Goal: Transaction & Acquisition: Purchase product/service

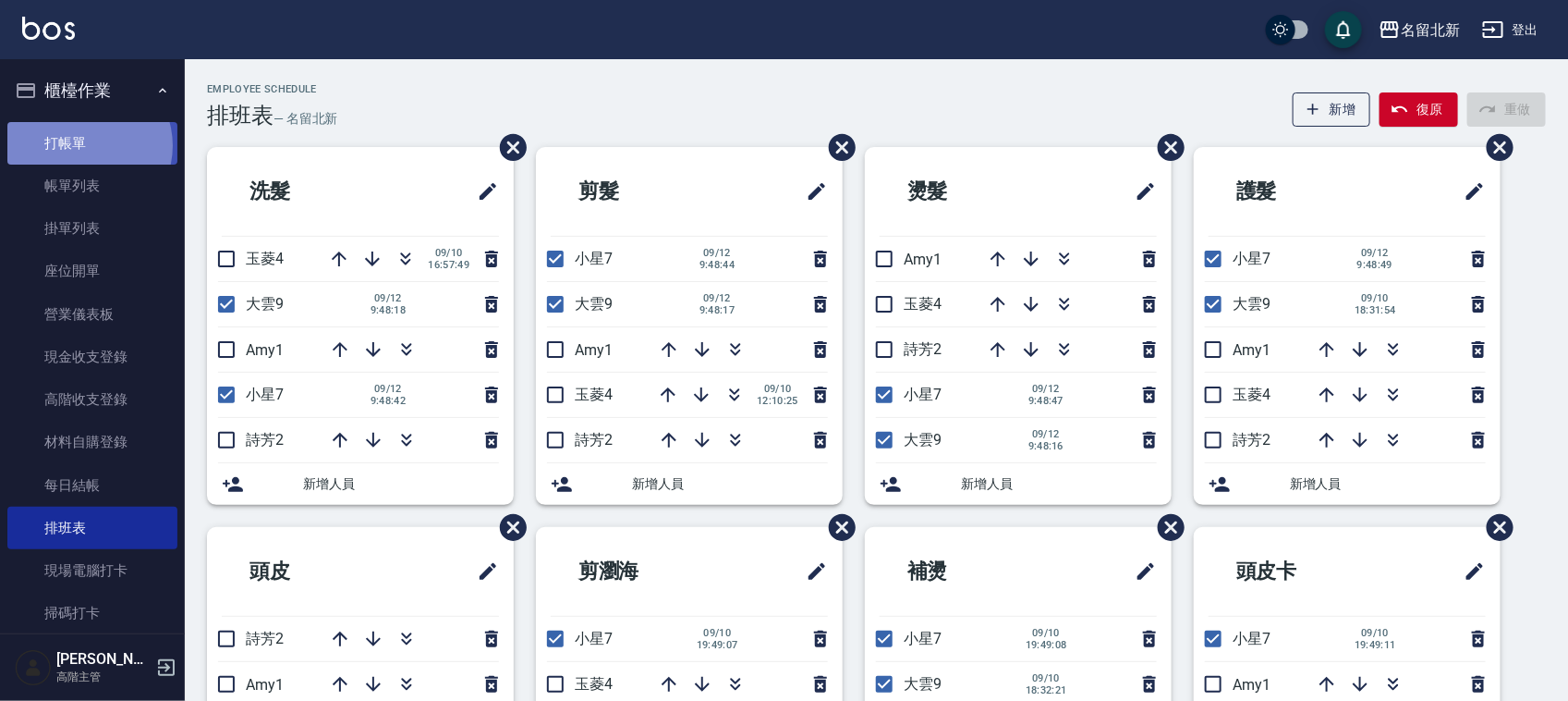
click at [84, 145] on link "打帳單" at bounding box center [93, 143] width 170 height 43
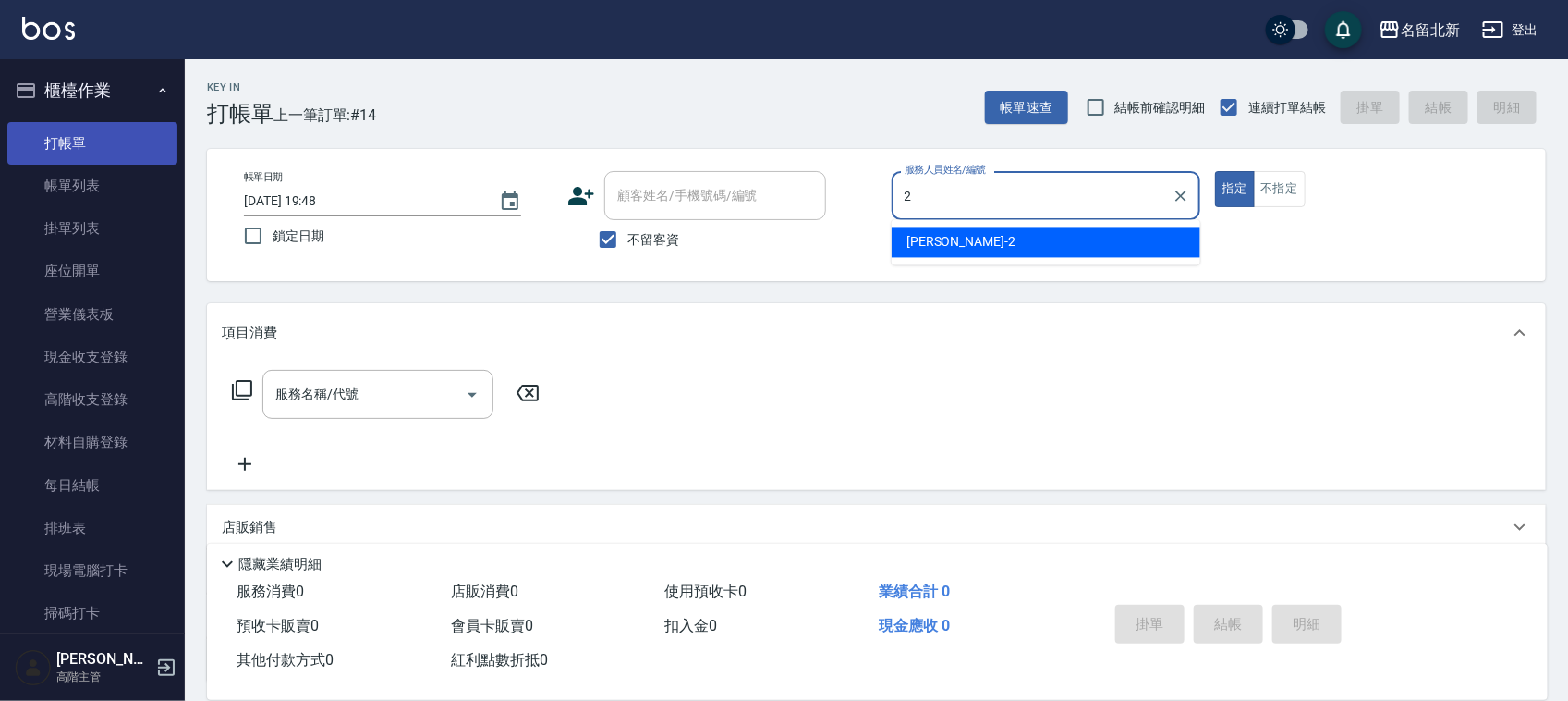
type input "[PERSON_NAME]-2"
type button "true"
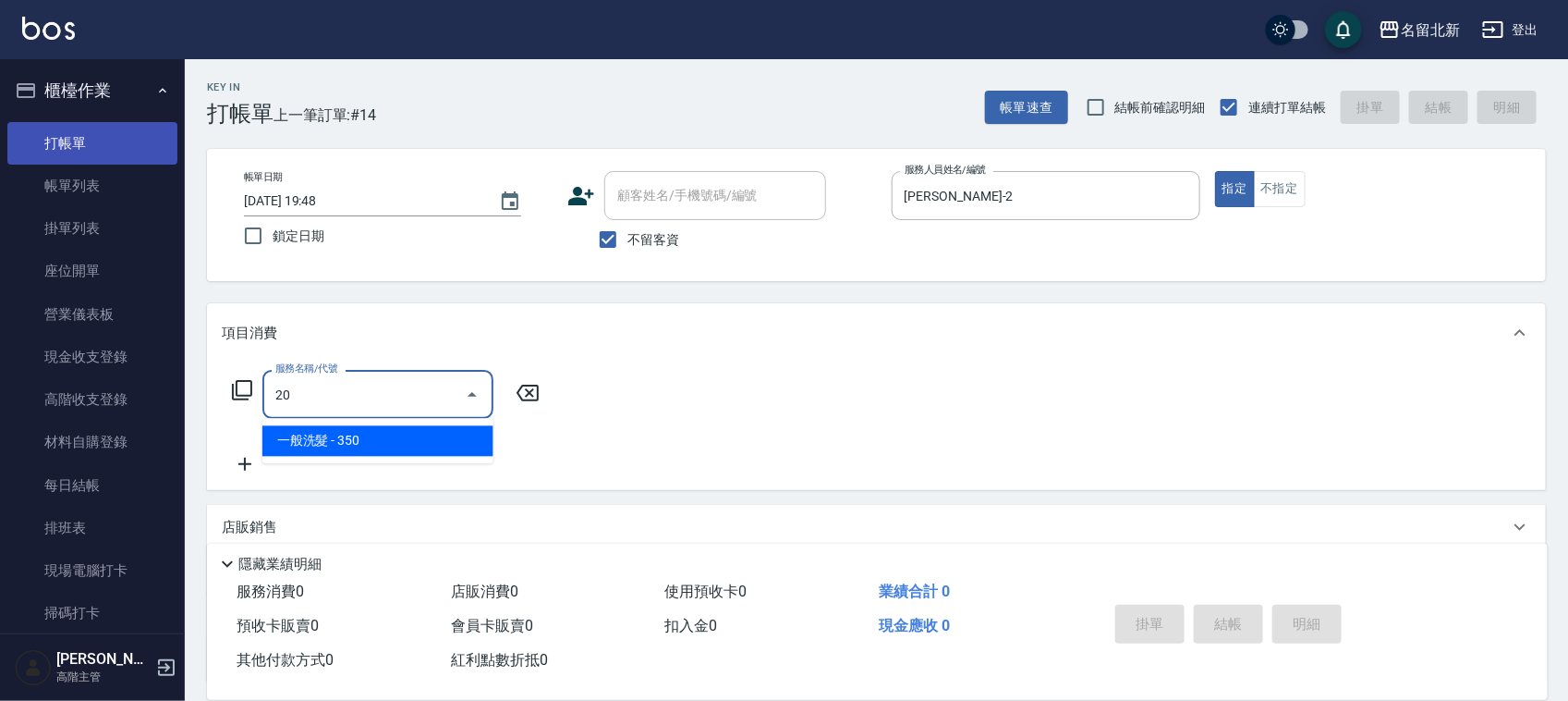
type input "2"
type input "3"
type input "髮質調理洗髮(204)"
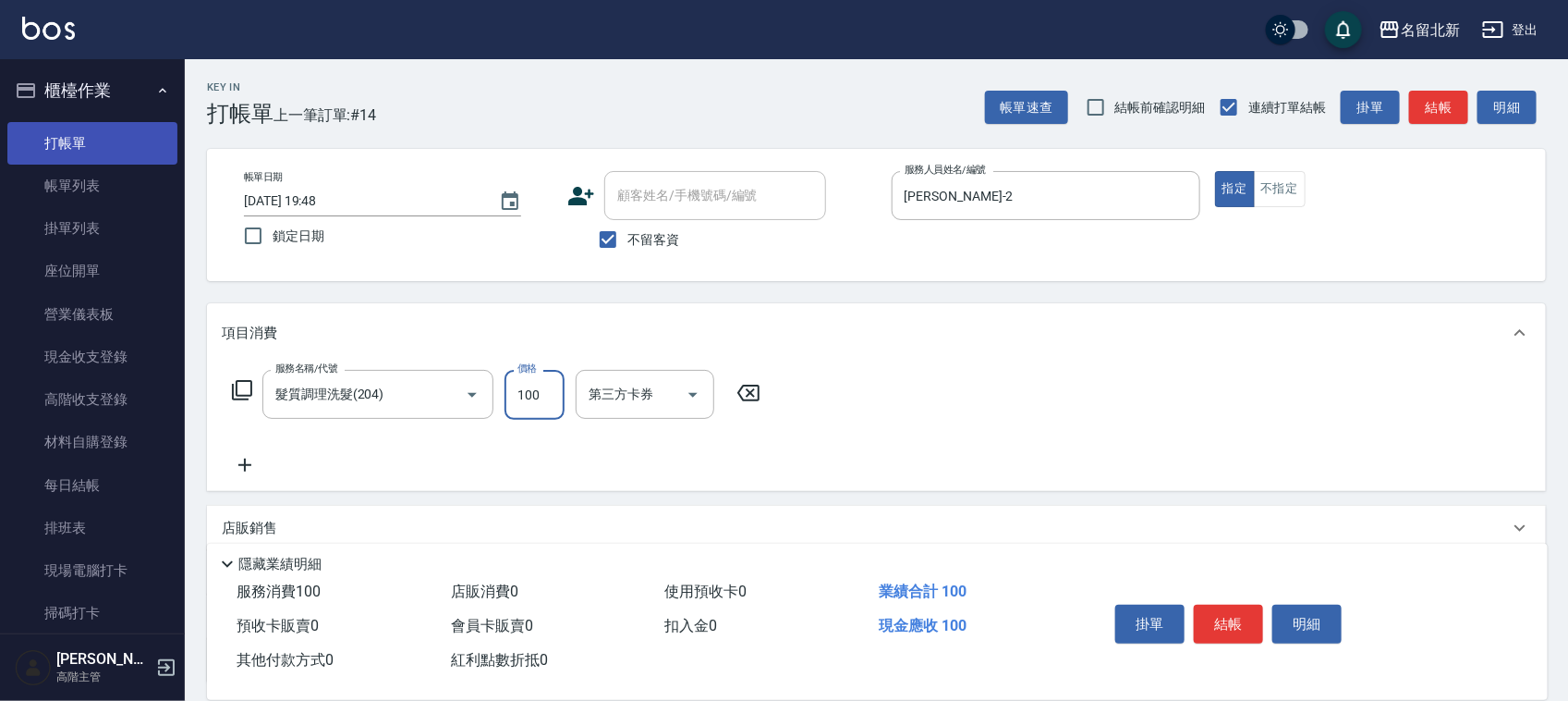
type input "100"
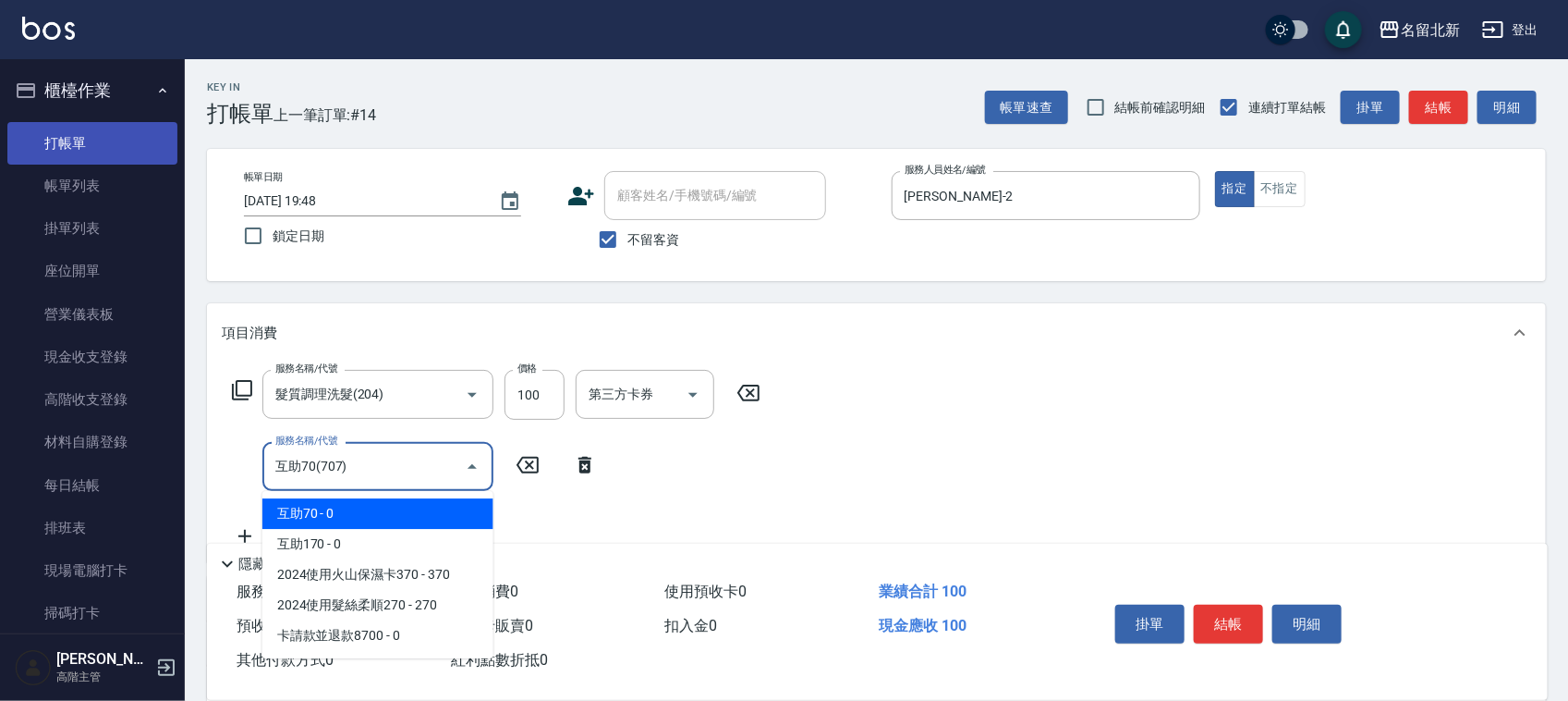
type input "互助70(707)"
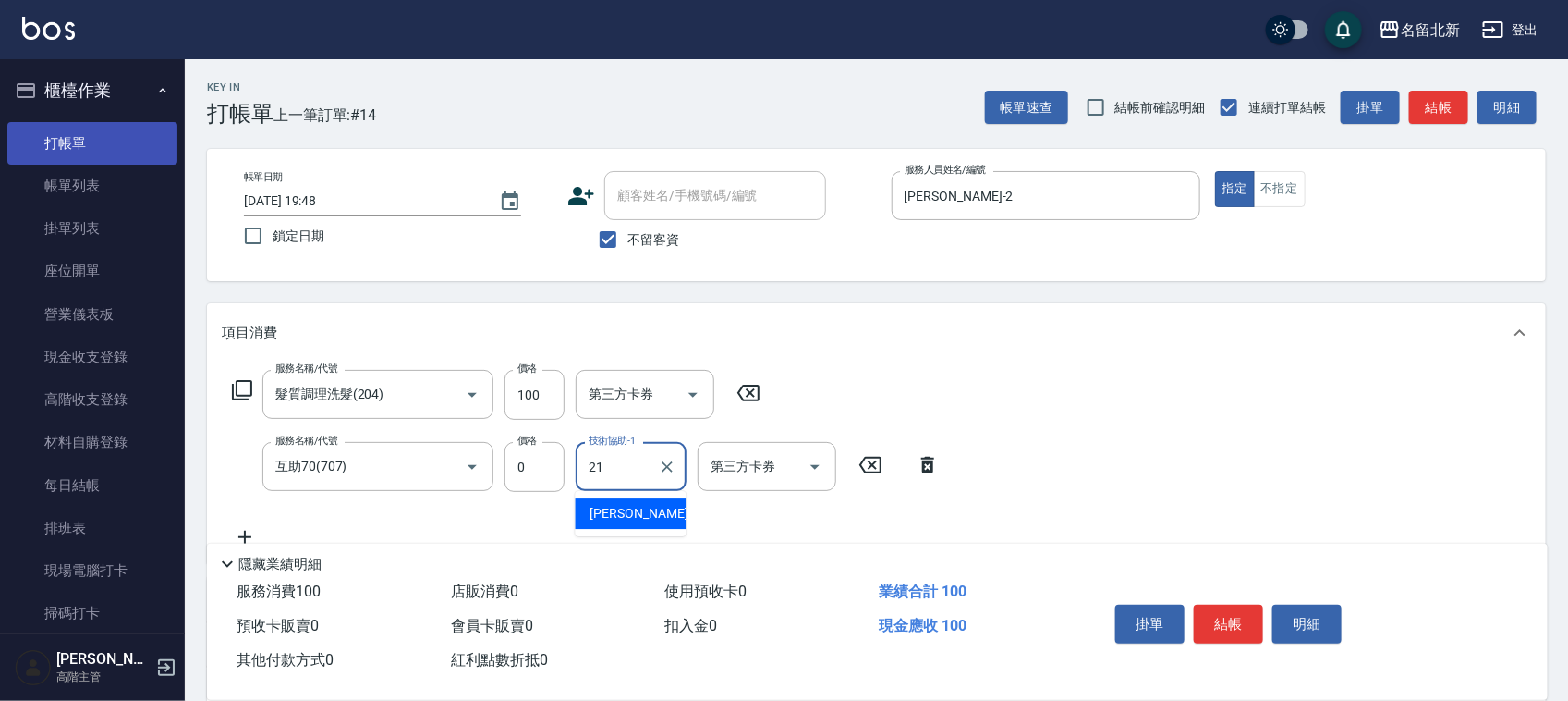
type input "[PERSON_NAME]-21"
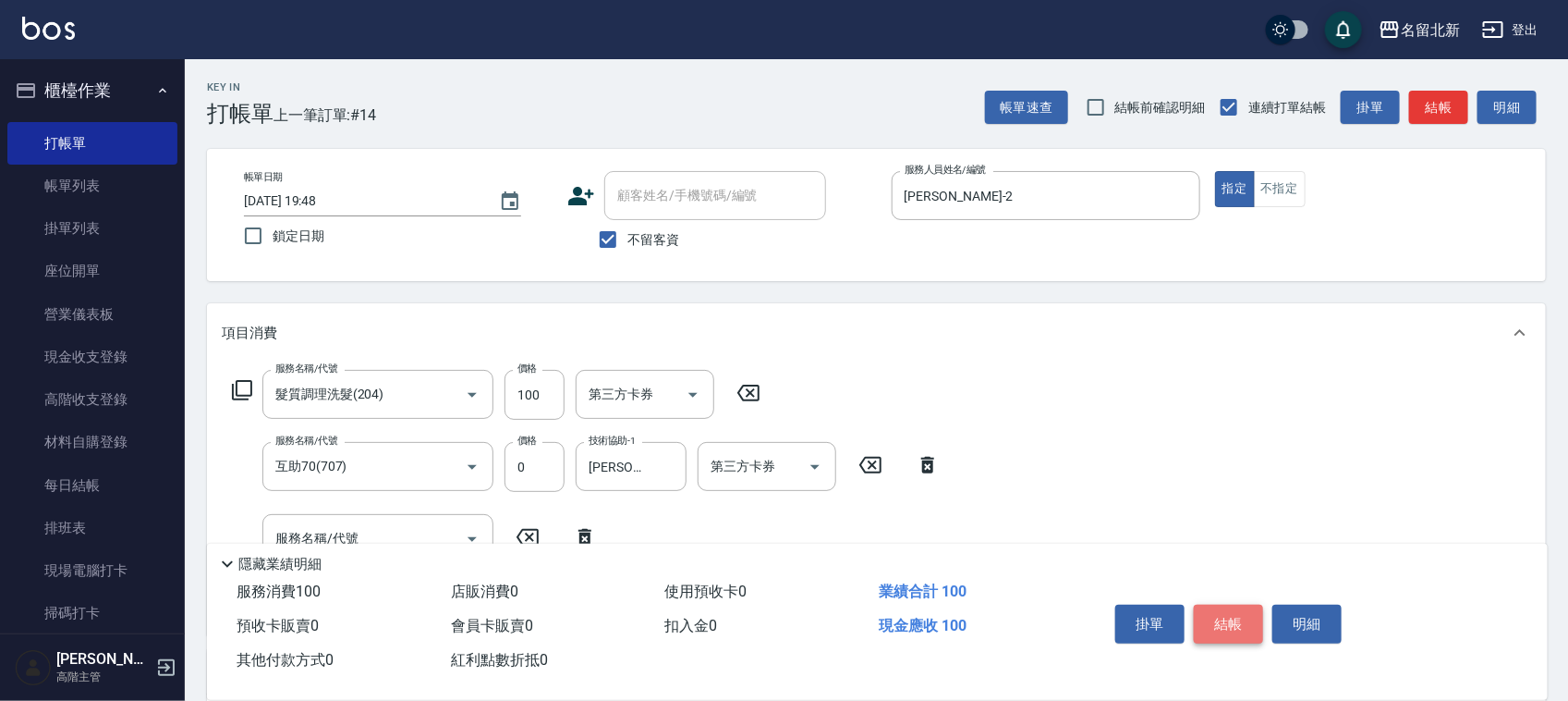
click at [1250, 611] on button "結帳" at bounding box center [1228, 624] width 69 height 39
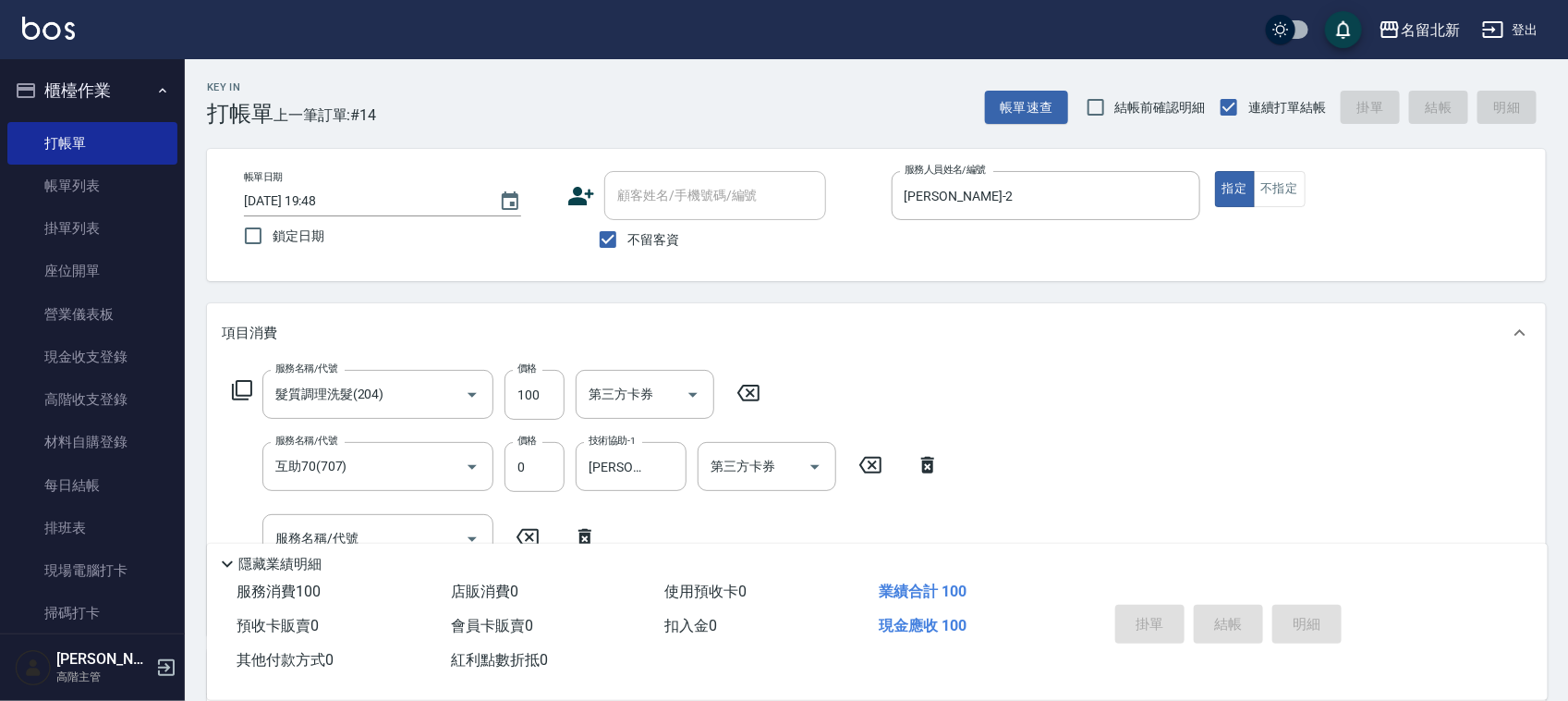
type input "[DATE] 19:49"
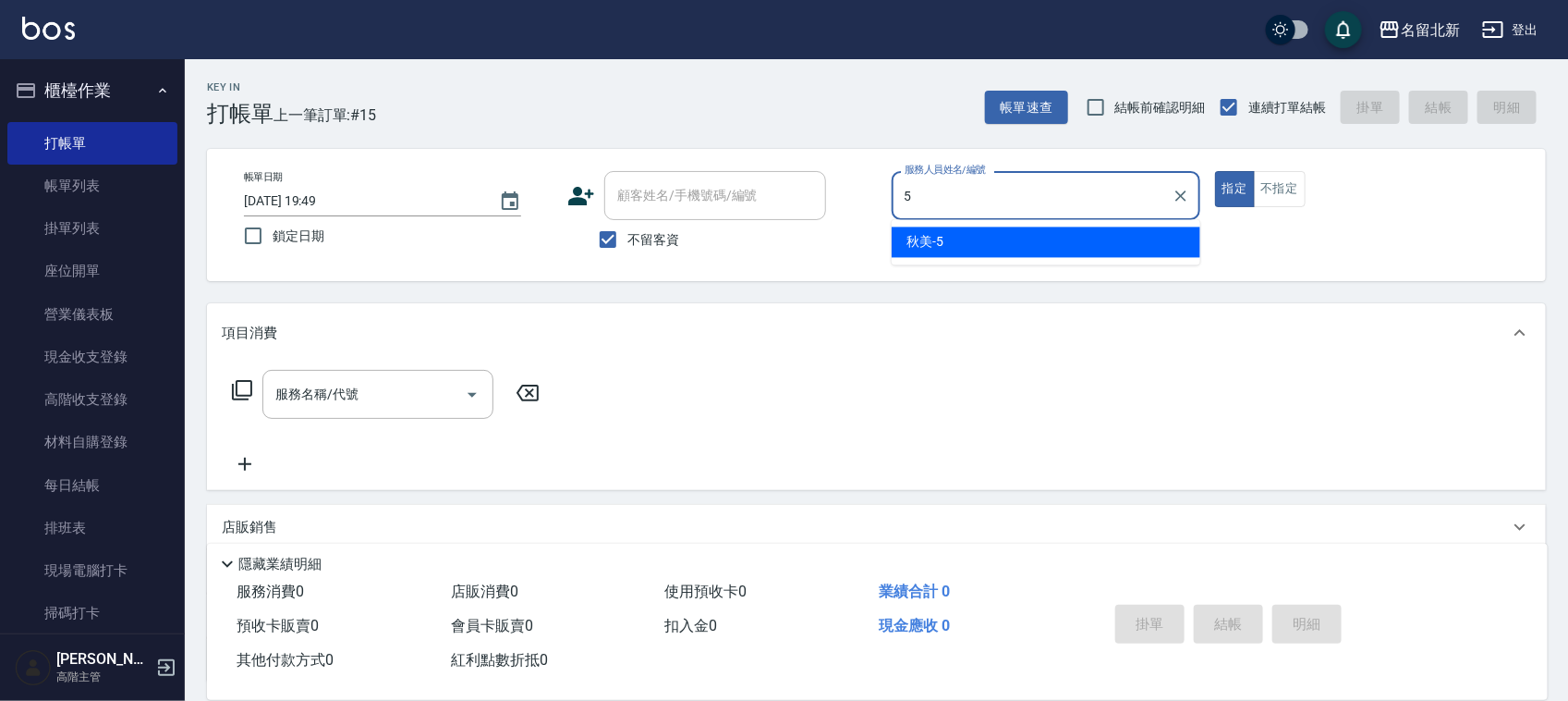
type input "秋美-5"
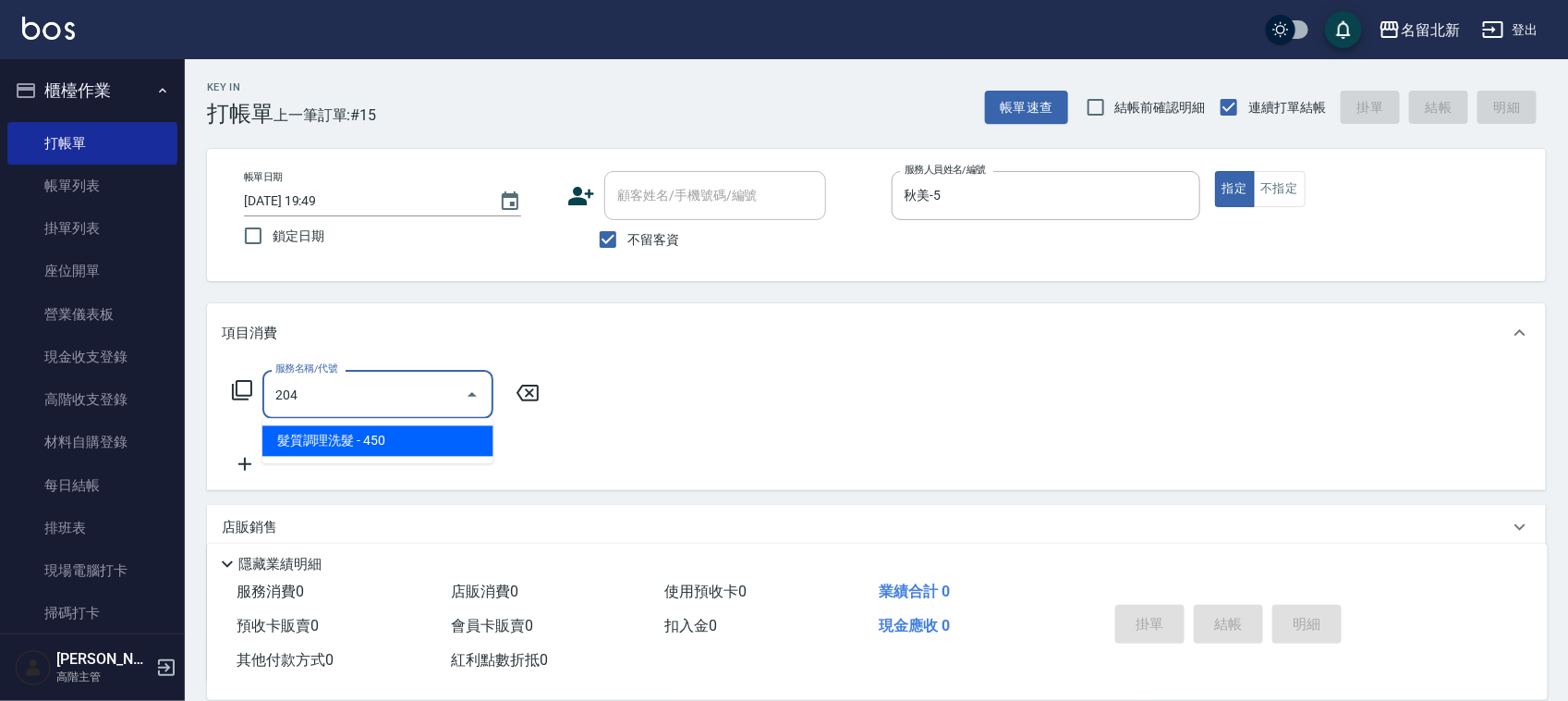
type input "髮質調理洗髮(204)"
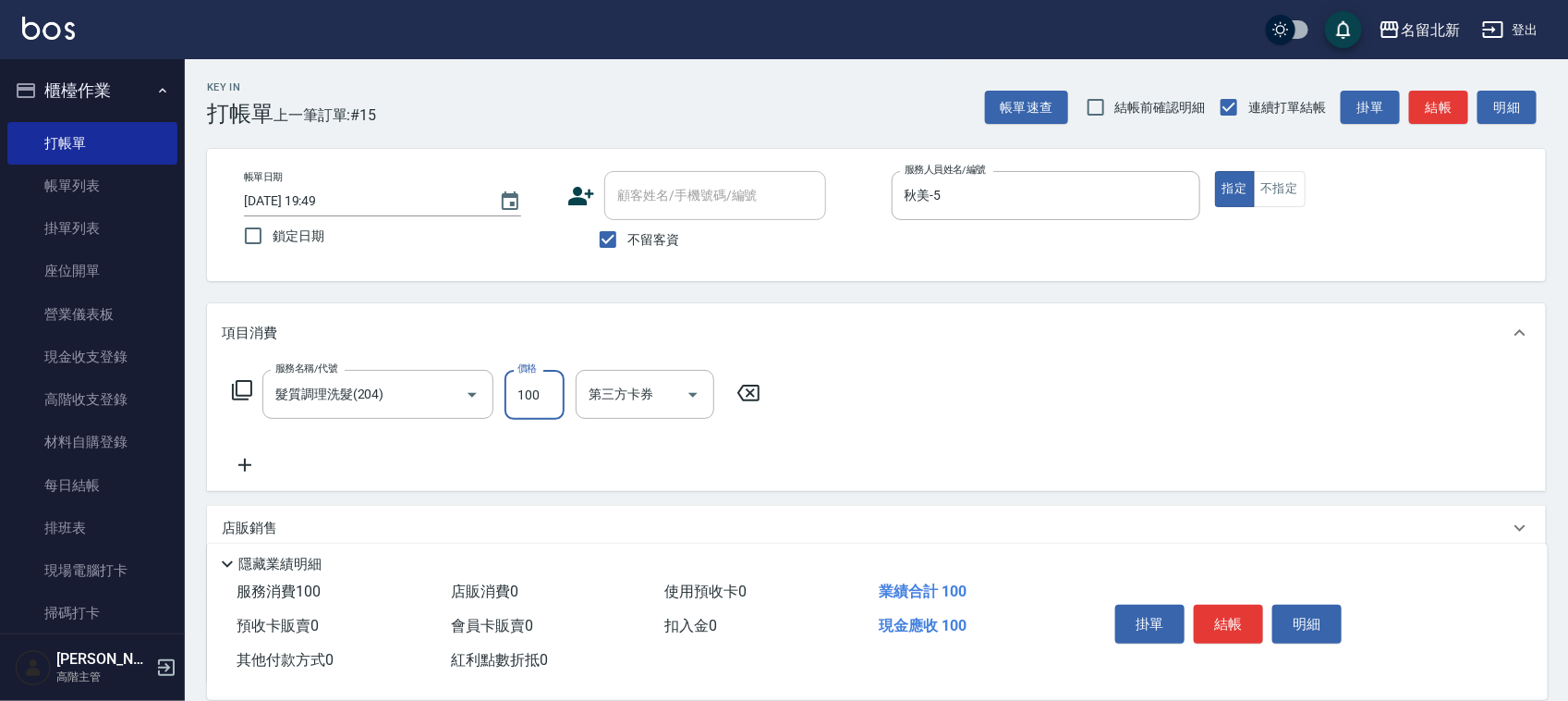
type input "100"
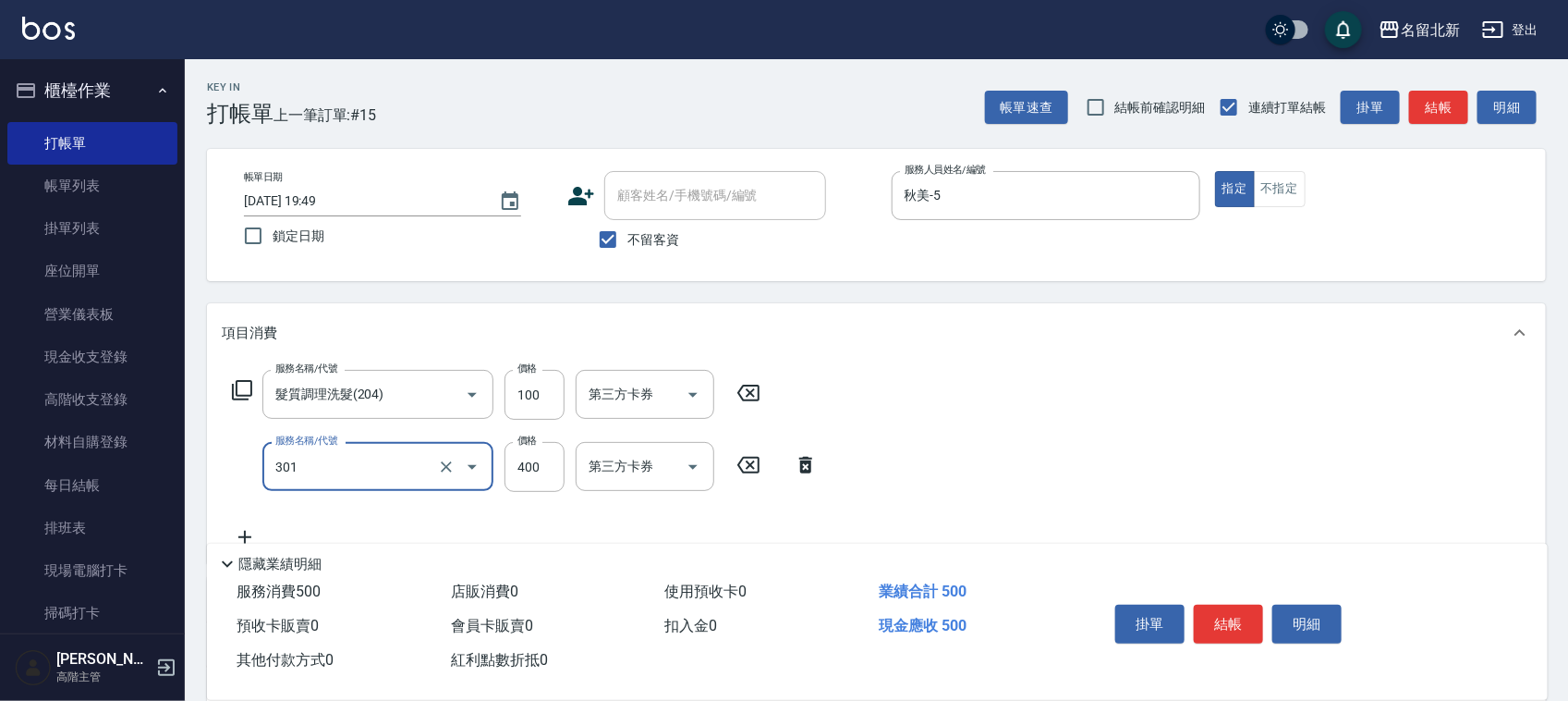
type input "造型剪髮(301)"
type input "350"
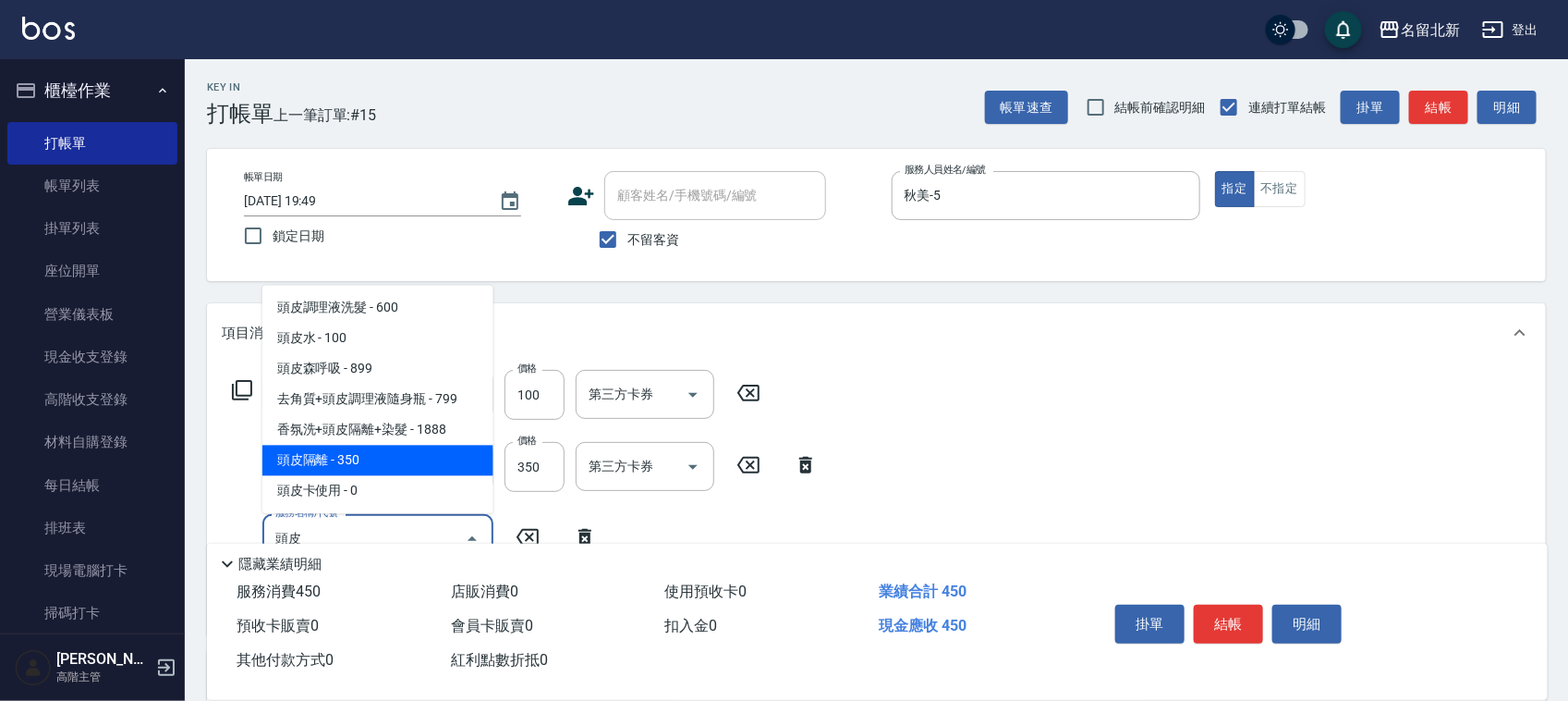
click at [375, 459] on span "頭皮隔離 - 350" at bounding box center [377, 460] width 231 height 30
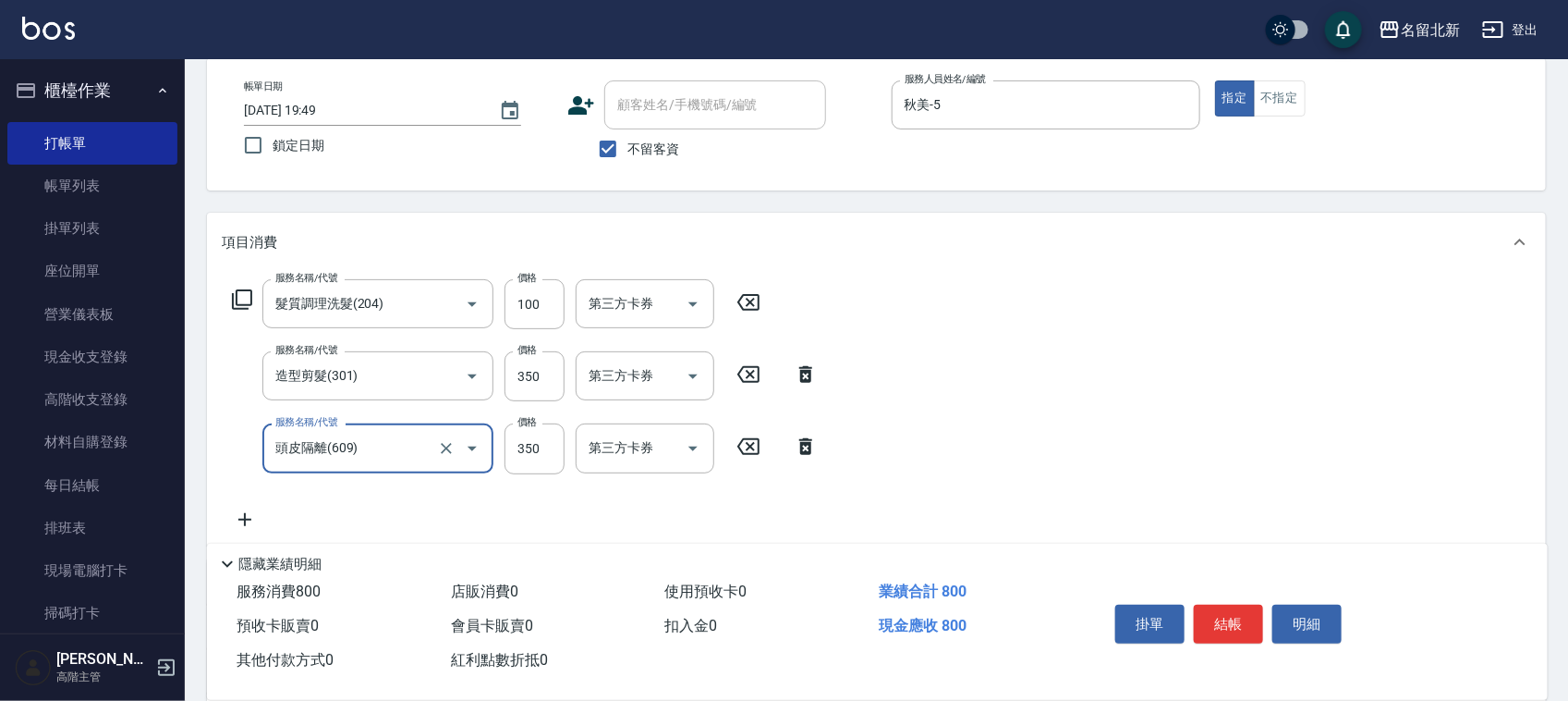
scroll to position [231, 0]
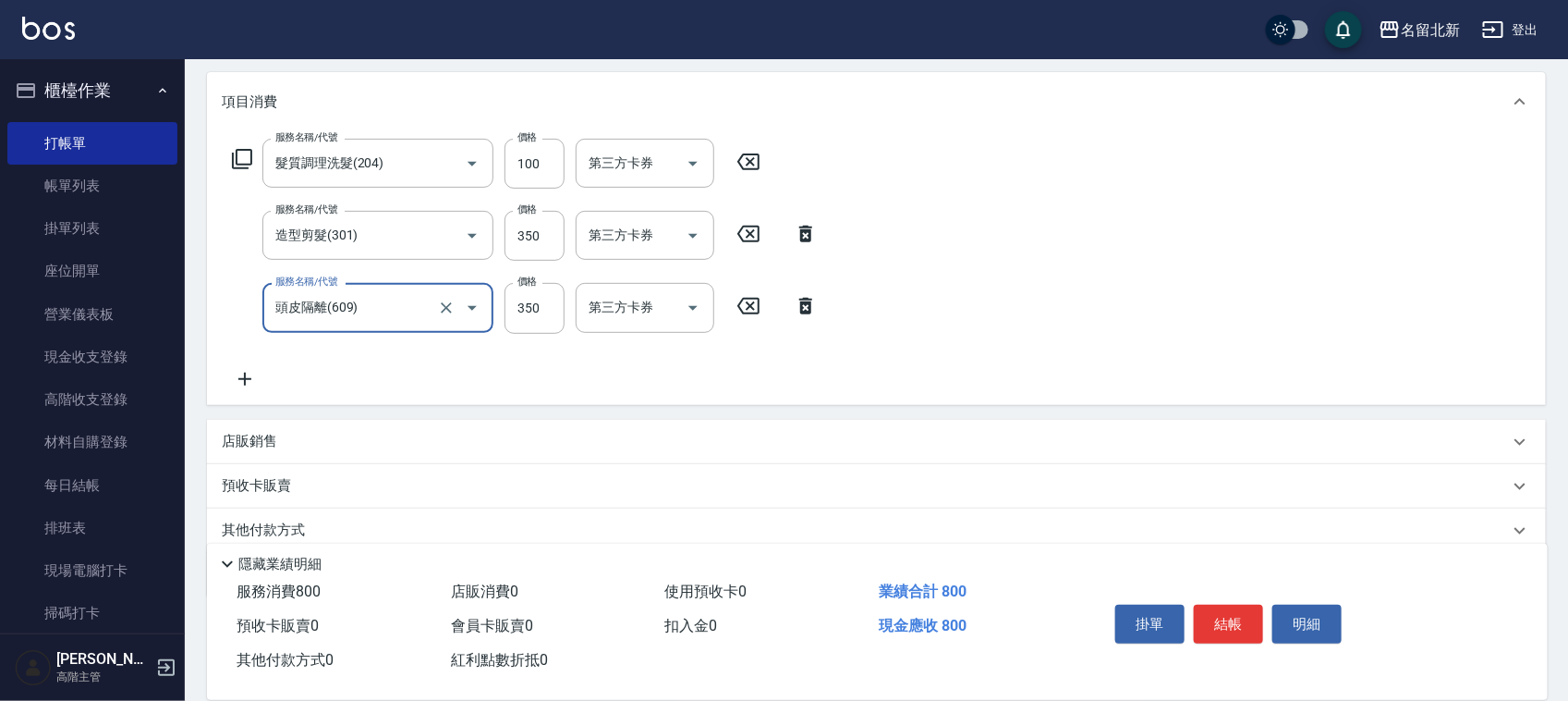
type input "頭皮隔離(609)"
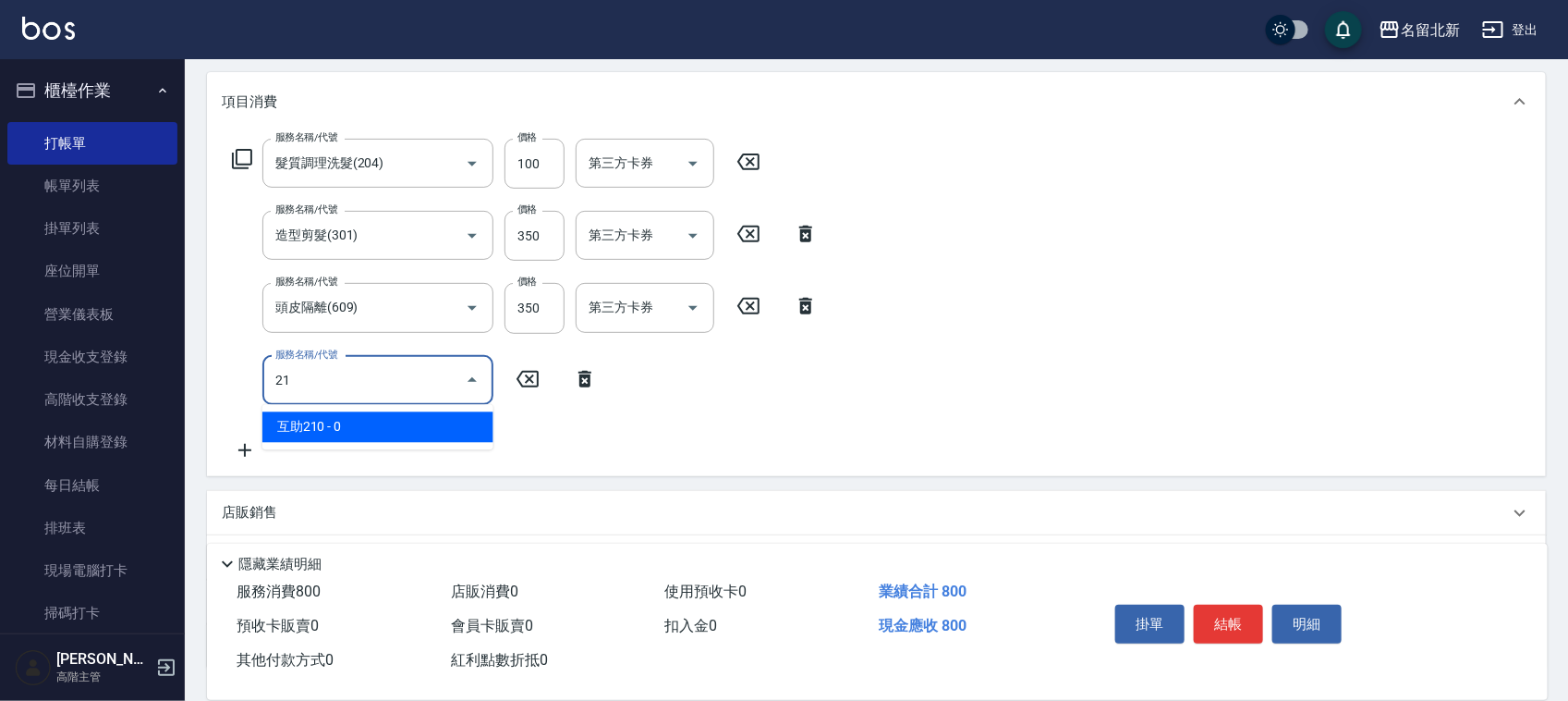
type input "2"
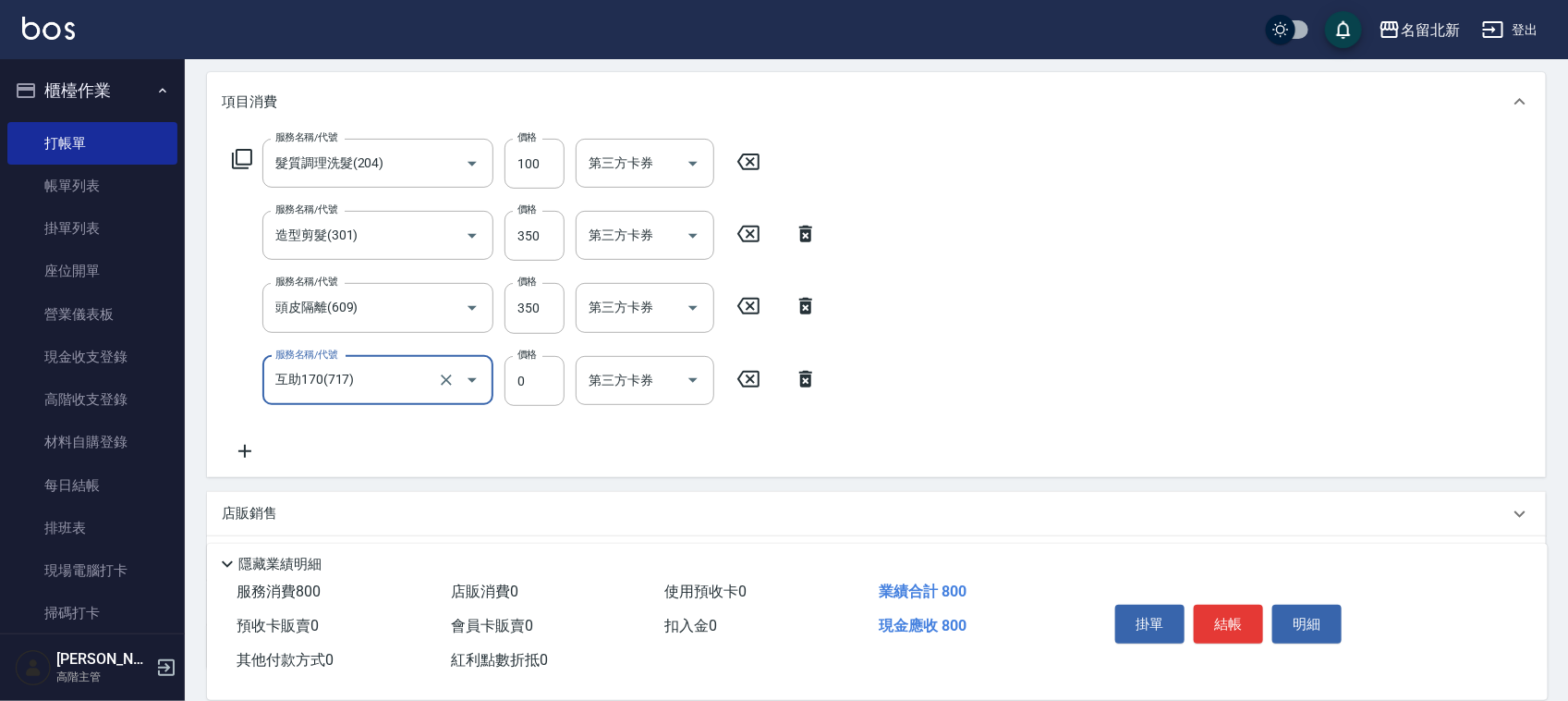
type input "互助170(717)"
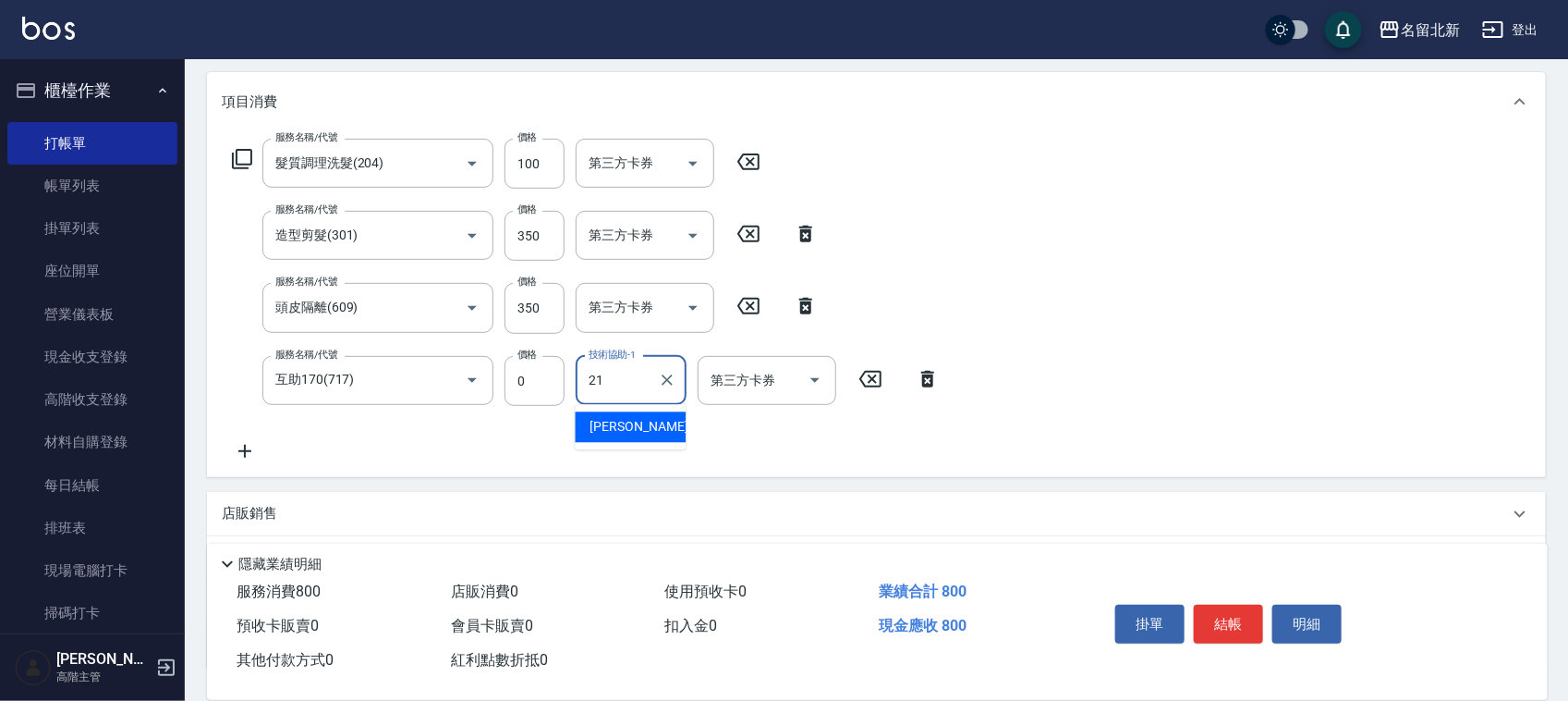
type input "[PERSON_NAME]-21"
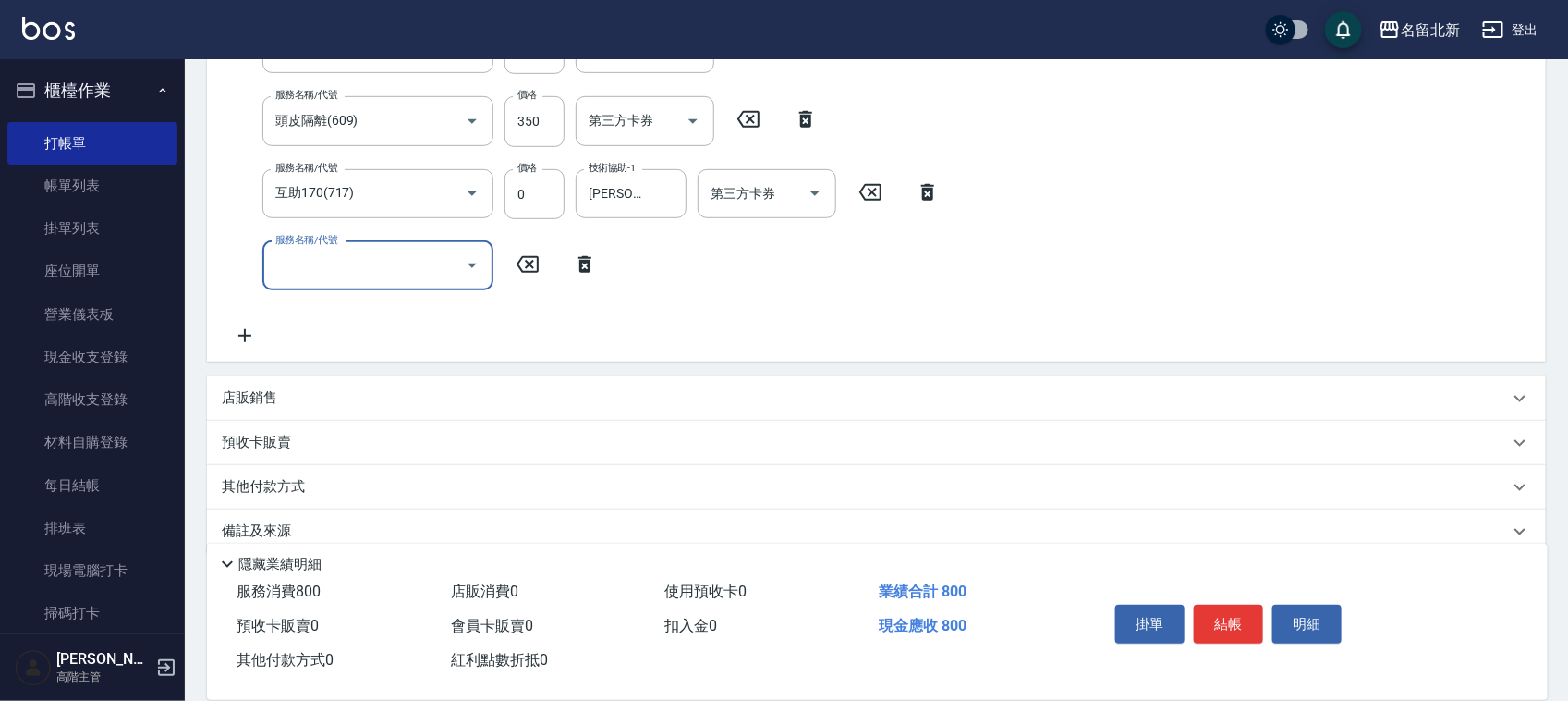
scroll to position [446, 0]
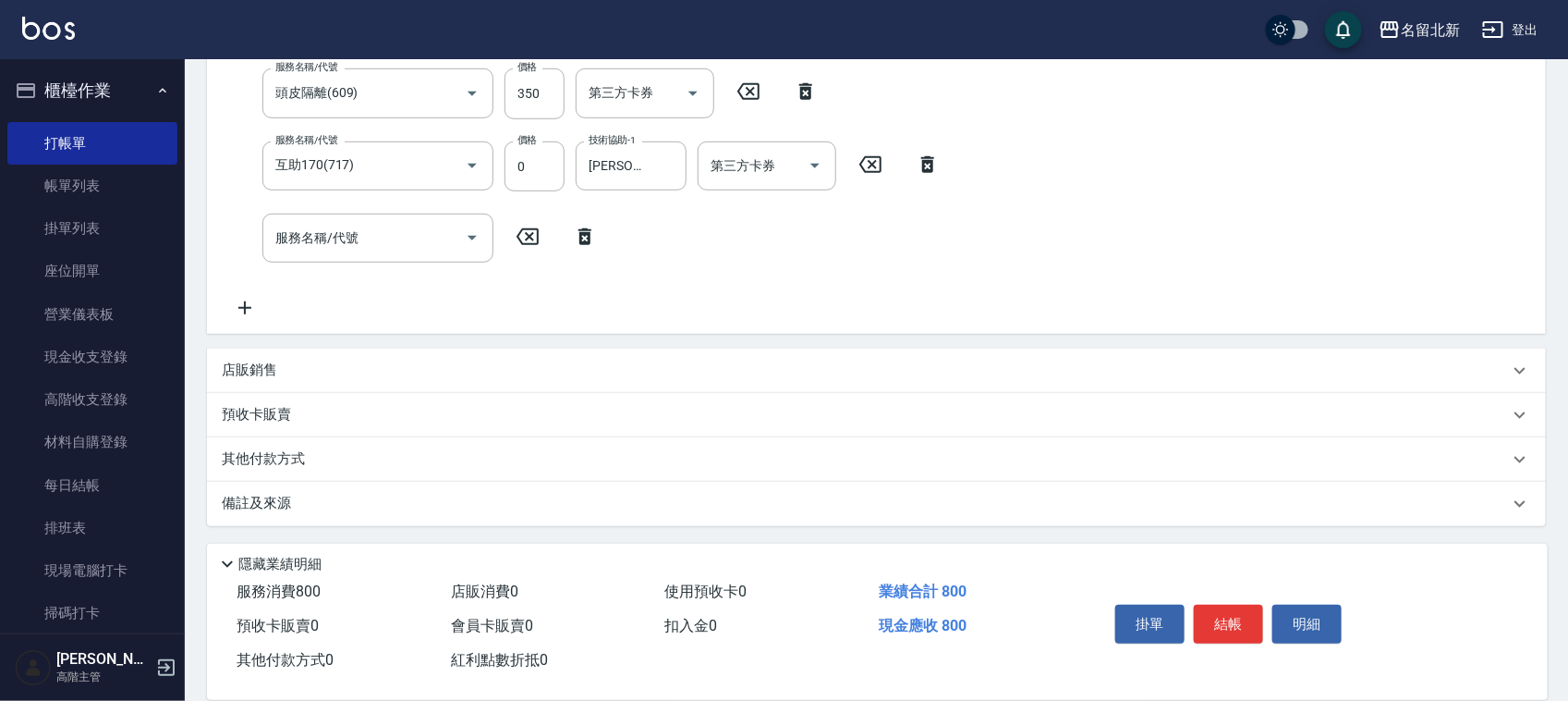
click at [273, 457] on p "其他付款方式" at bounding box center [268, 459] width 93 height 20
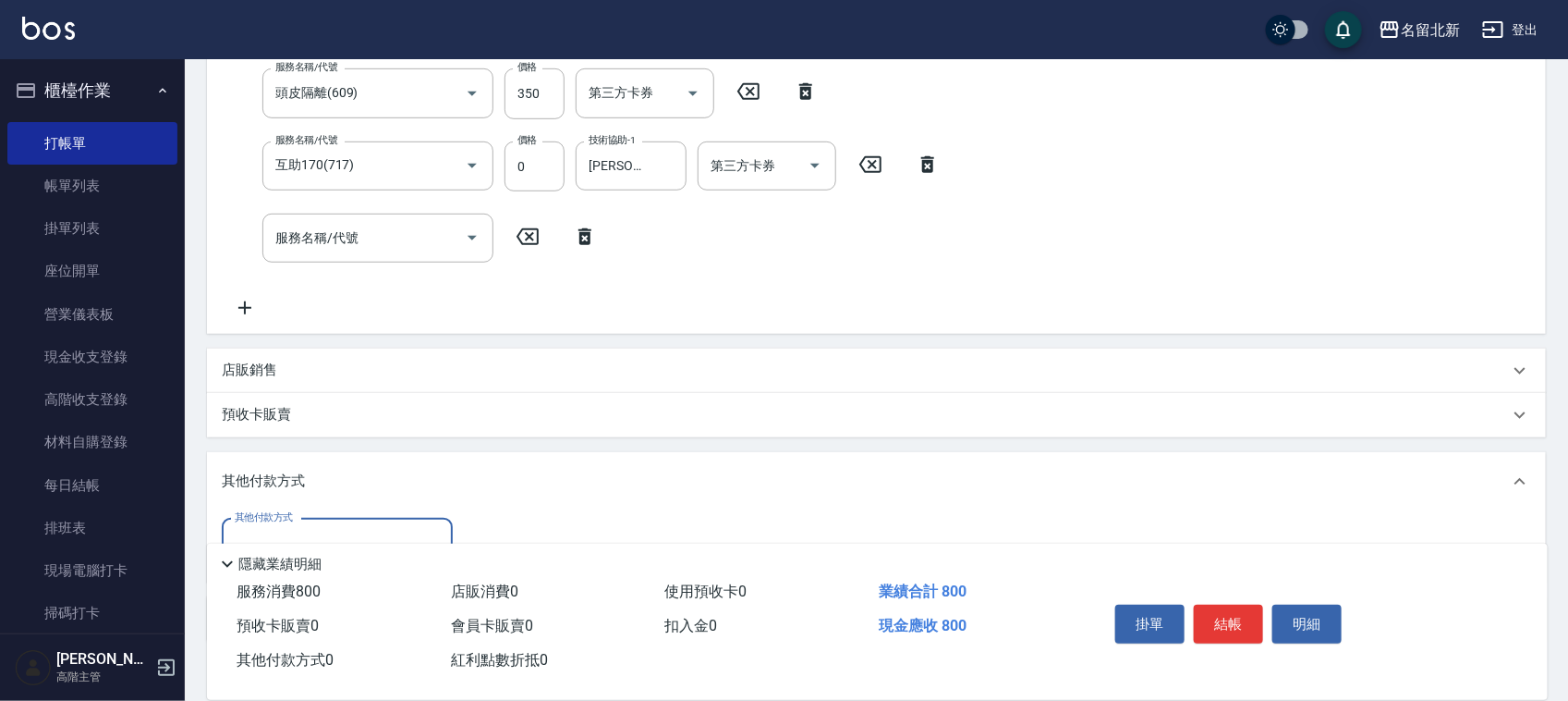
scroll to position [561, 0]
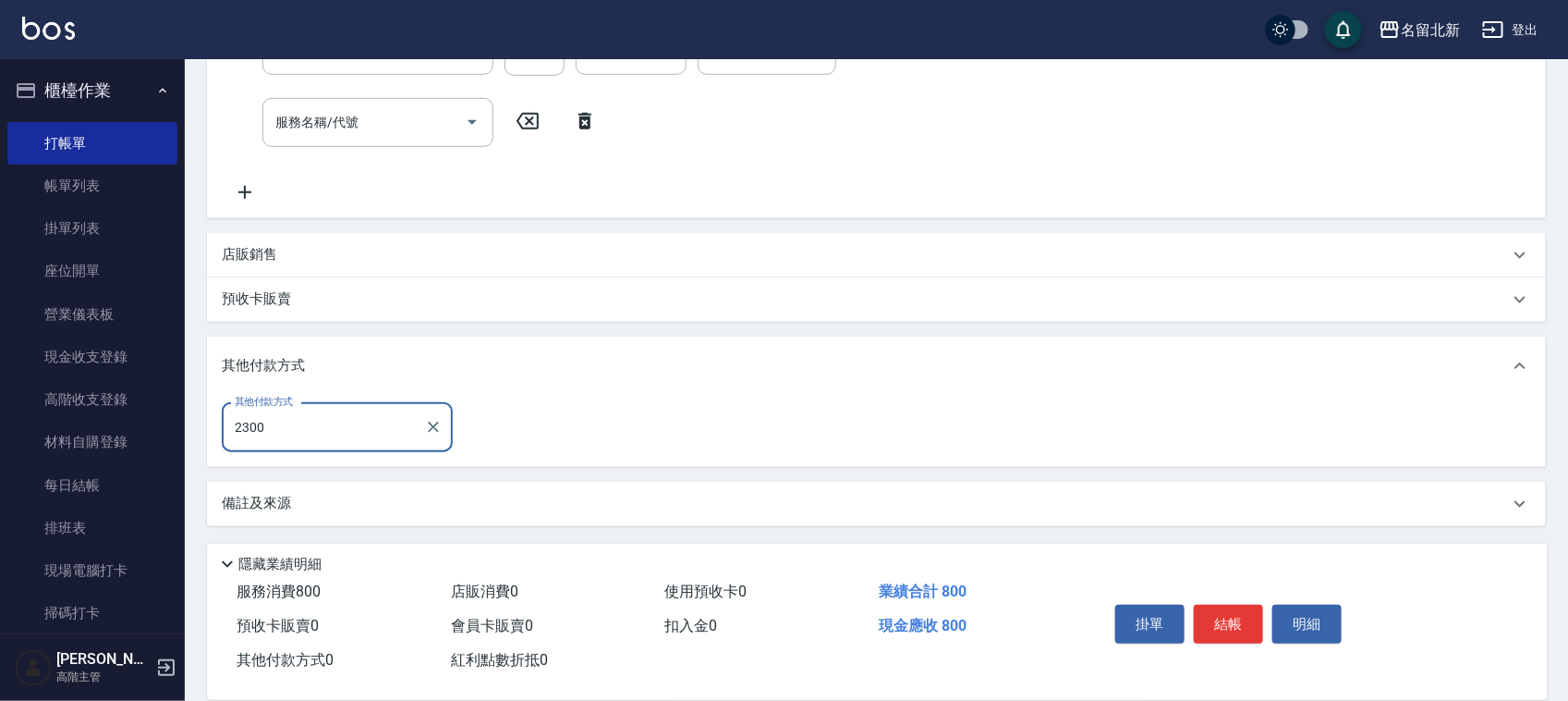
type input "undefined"
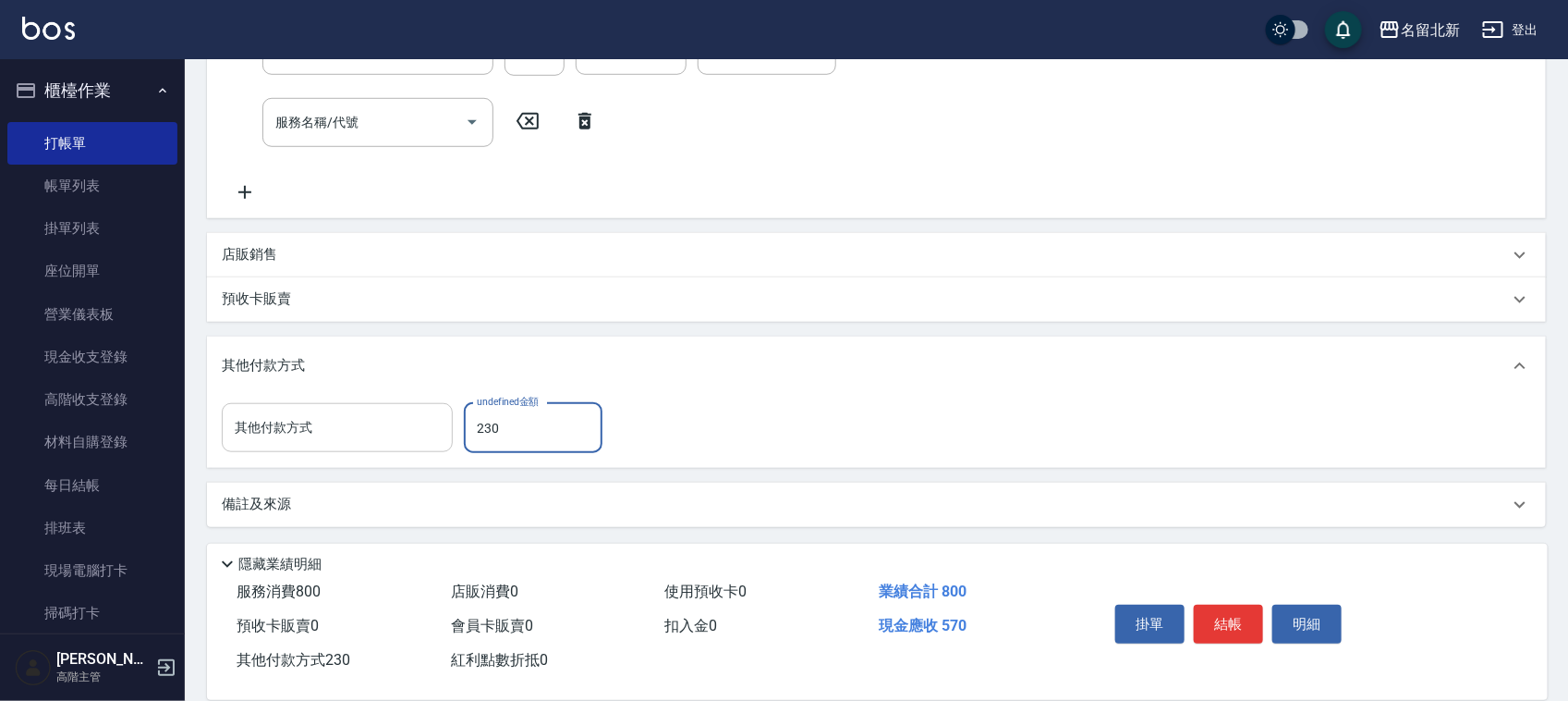
type input "230"
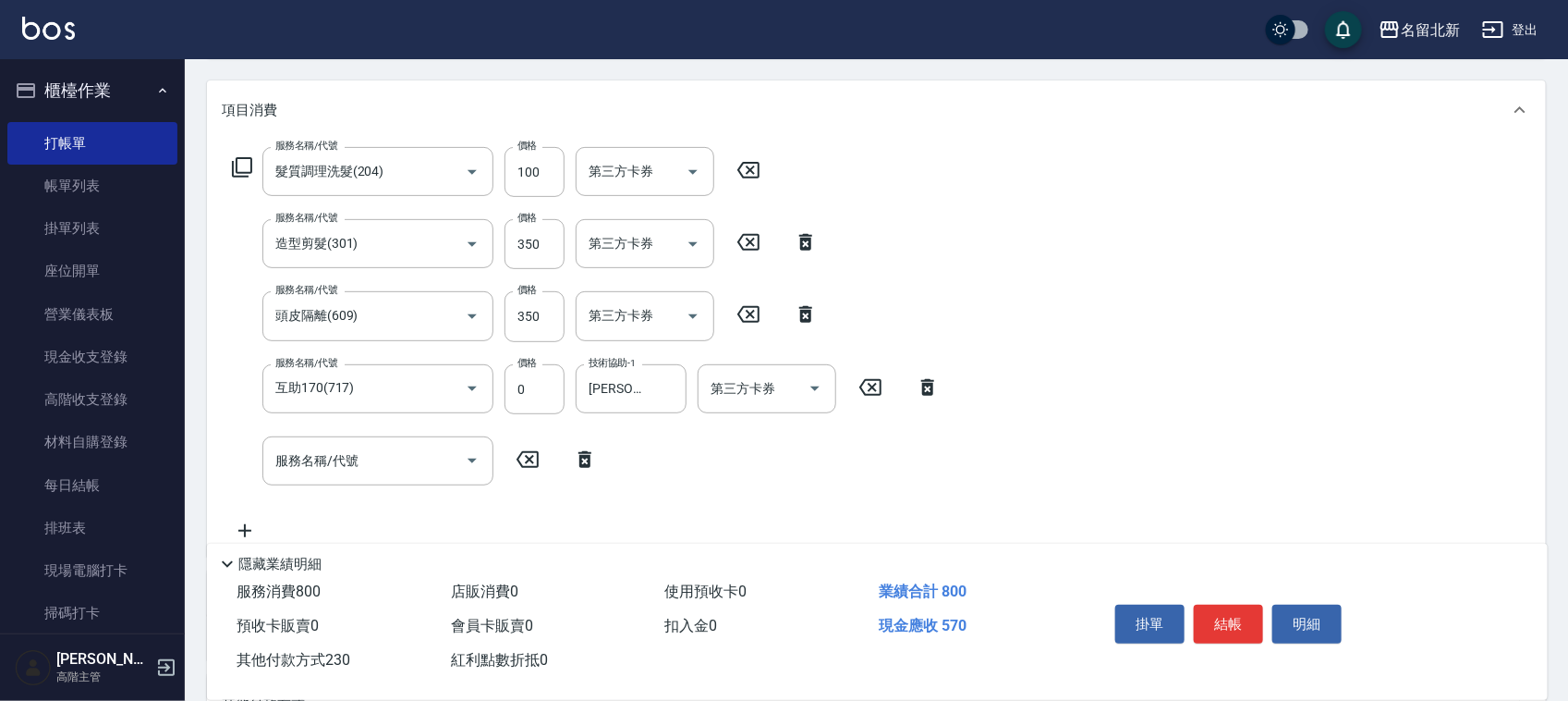
scroll to position [214, 0]
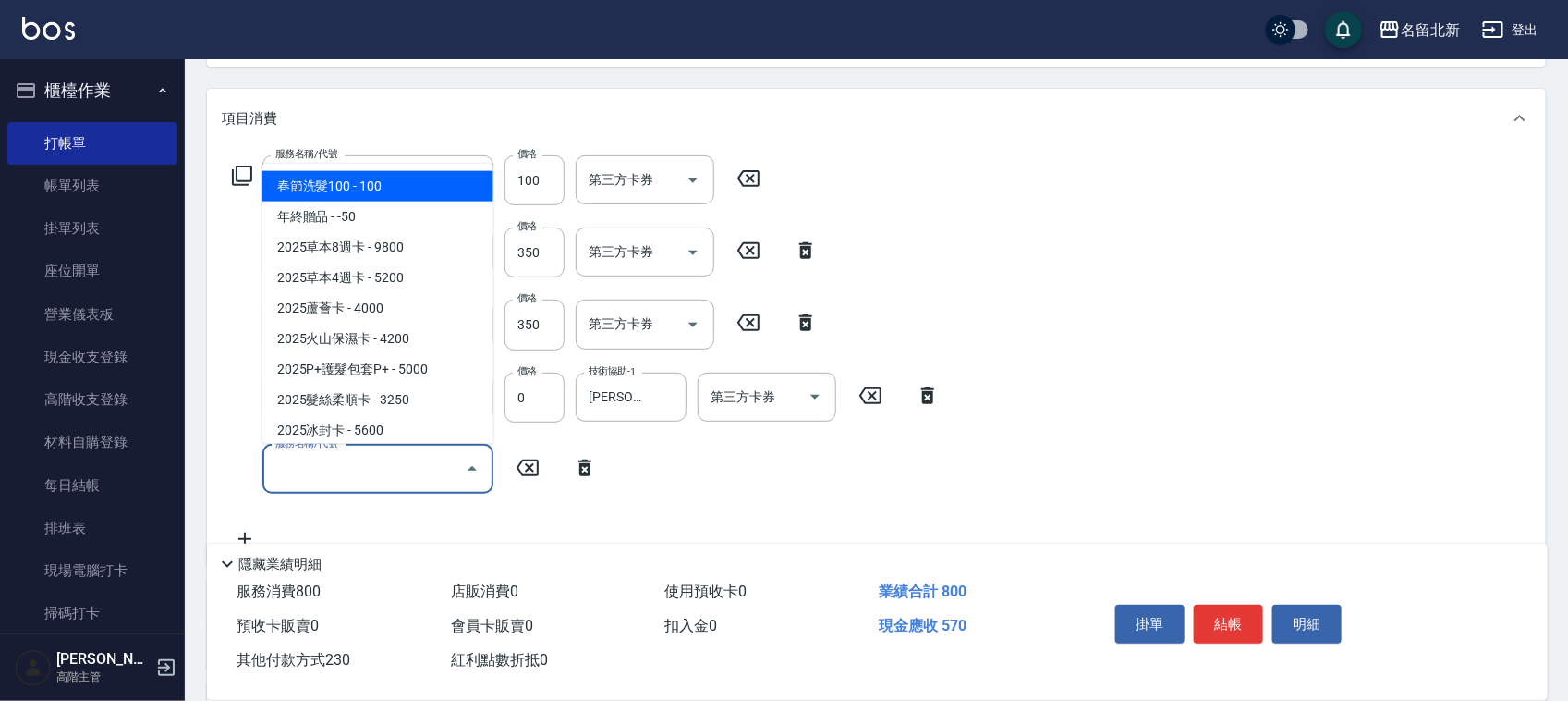
click at [396, 473] on input "服務名稱/代號" at bounding box center [363, 468] width 186 height 32
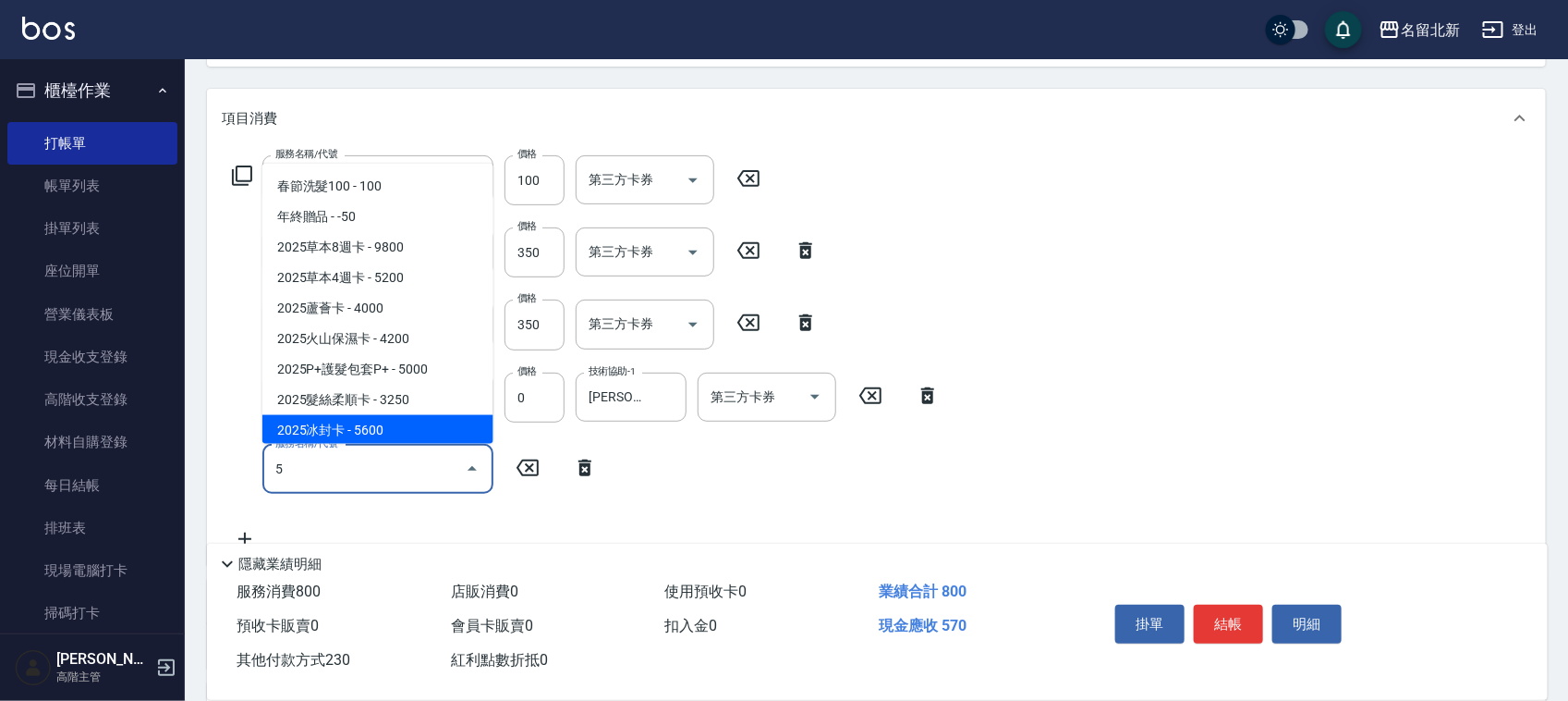
type input "50"
type input "0"
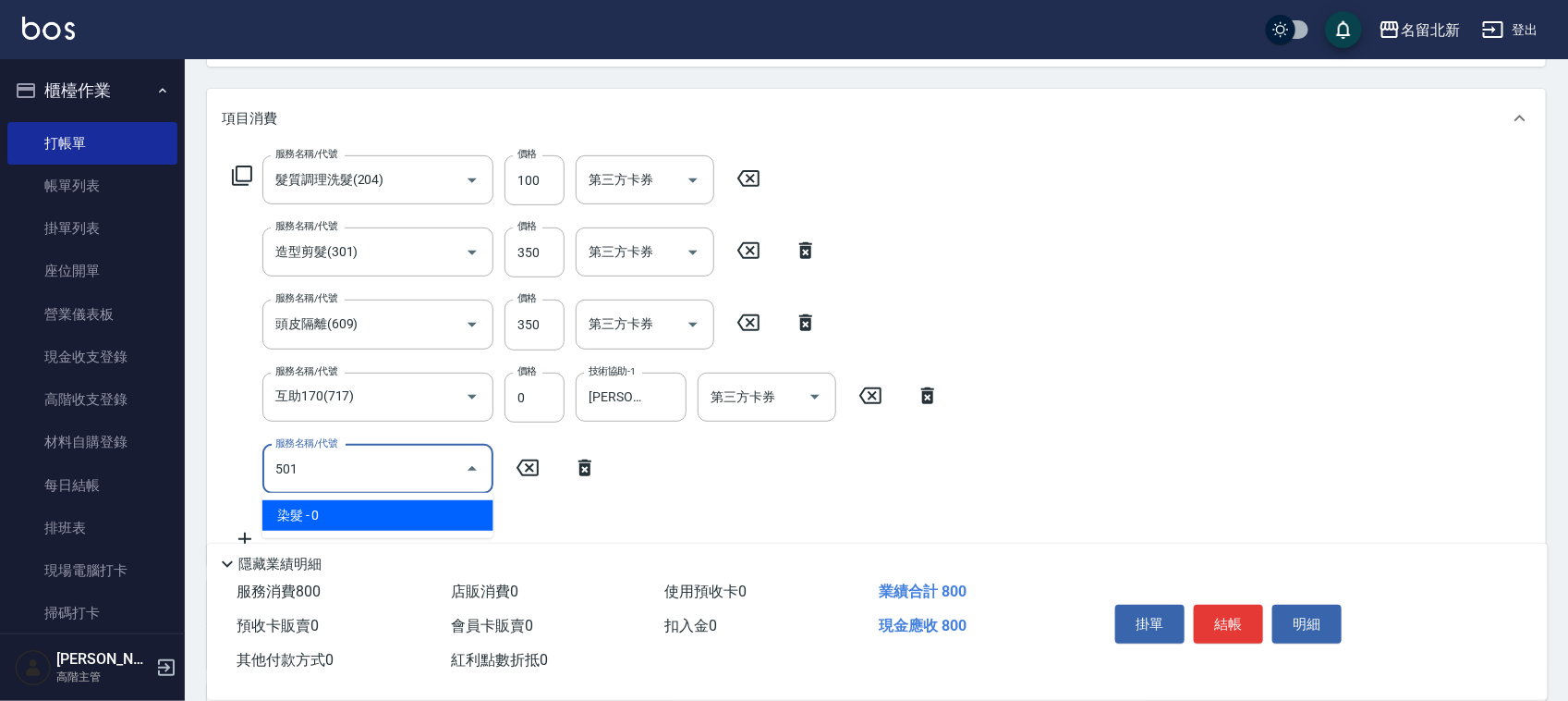
type input "染髮(501)"
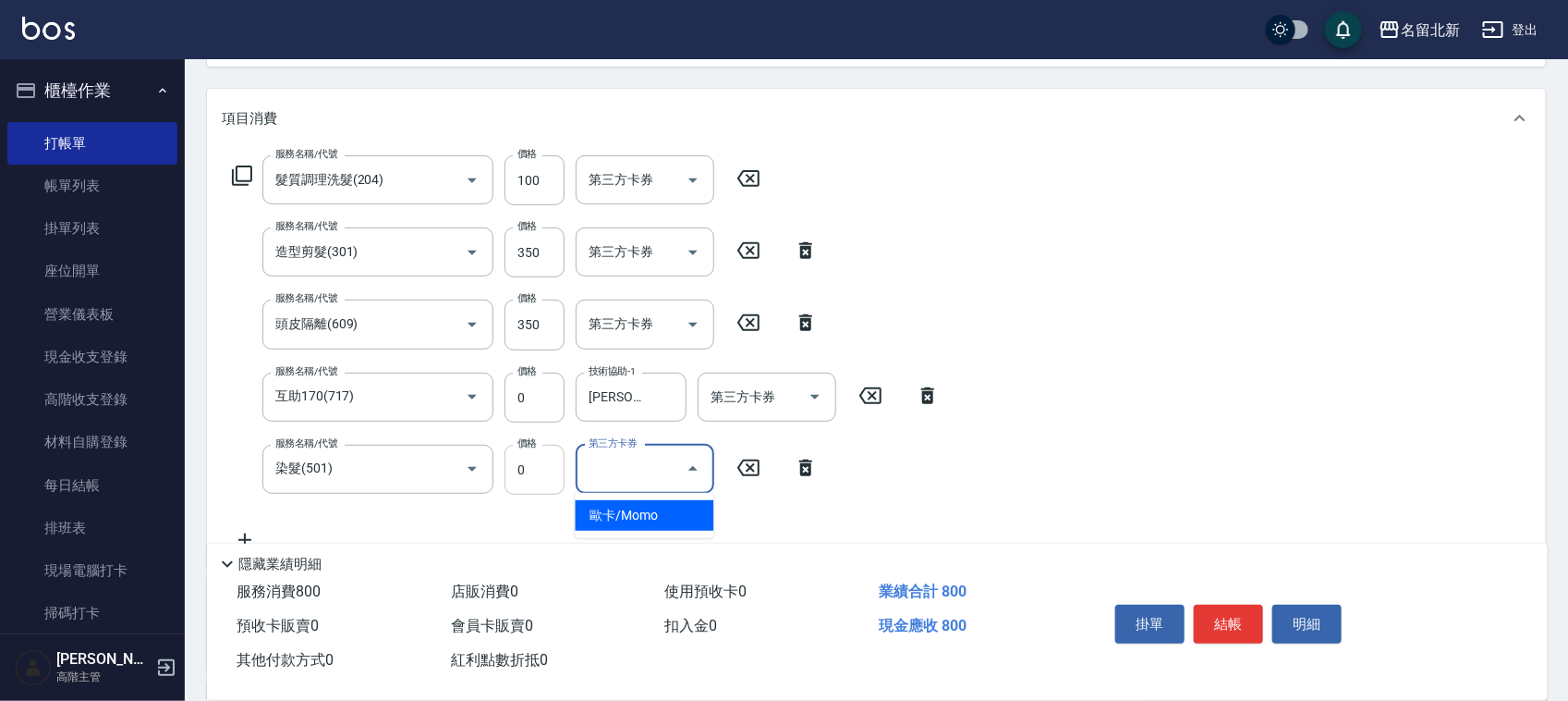
click at [560, 472] on input "0" at bounding box center [535, 469] width 60 height 50
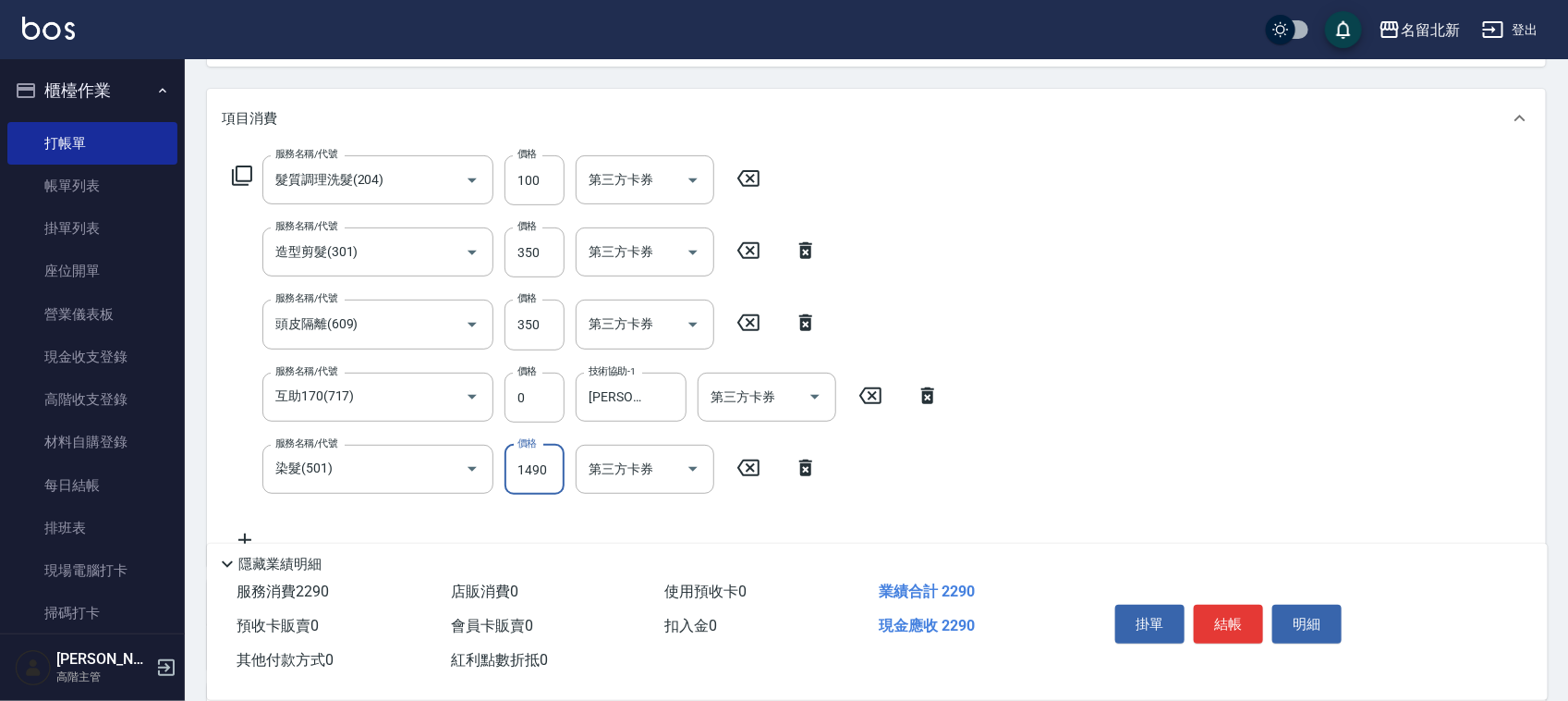
type input "1490"
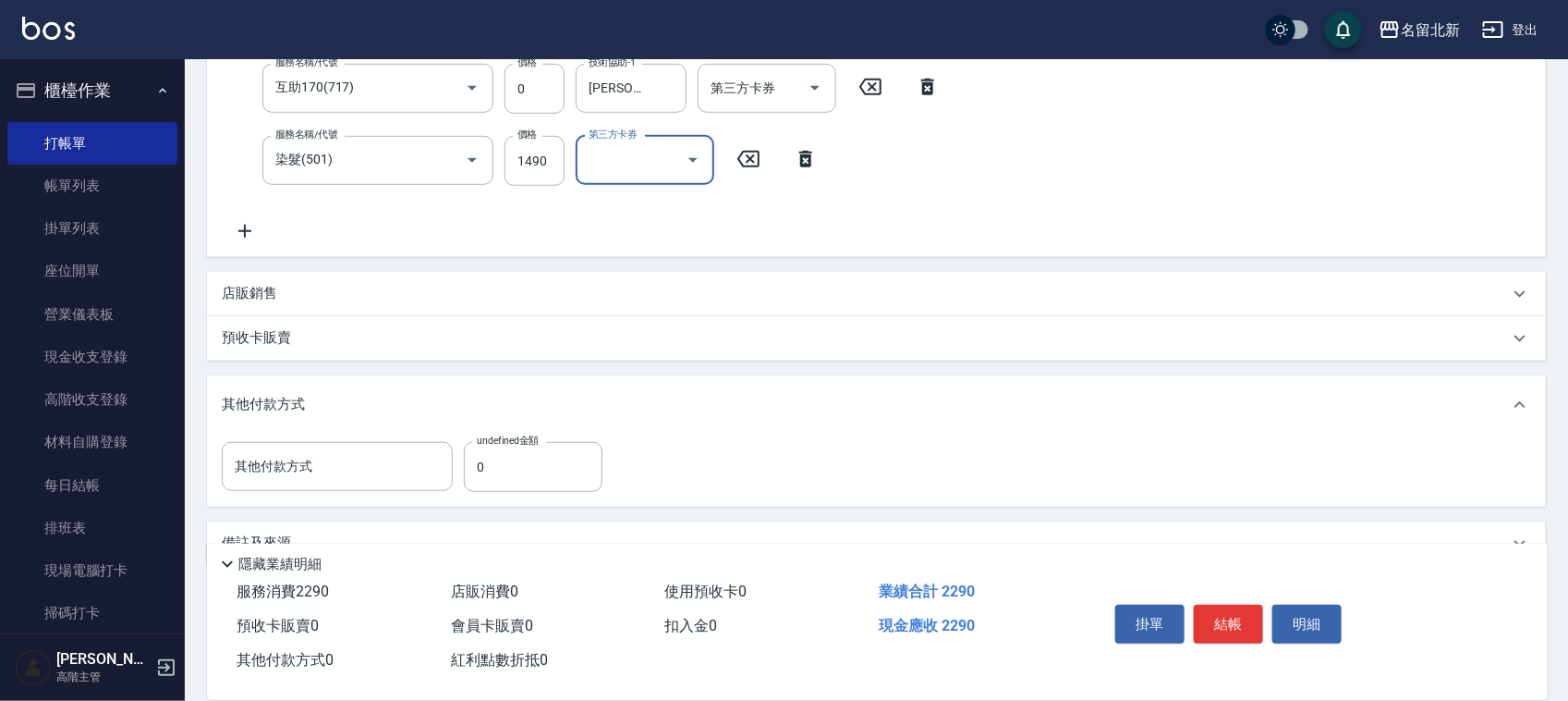
scroll to position [564, 0]
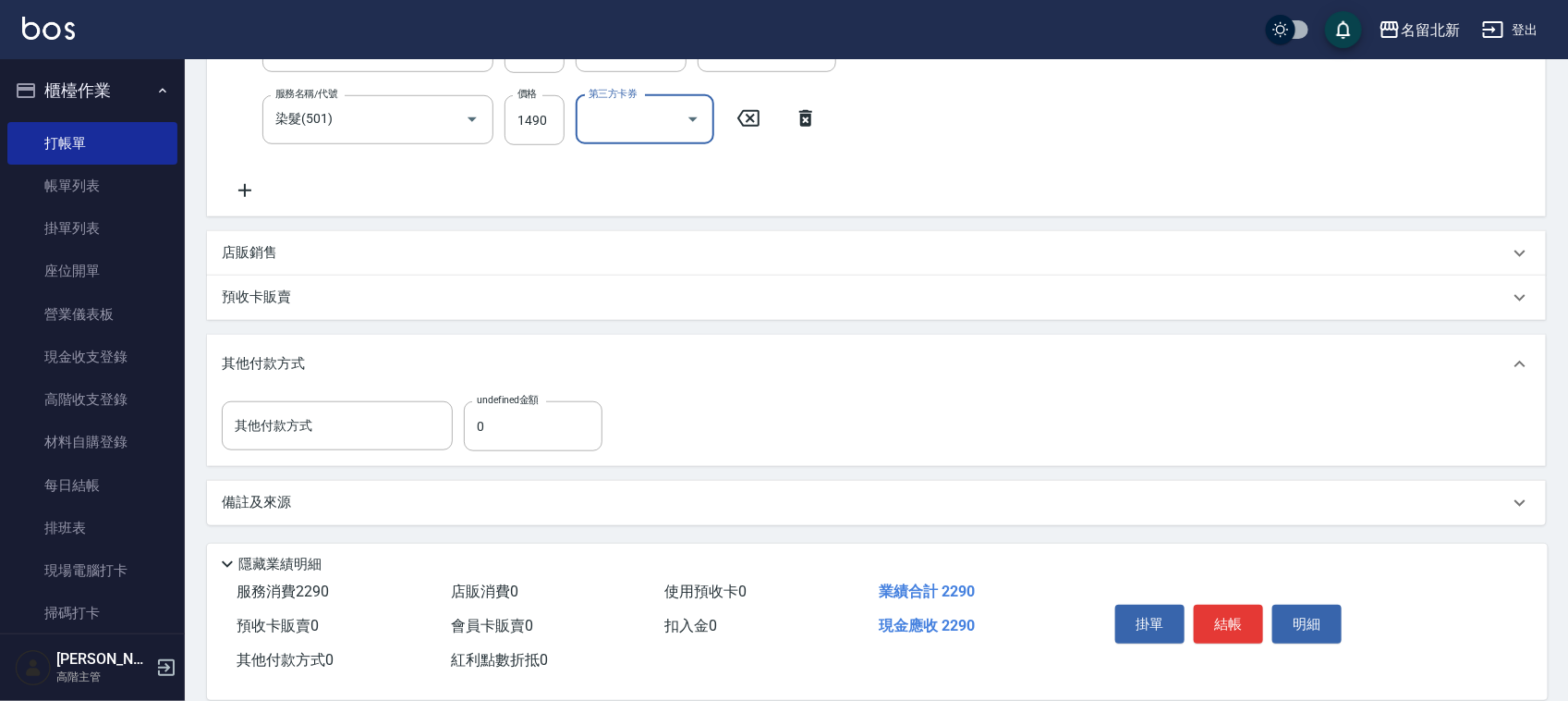
drag, startPoint x: 559, startPoint y: 435, endPoint x: 843, endPoint y: 371, distance: 291.1
click at [564, 432] on input "0" at bounding box center [533, 425] width 138 height 50
click at [523, 420] on input "230" at bounding box center [533, 425] width 138 height 50
type input "230"
click at [557, 359] on div "其他付款方式" at bounding box center [865, 364] width 1287 height 20
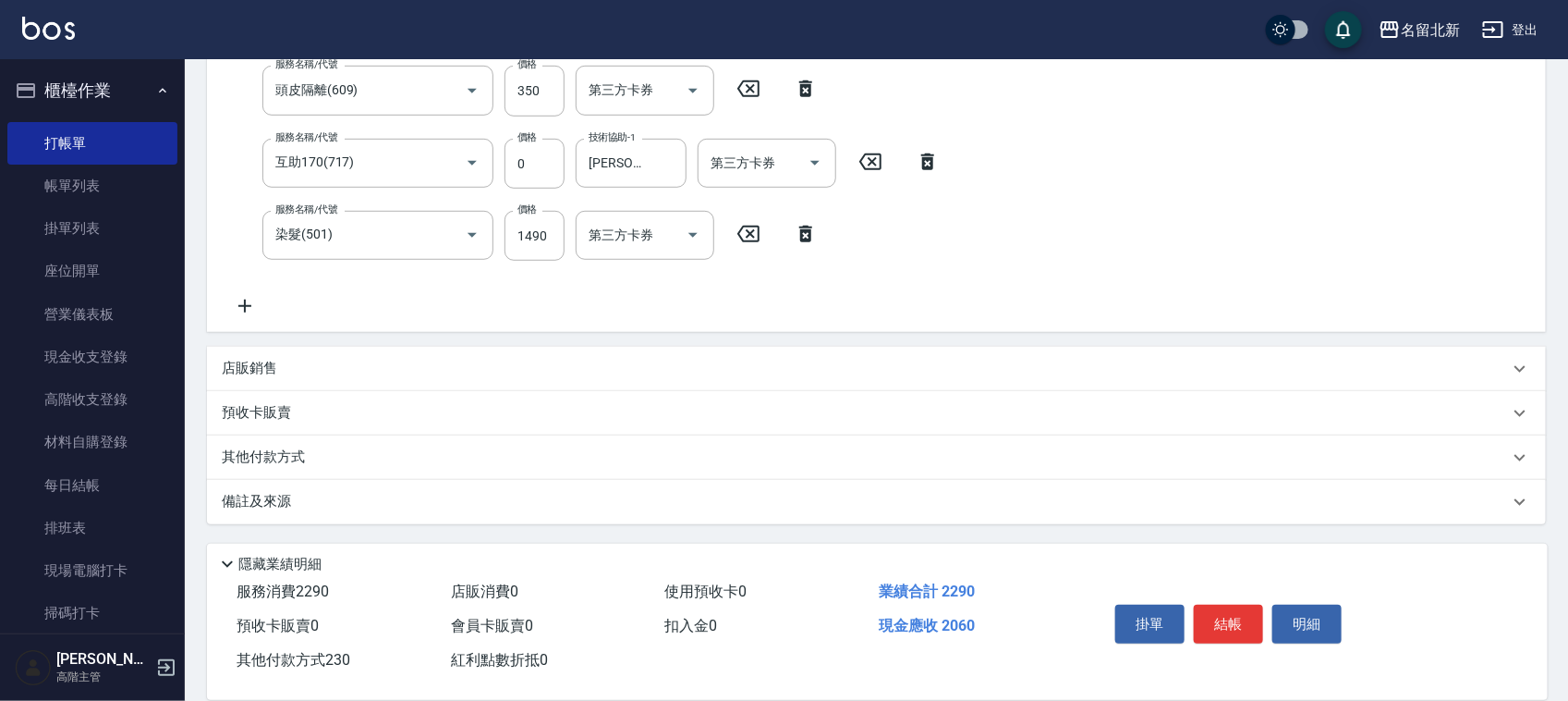
scroll to position [447, 0]
click at [268, 459] on p "其他付款方式" at bounding box center [268, 459] width 93 height 20
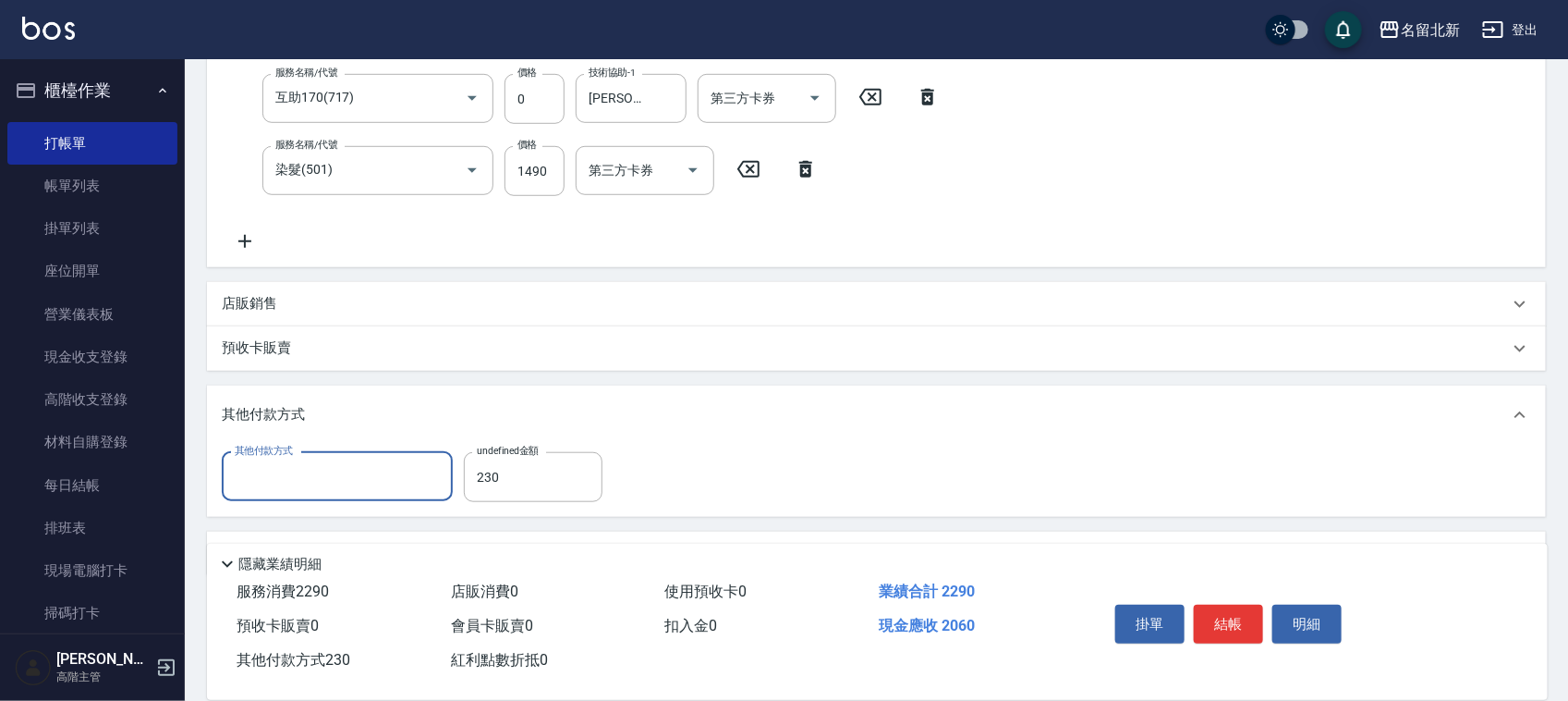
scroll to position [564, 0]
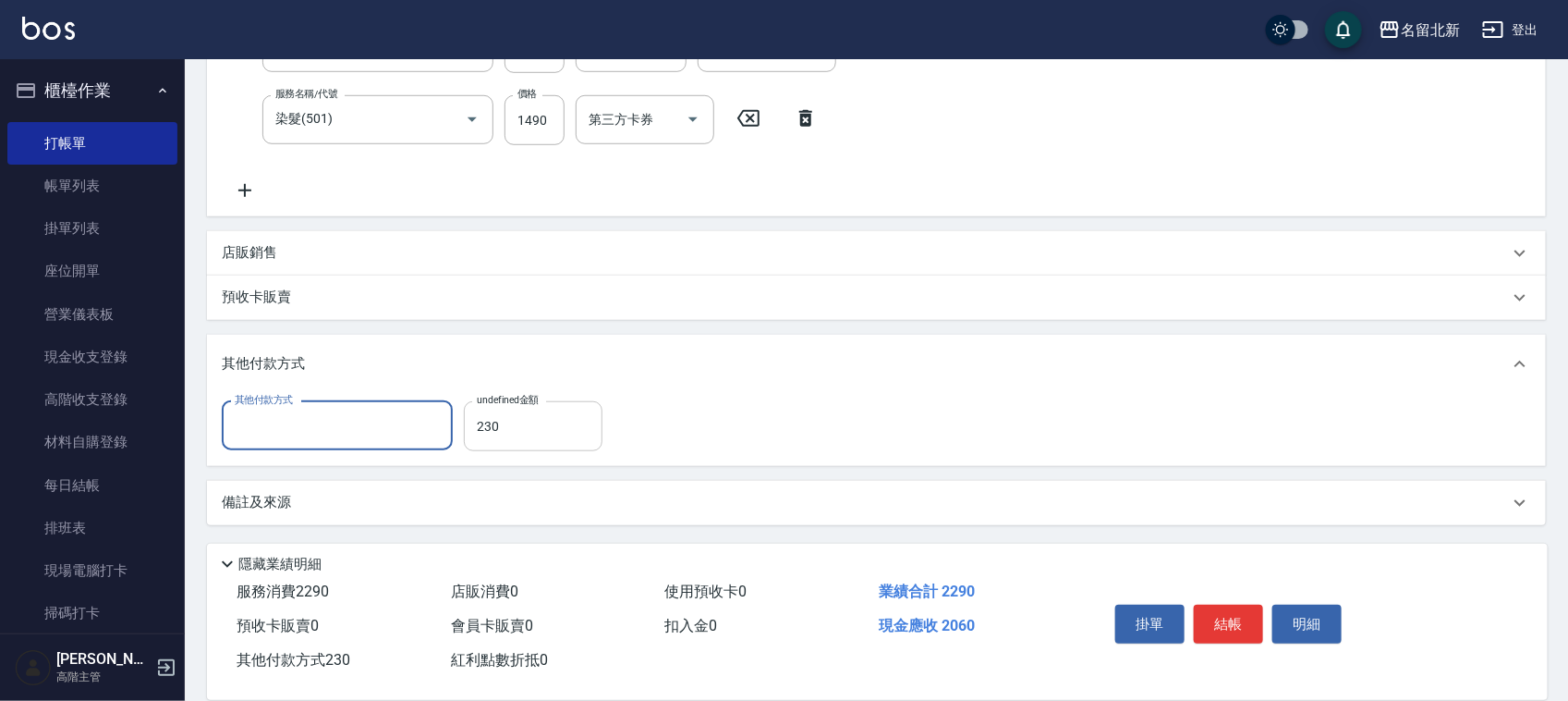
click at [506, 428] on input "230" at bounding box center [533, 425] width 138 height 50
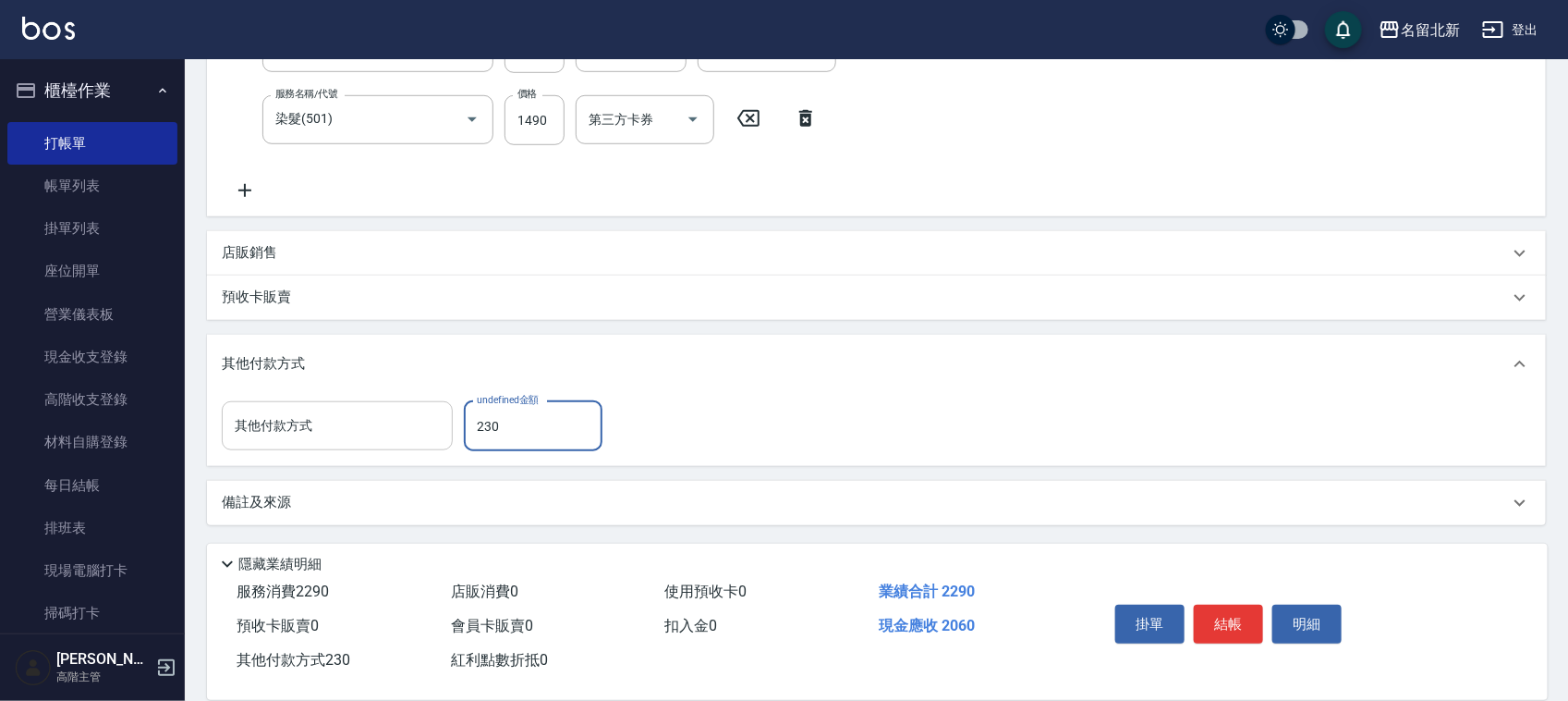
click at [374, 436] on input "其他付款方式" at bounding box center [337, 425] width 214 height 32
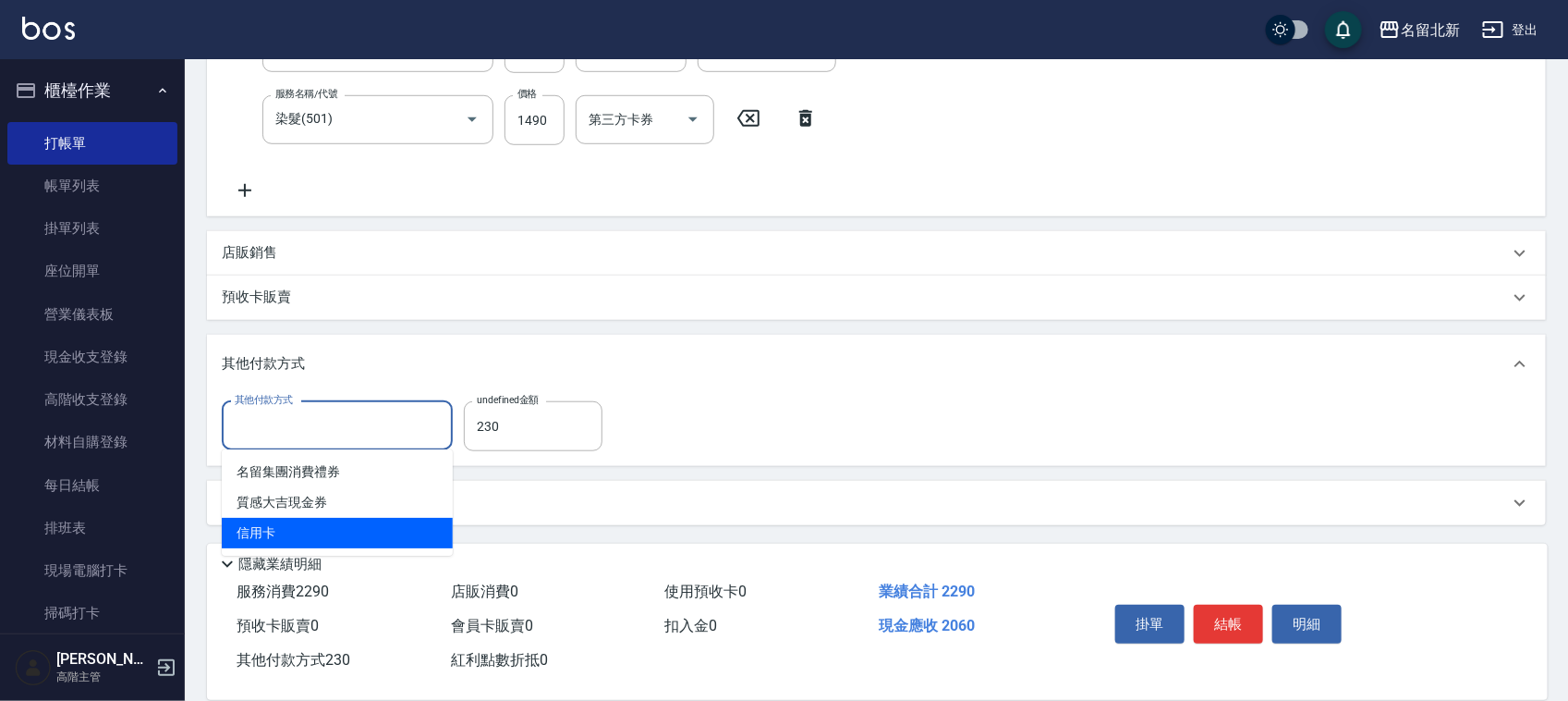
click at [316, 524] on span "信用卡" at bounding box center [337, 532] width 231 height 30
type input "信用卡"
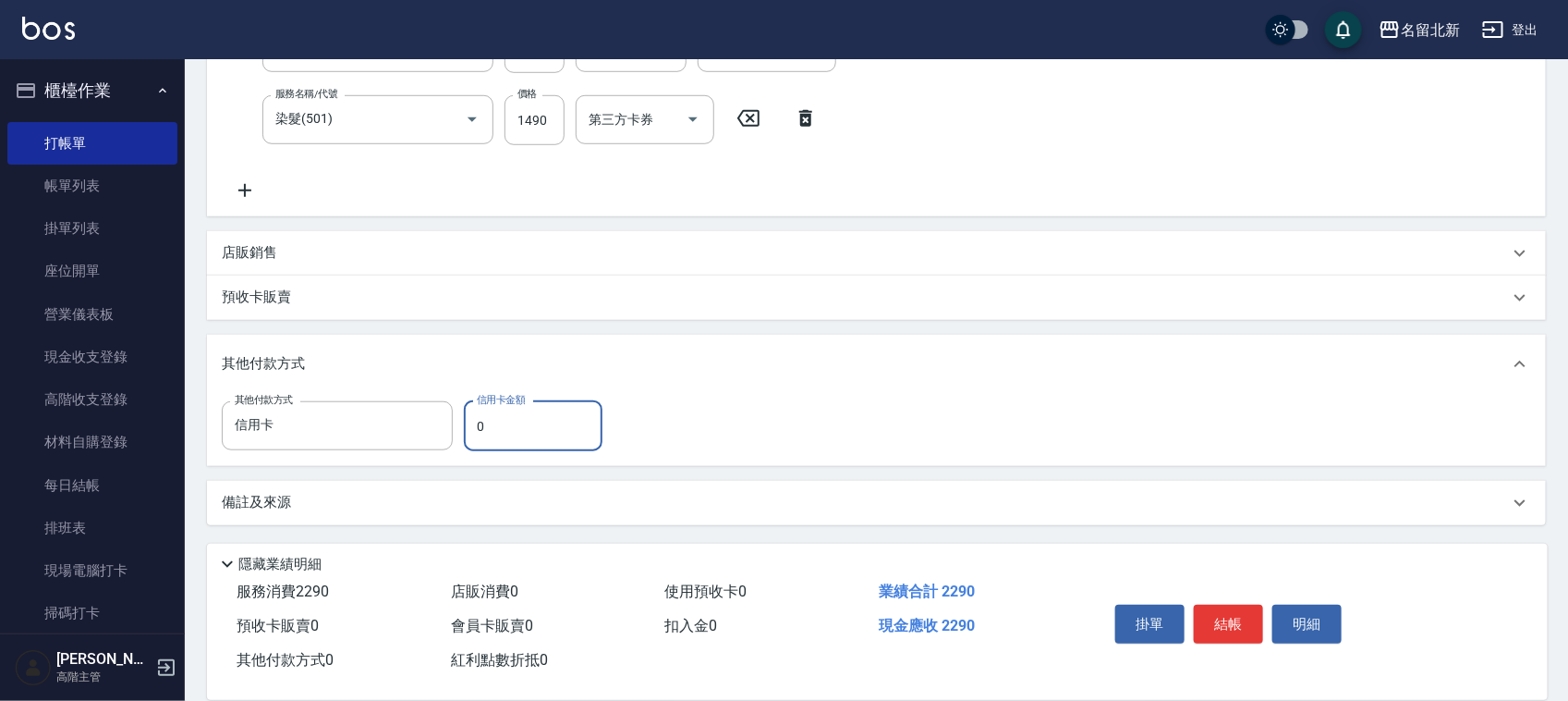
drag, startPoint x: 388, startPoint y: 427, endPoint x: 563, endPoint y: 404, distance: 176.5
click at [390, 425] on input "信用卡" at bounding box center [323, 425] width 186 height 32
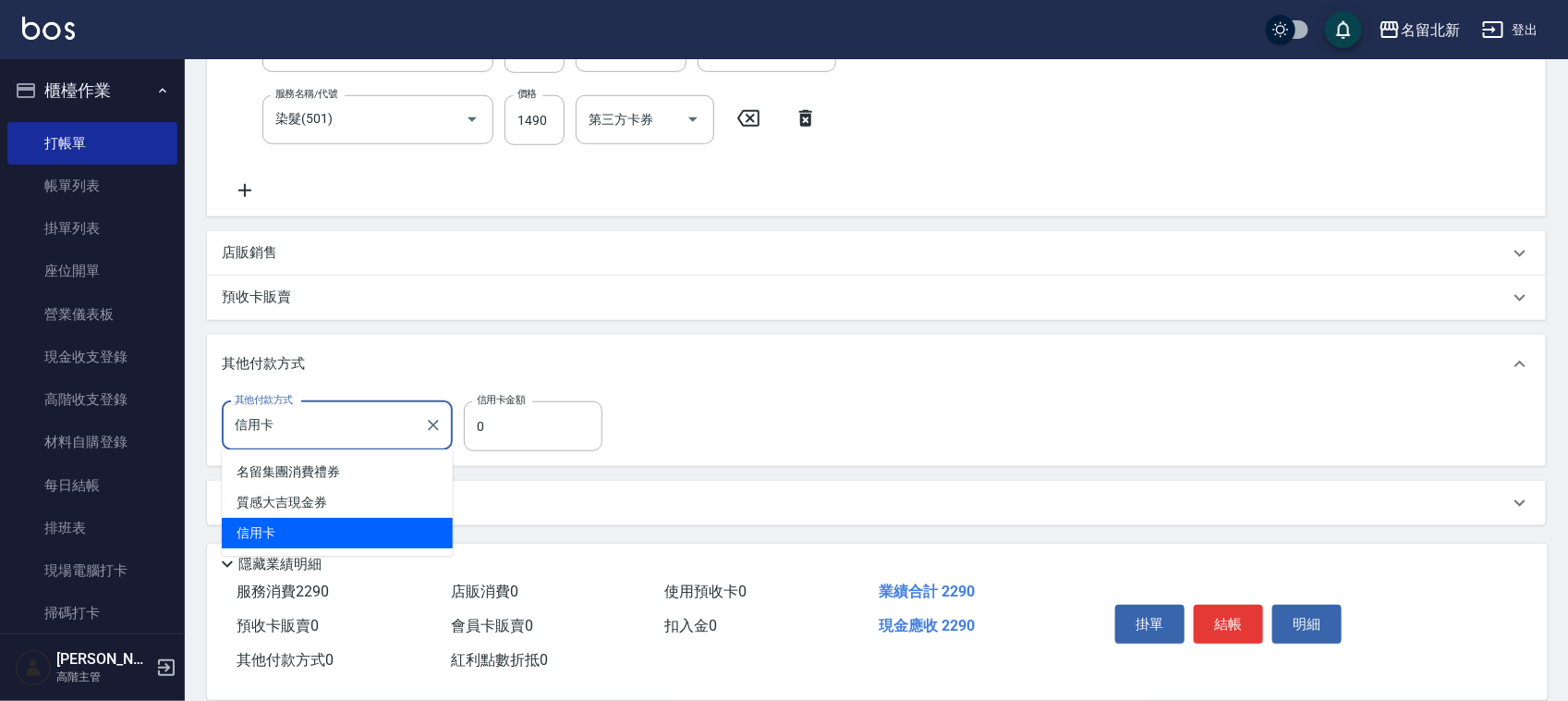
drag, startPoint x: 338, startPoint y: 532, endPoint x: 351, endPoint y: 527, distance: 13.9
click at [337, 532] on span "信用卡" at bounding box center [337, 532] width 231 height 30
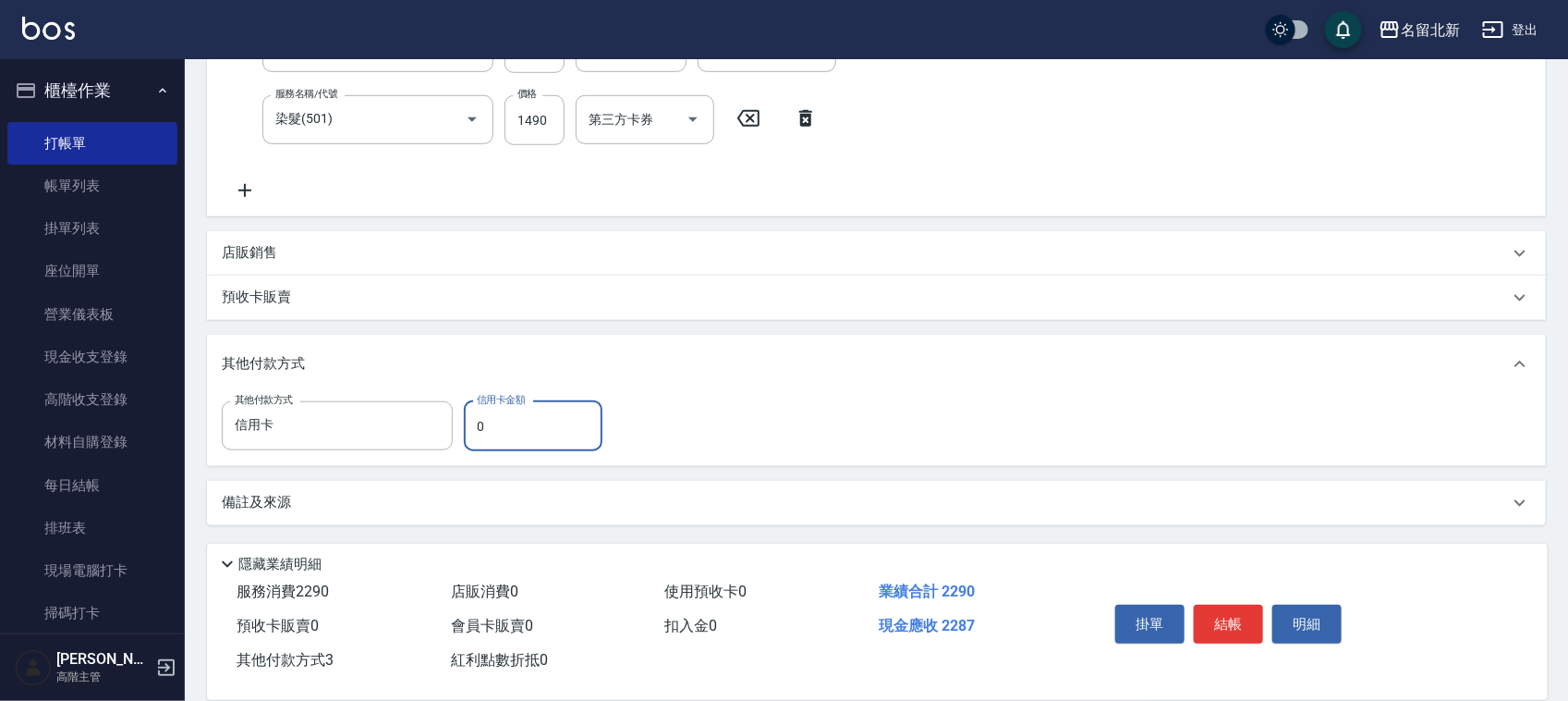
type input "0"
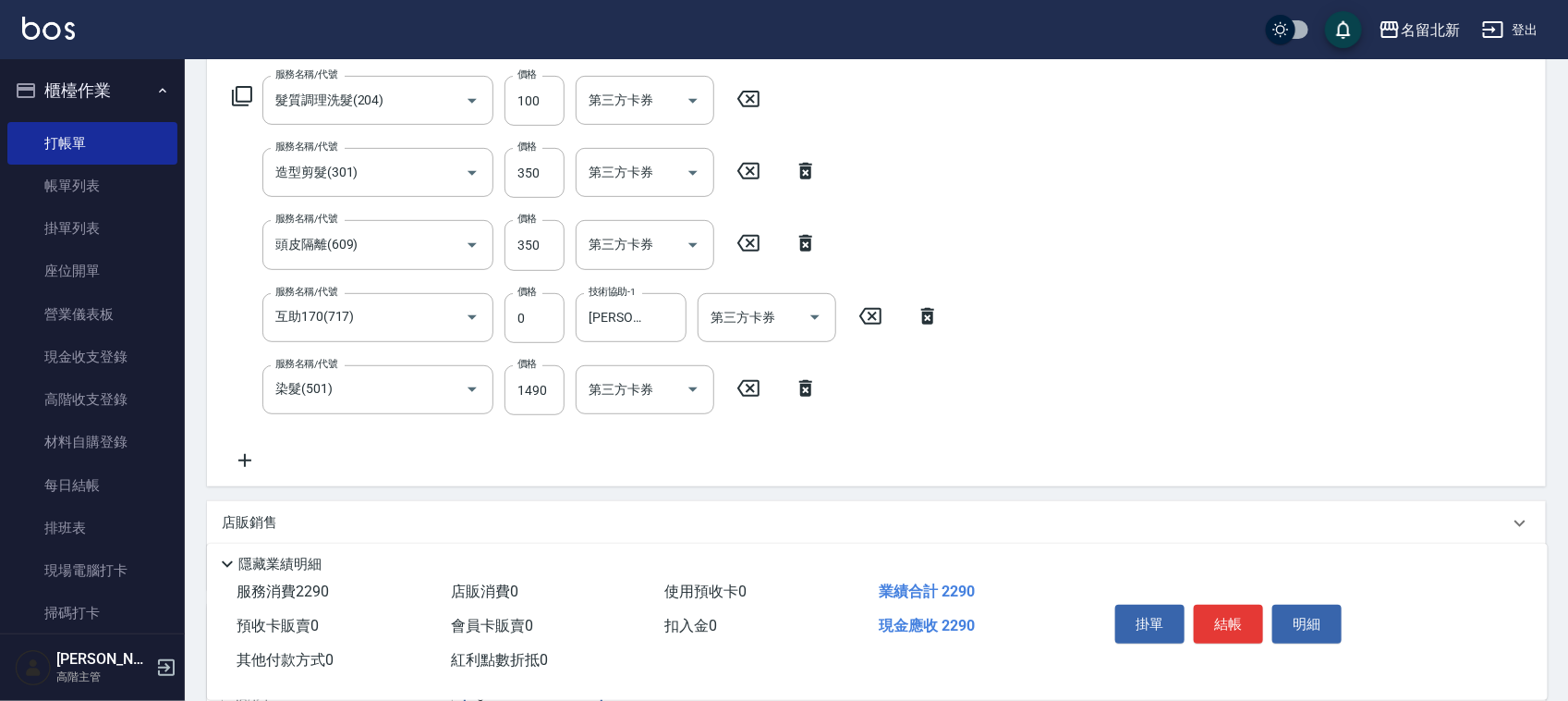
scroll to position [346, 0]
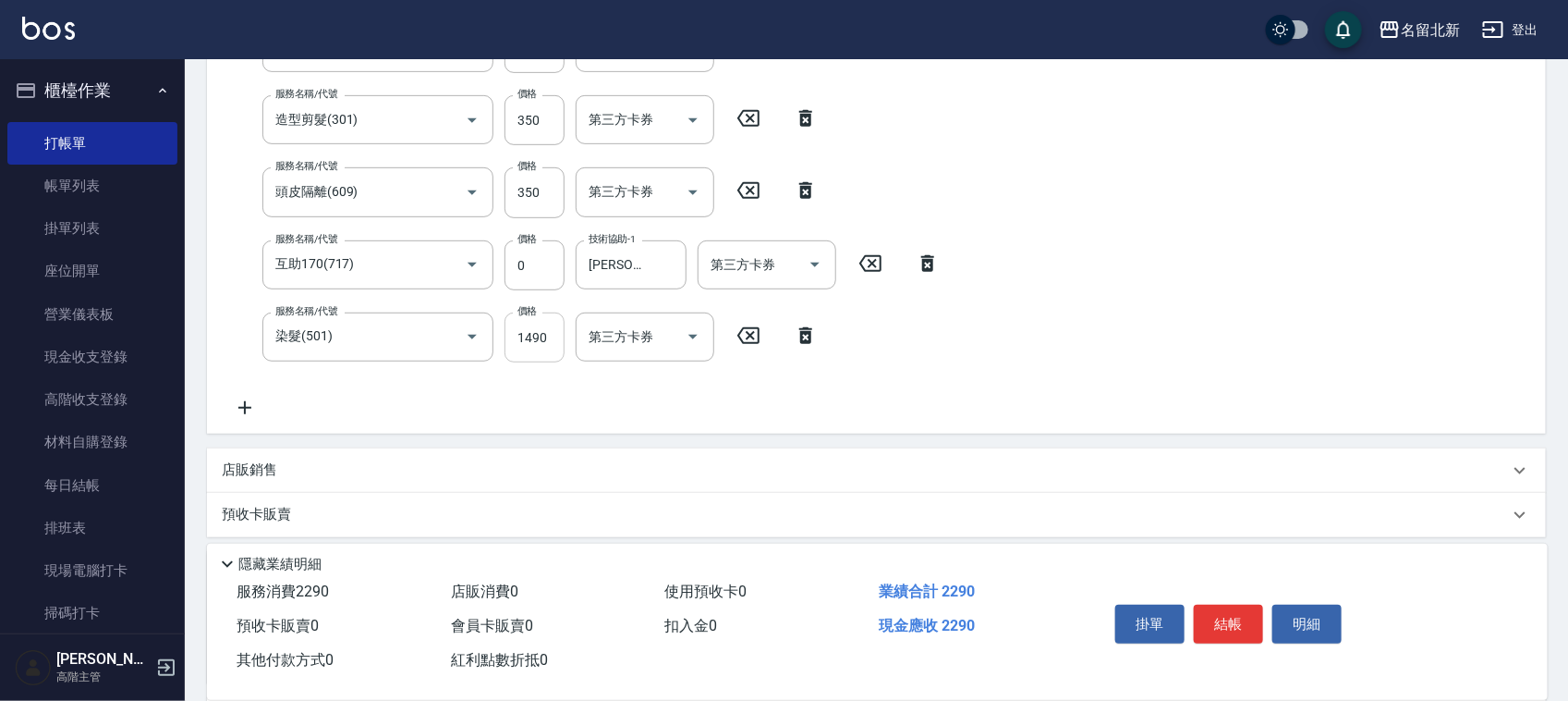
click at [557, 338] on input "1490" at bounding box center [535, 336] width 60 height 50
type input "1500"
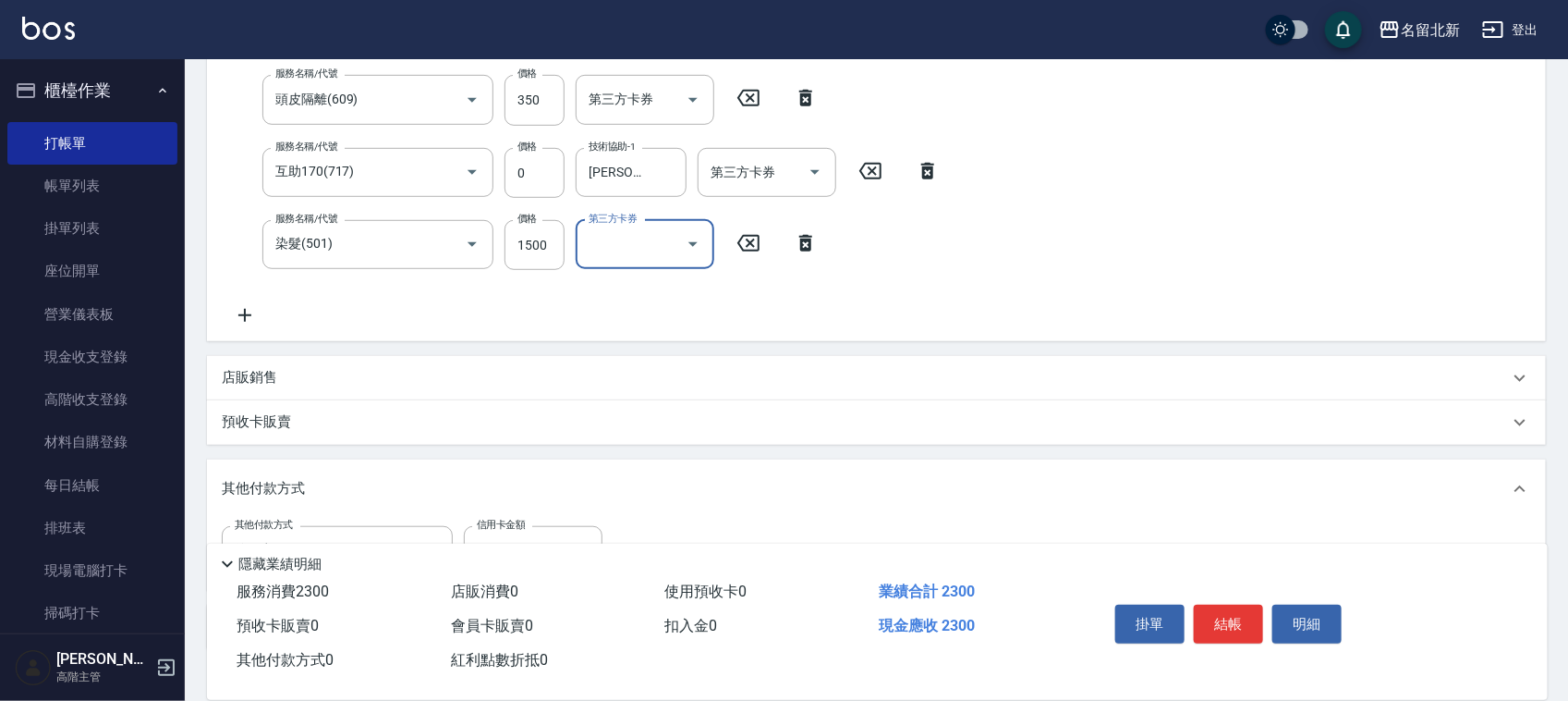
scroll to position [564, 0]
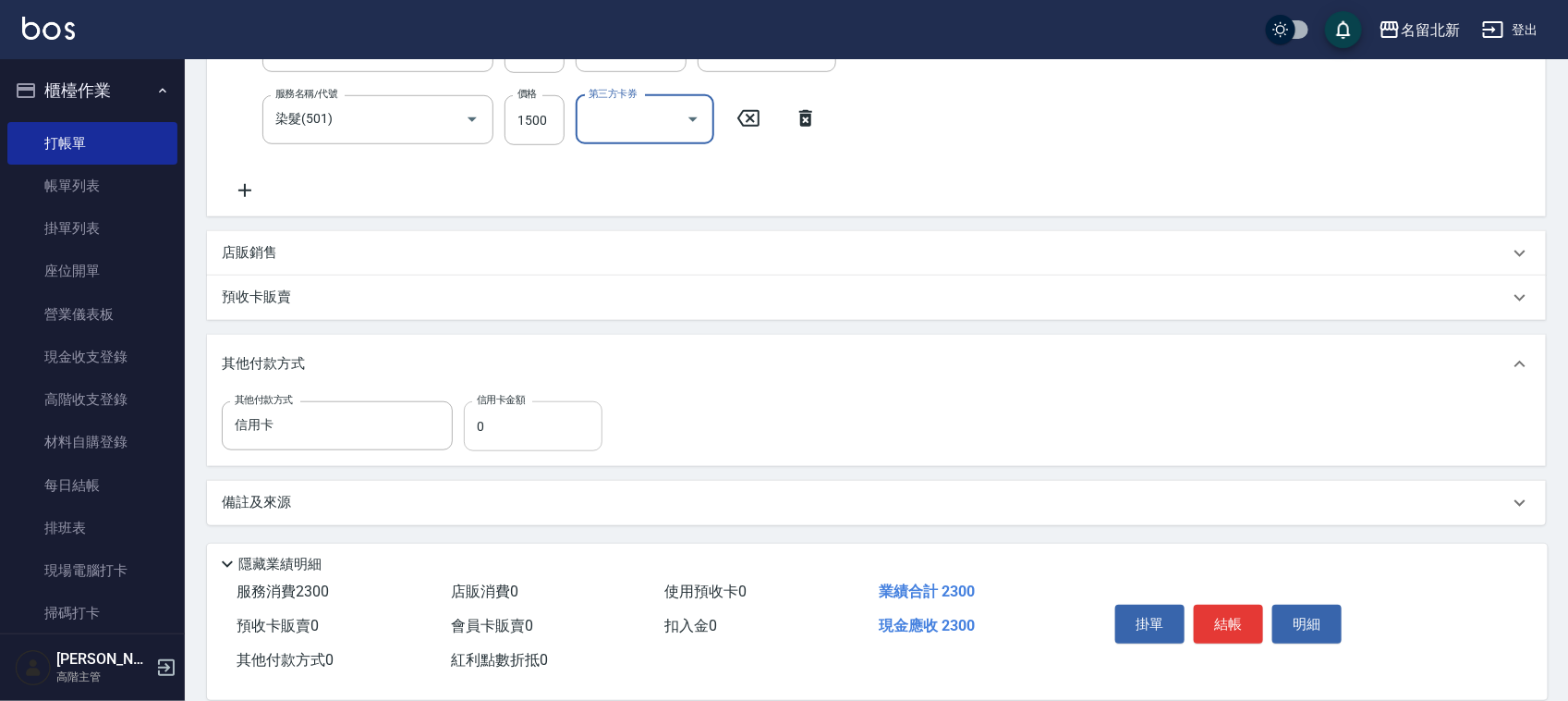
drag, startPoint x: 537, startPoint y: 435, endPoint x: 590, endPoint y: 417, distance: 56.0
click at [537, 435] on input "0" at bounding box center [533, 425] width 138 height 50
type input "2300"
click at [1222, 604] on button "結帳" at bounding box center [1228, 624] width 69 height 39
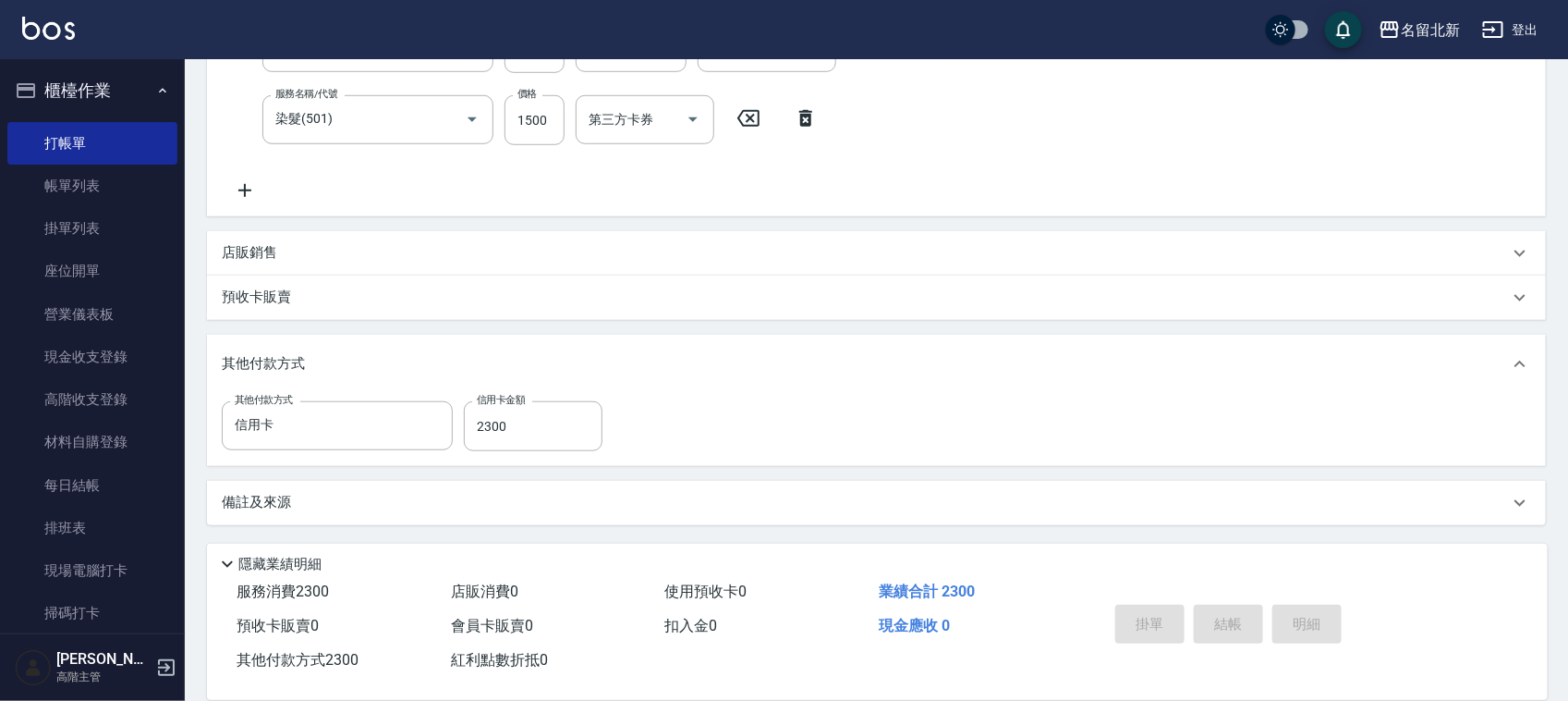
type input "[DATE] 19:52"
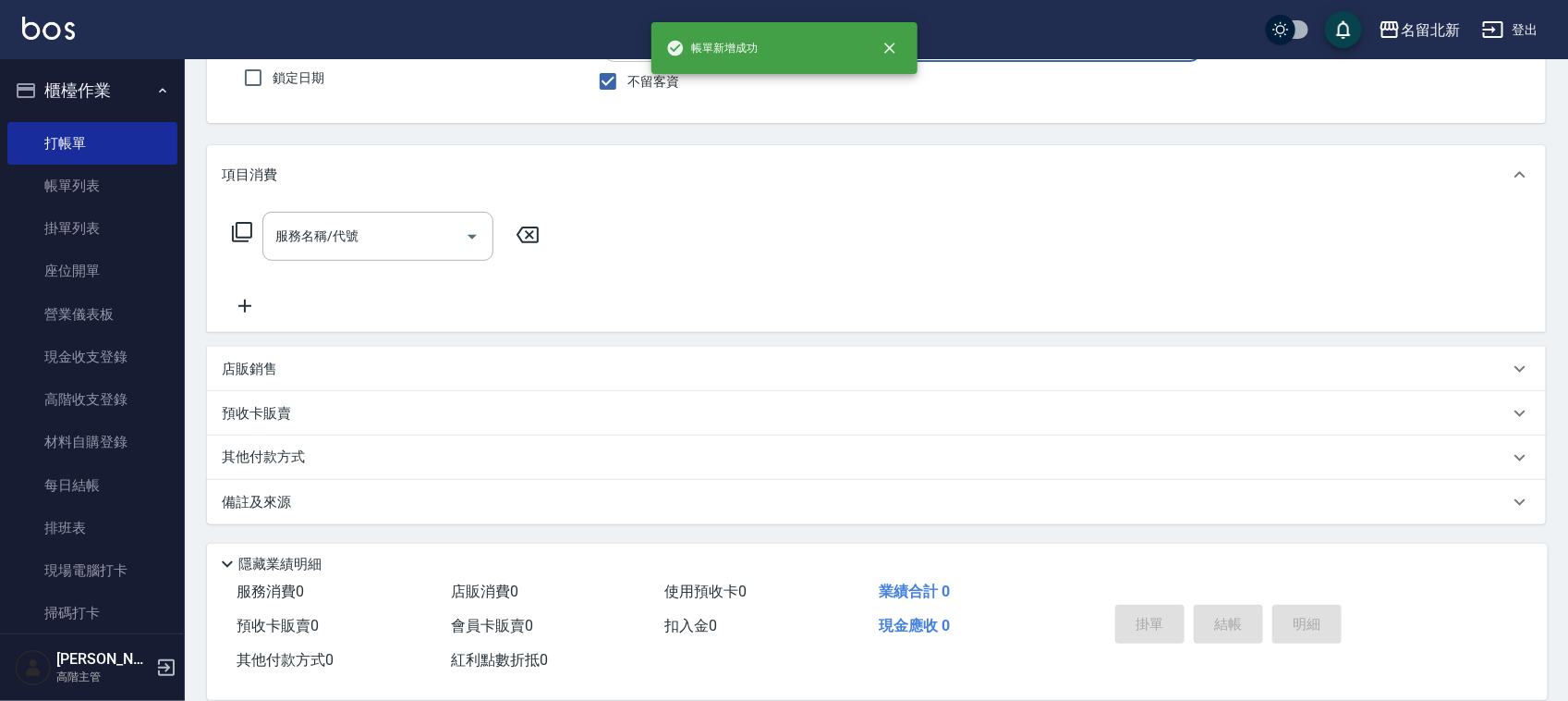
scroll to position [0, 0]
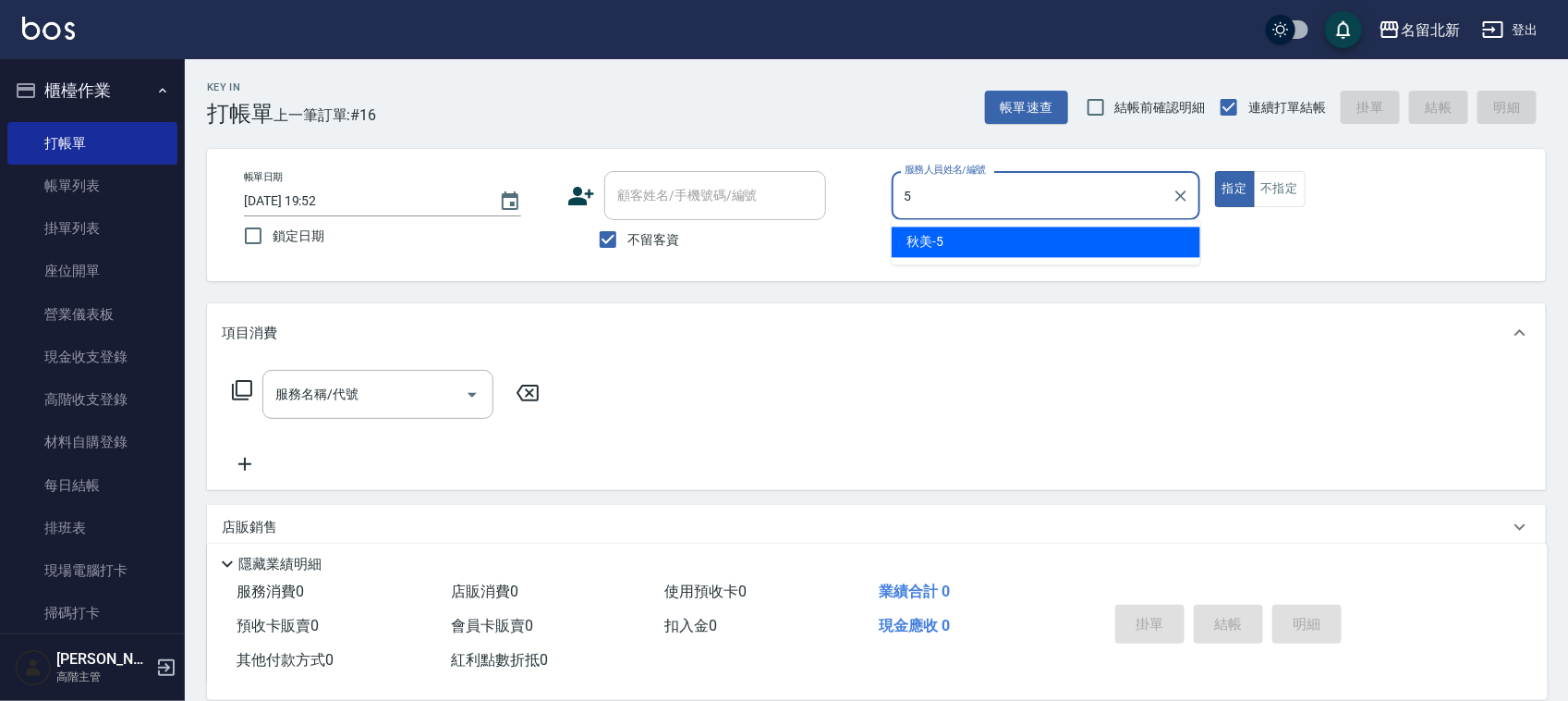
type input "秋美-5"
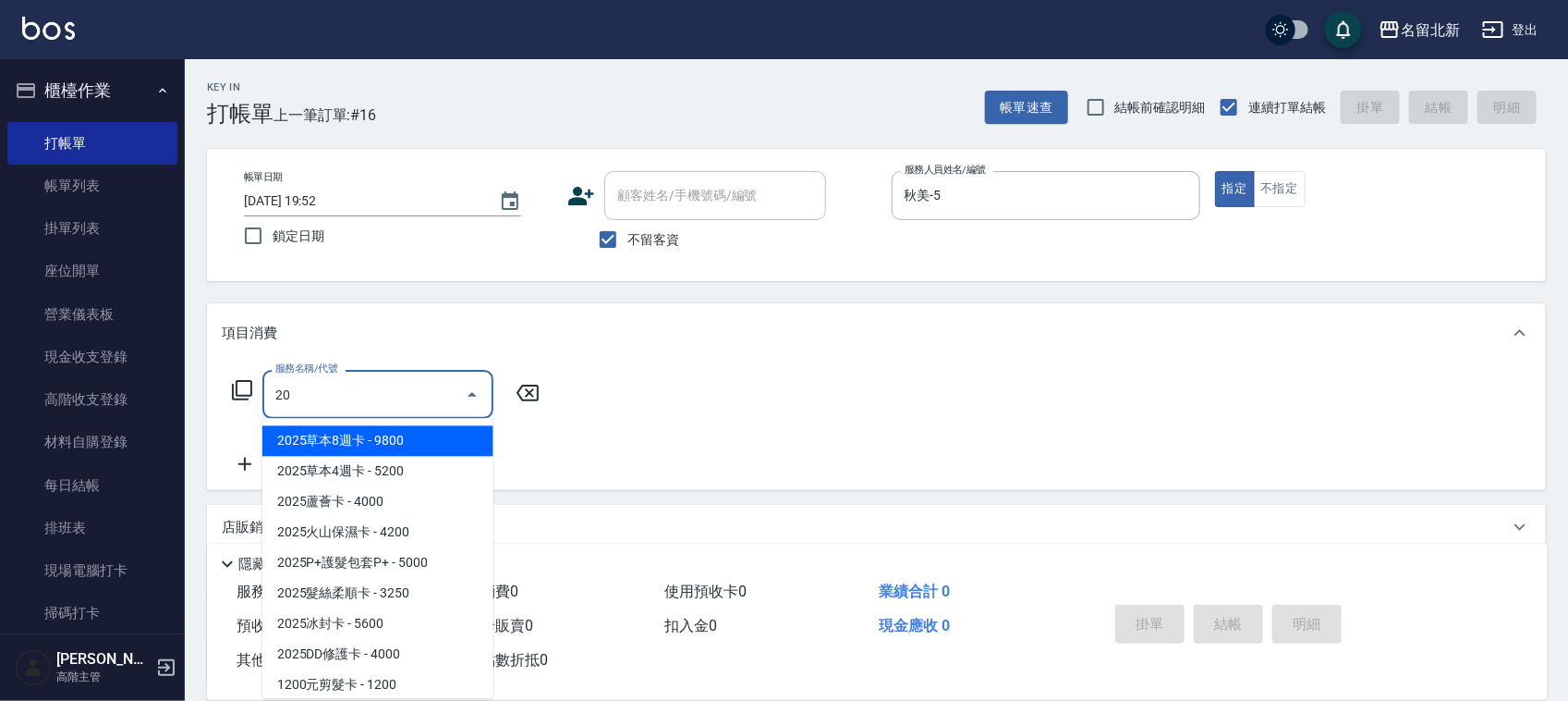
type input "2"
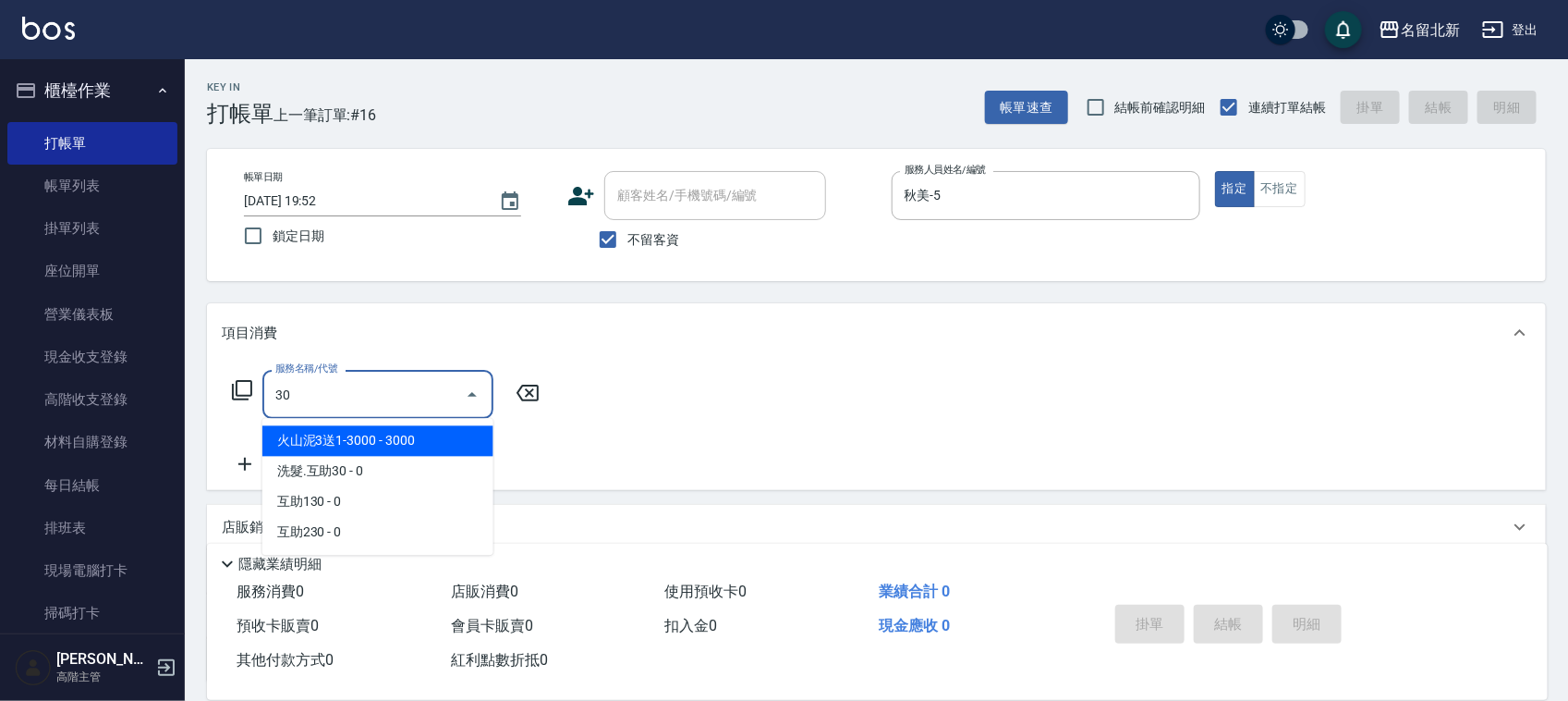
type input "3"
type input "髮質調理洗髮(204)"
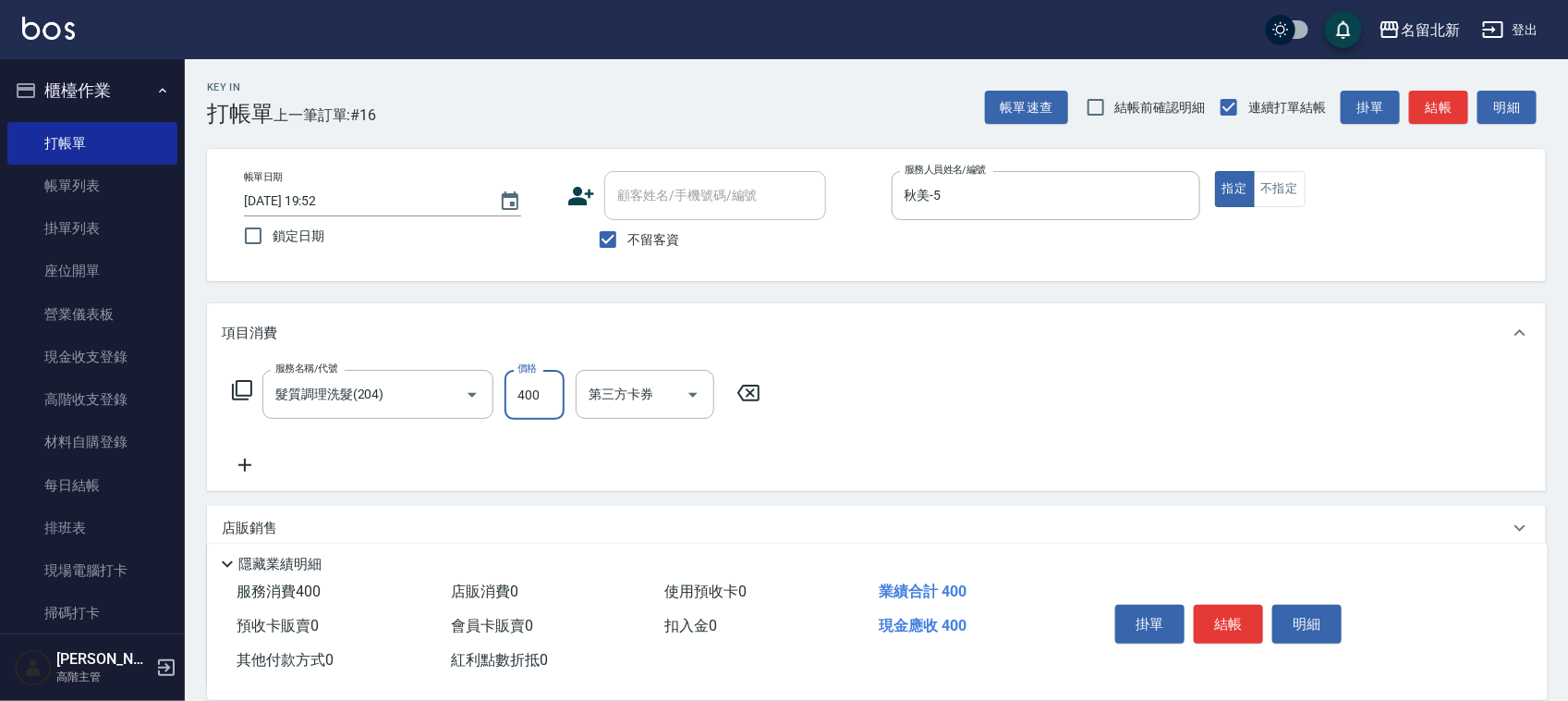
type input "400"
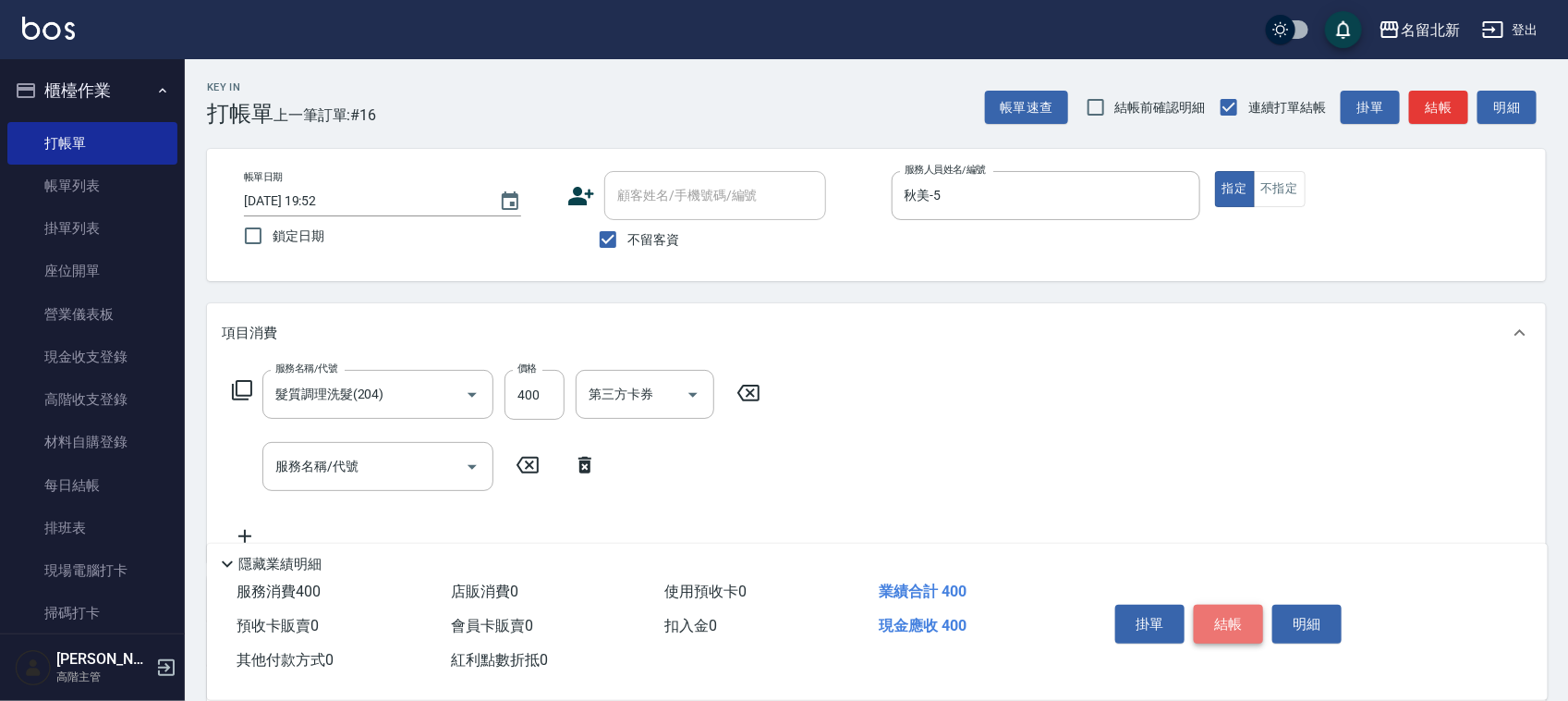
click at [1232, 608] on button "結帳" at bounding box center [1228, 624] width 69 height 39
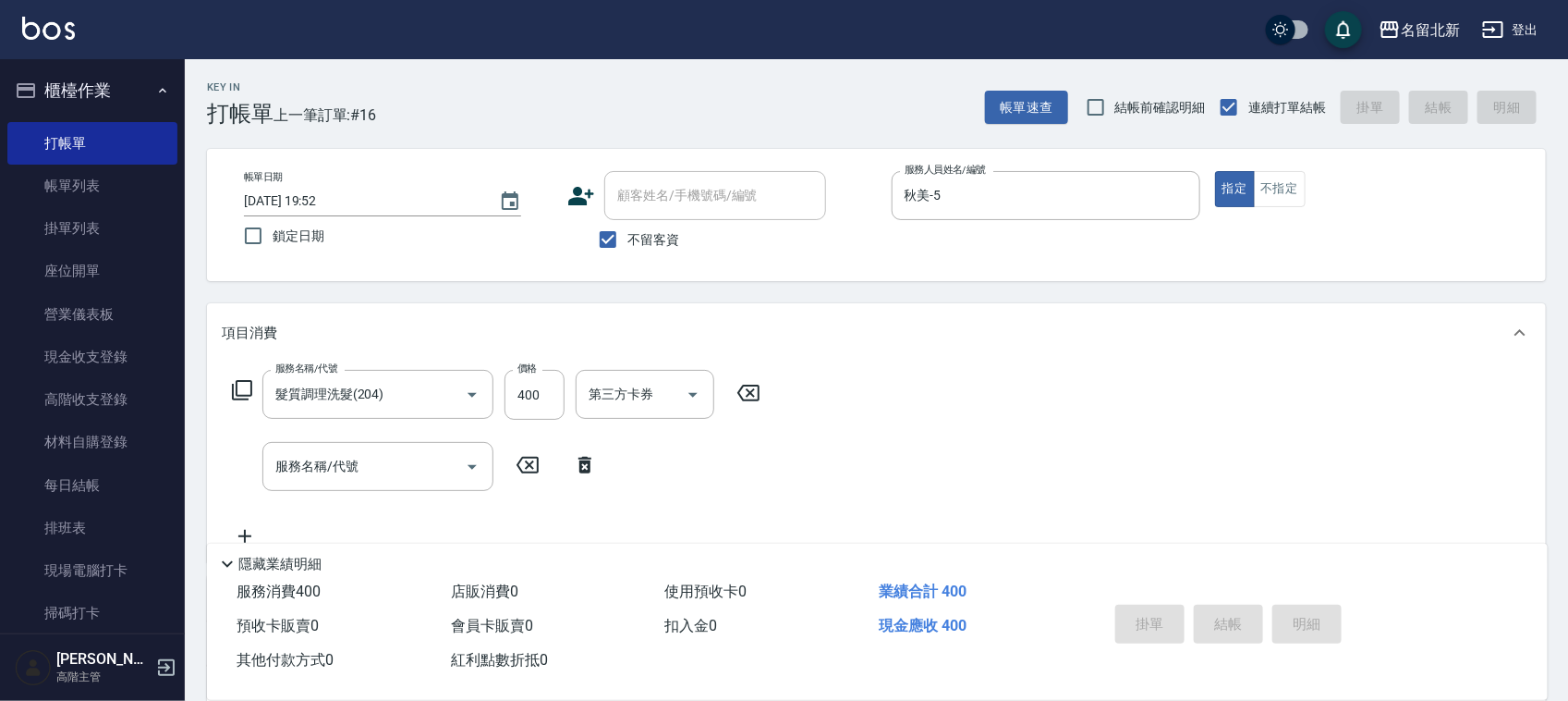
type input "[DATE] 19:53"
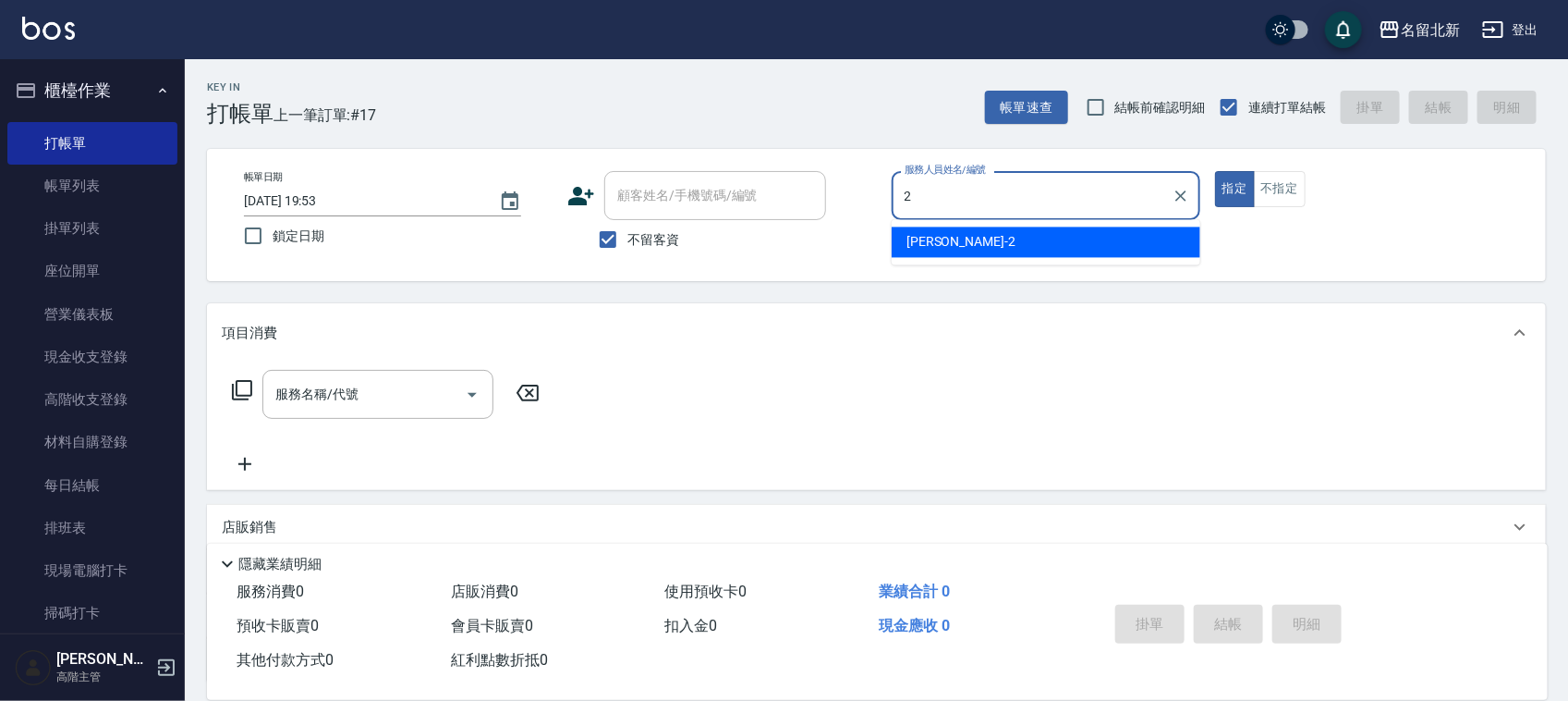
type input "[PERSON_NAME]-2"
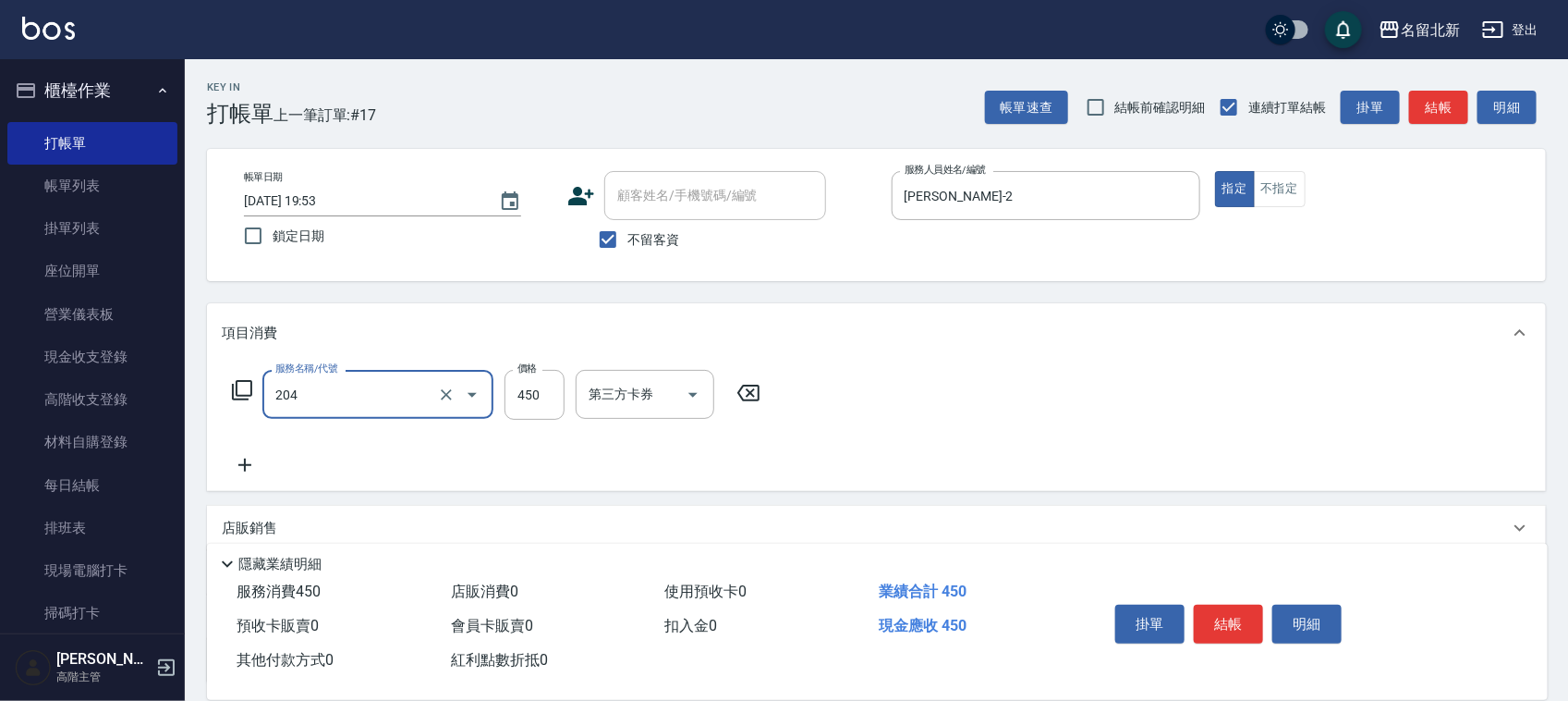
type input "髮質調理洗髮(204)"
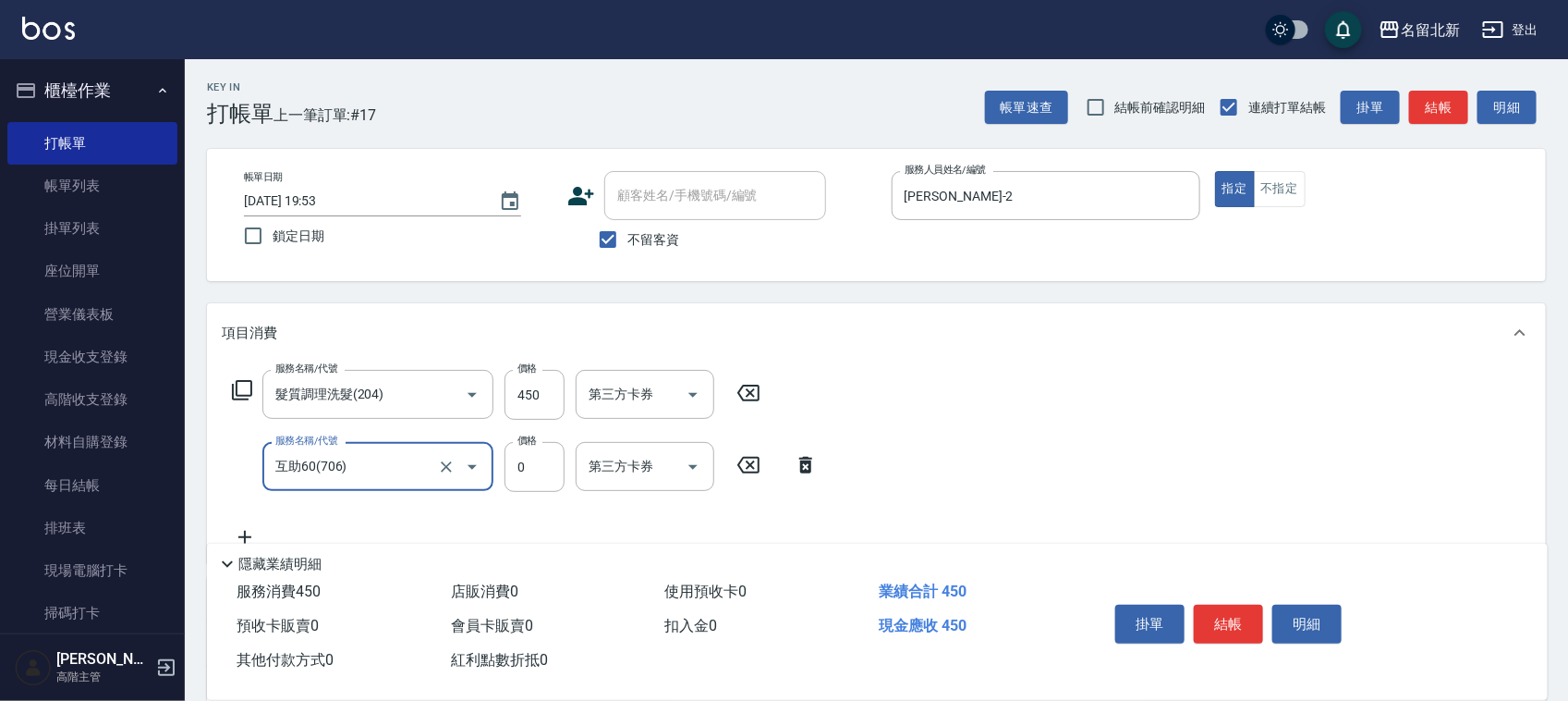
type input "互助60(706)"
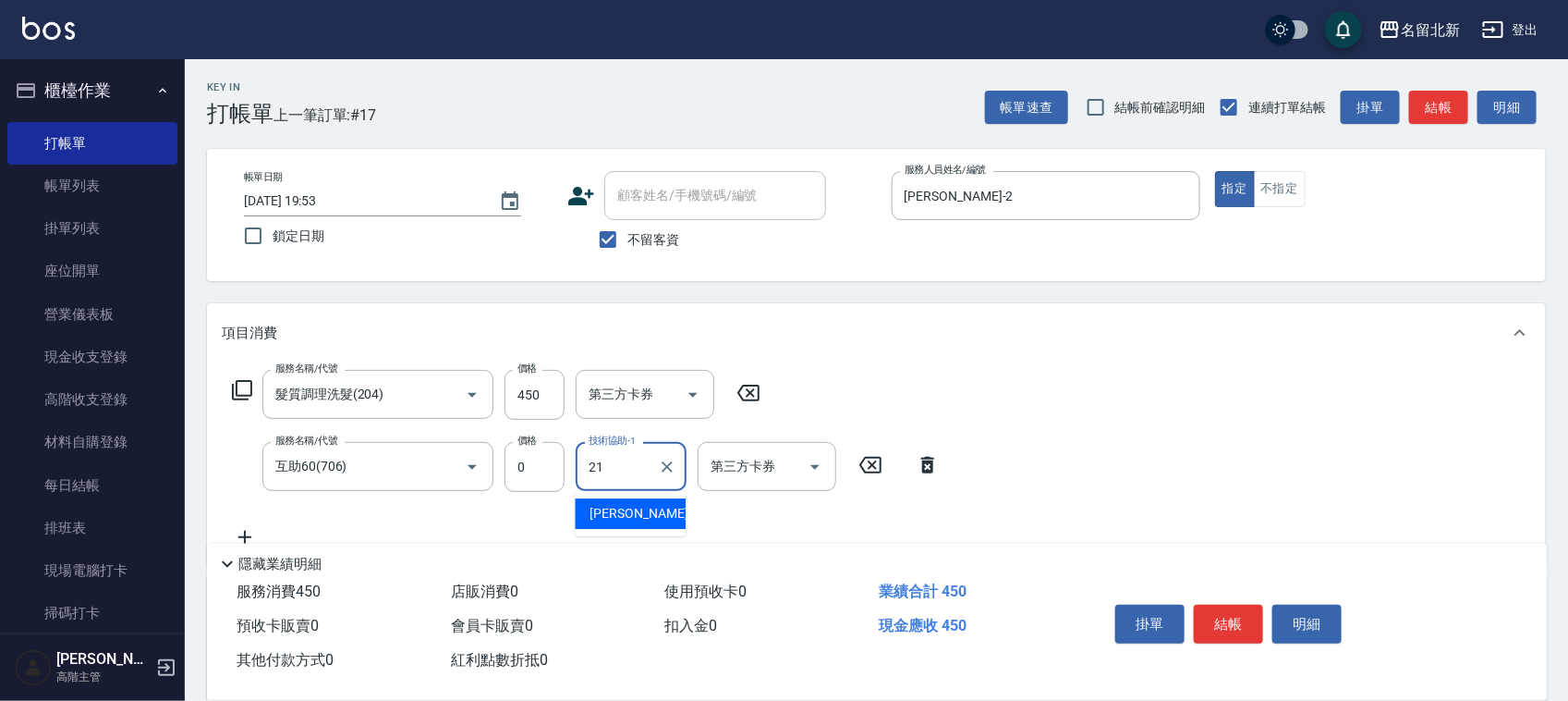
type input "[PERSON_NAME]-21"
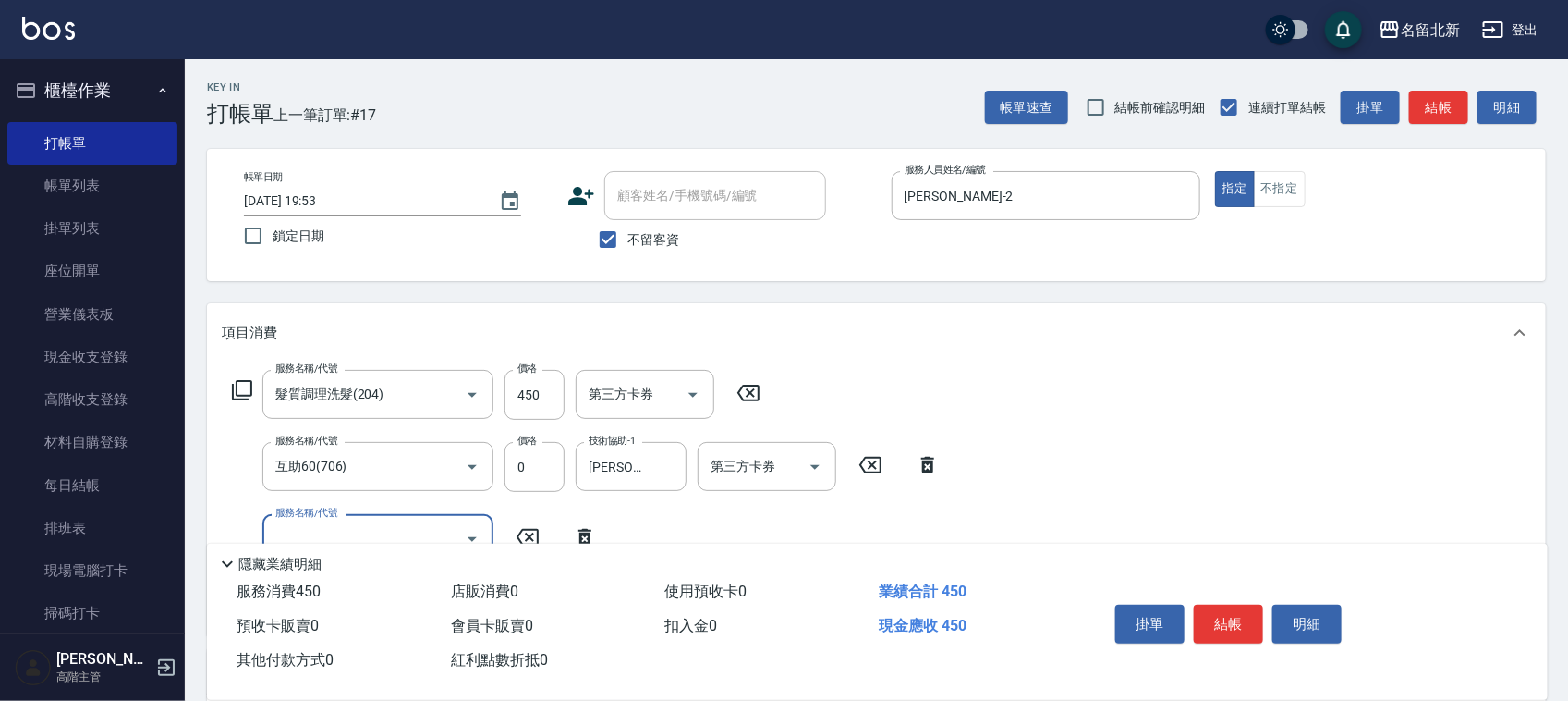
click at [1227, 614] on button "結帳" at bounding box center [1228, 624] width 69 height 39
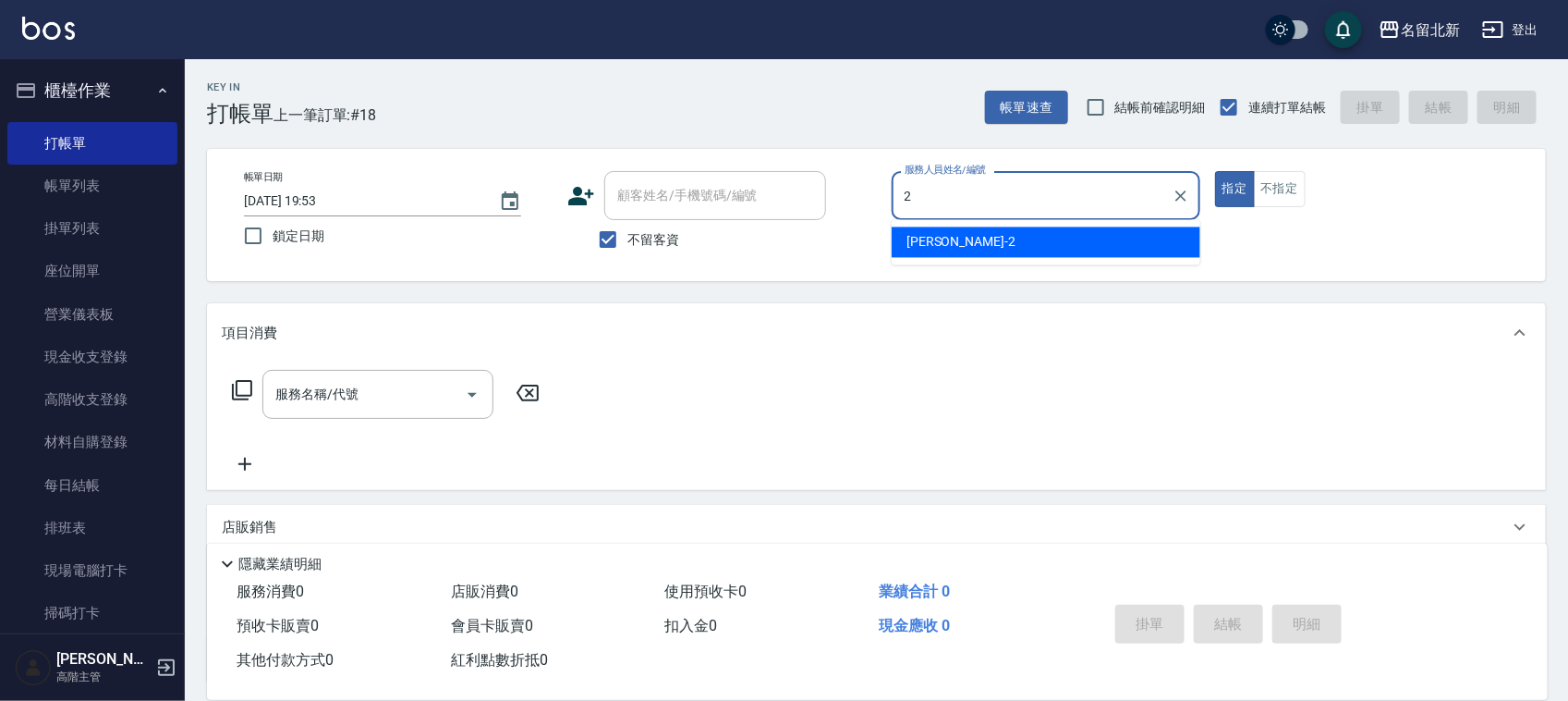
type input "[PERSON_NAME]-2"
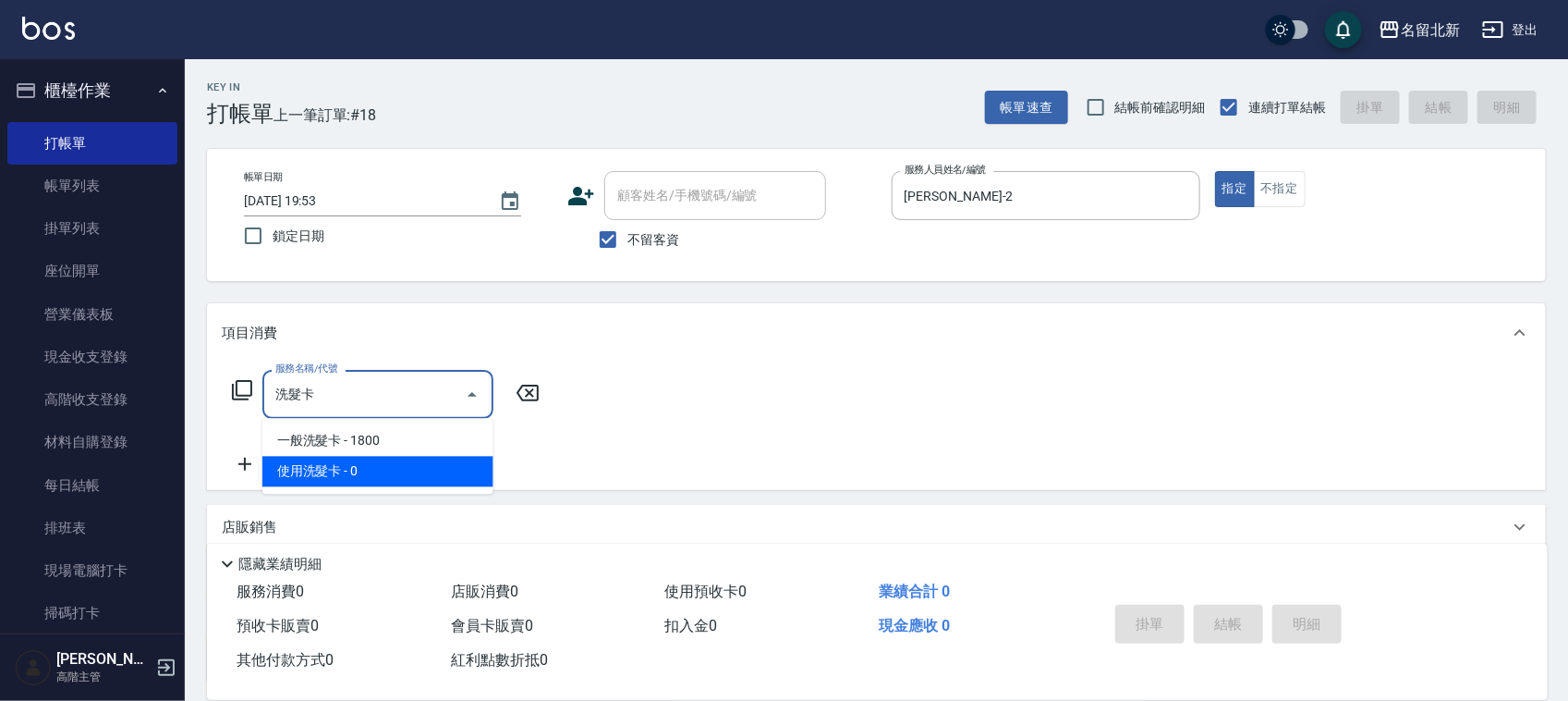
type input "洗髮卡卡"
click at [287, 469] on div "服務名稱/代號 洗髮卡卡 服務名稱/代號" at bounding box center [386, 422] width 328 height 105
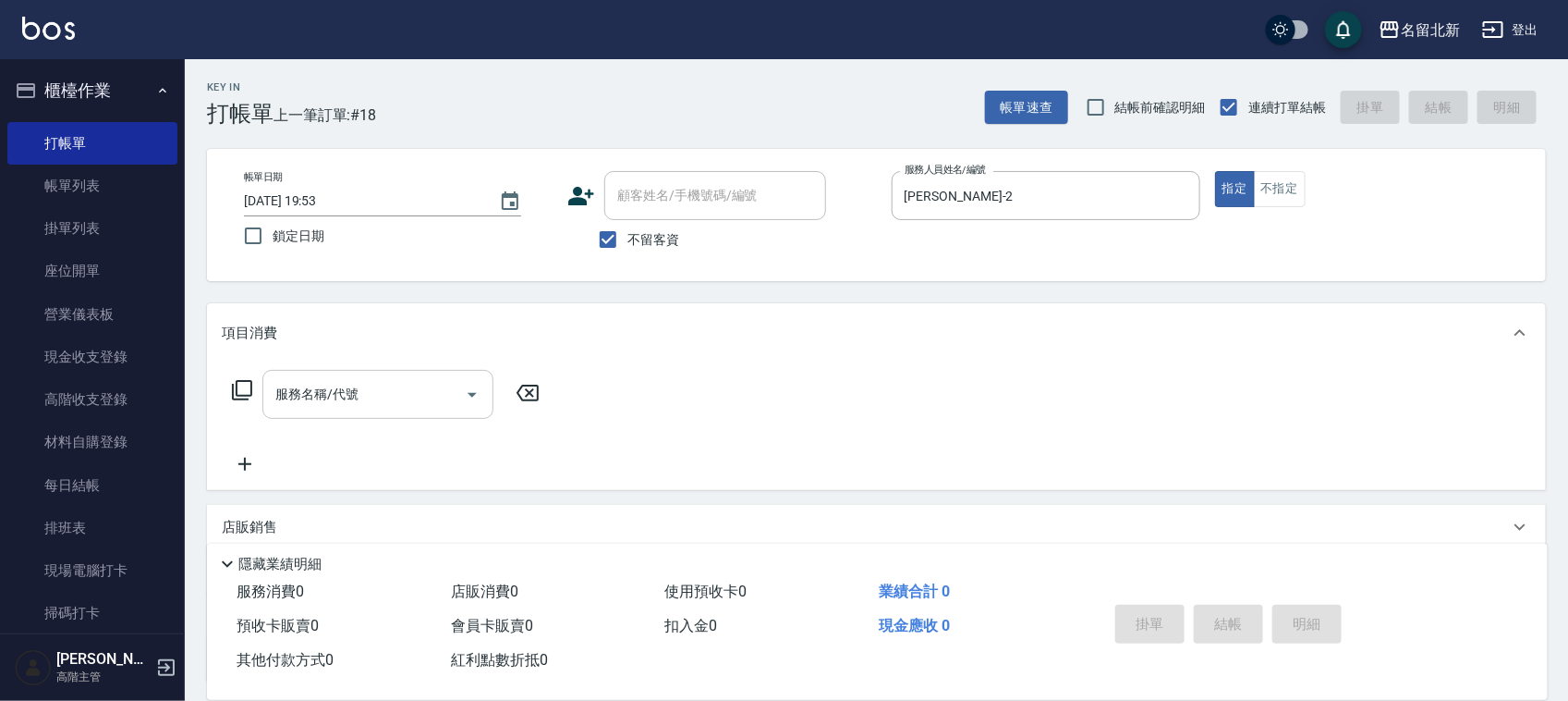
click at [379, 384] on input "服務名稱/代號" at bounding box center [363, 394] width 186 height 32
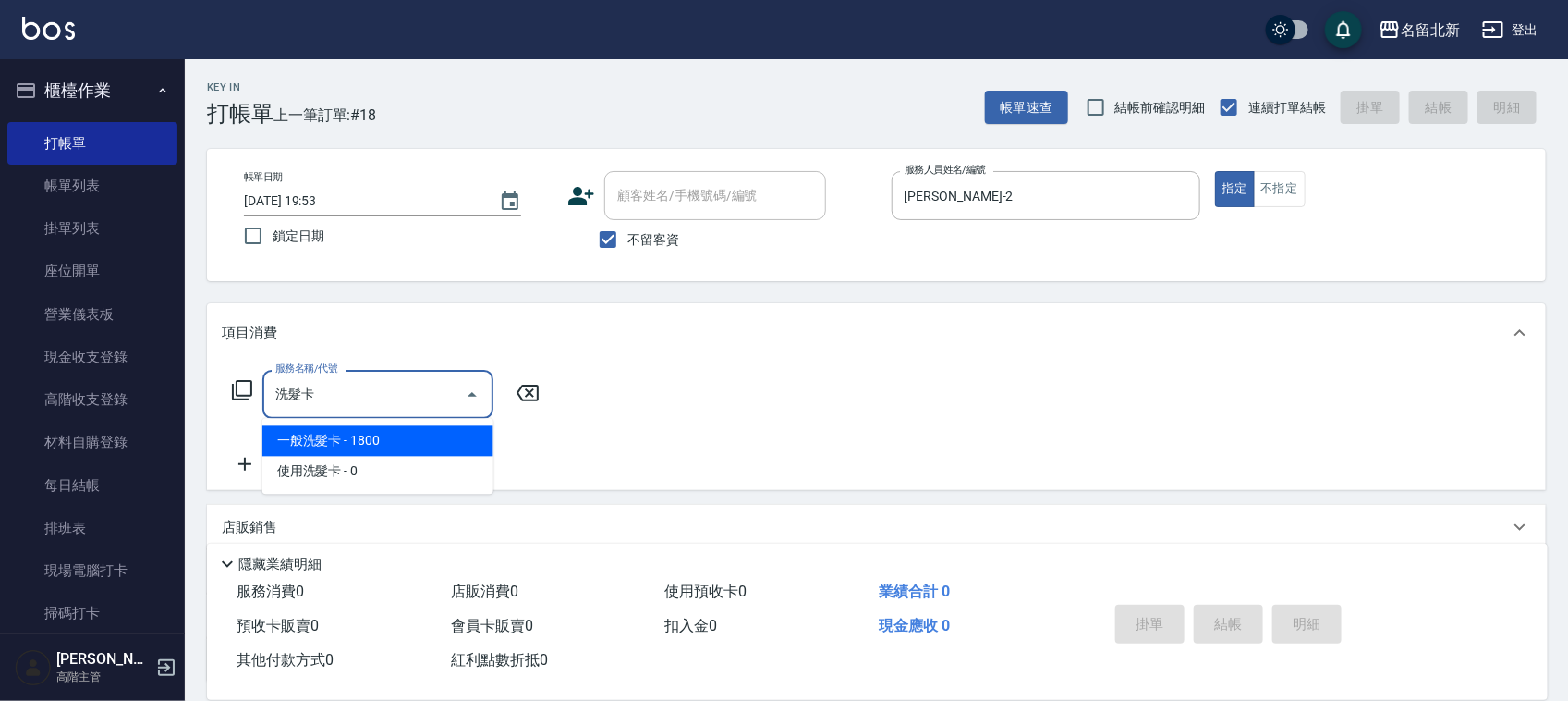
click at [293, 465] on span "使用洗髮卡 - 0" at bounding box center [377, 471] width 231 height 30
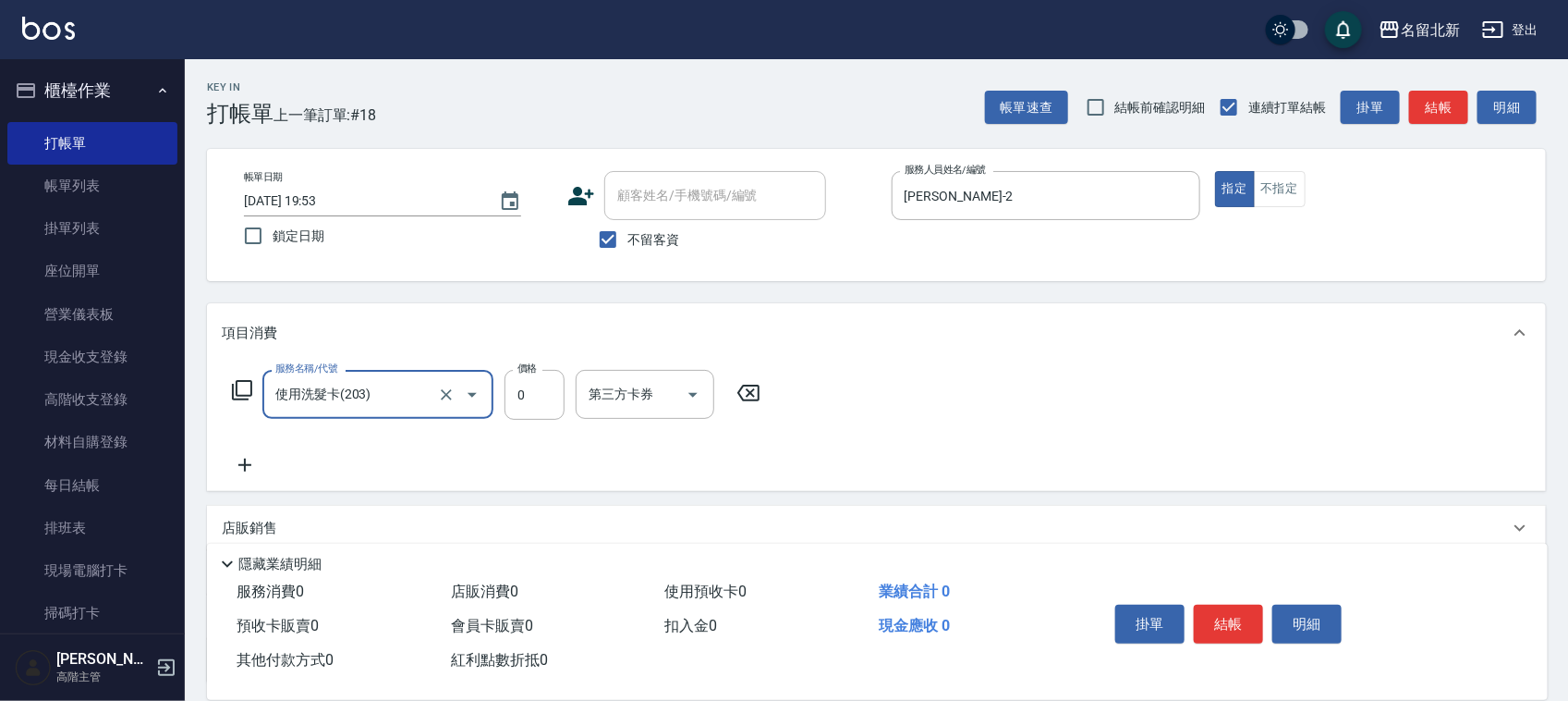
type input "使用洗髮卡(203)"
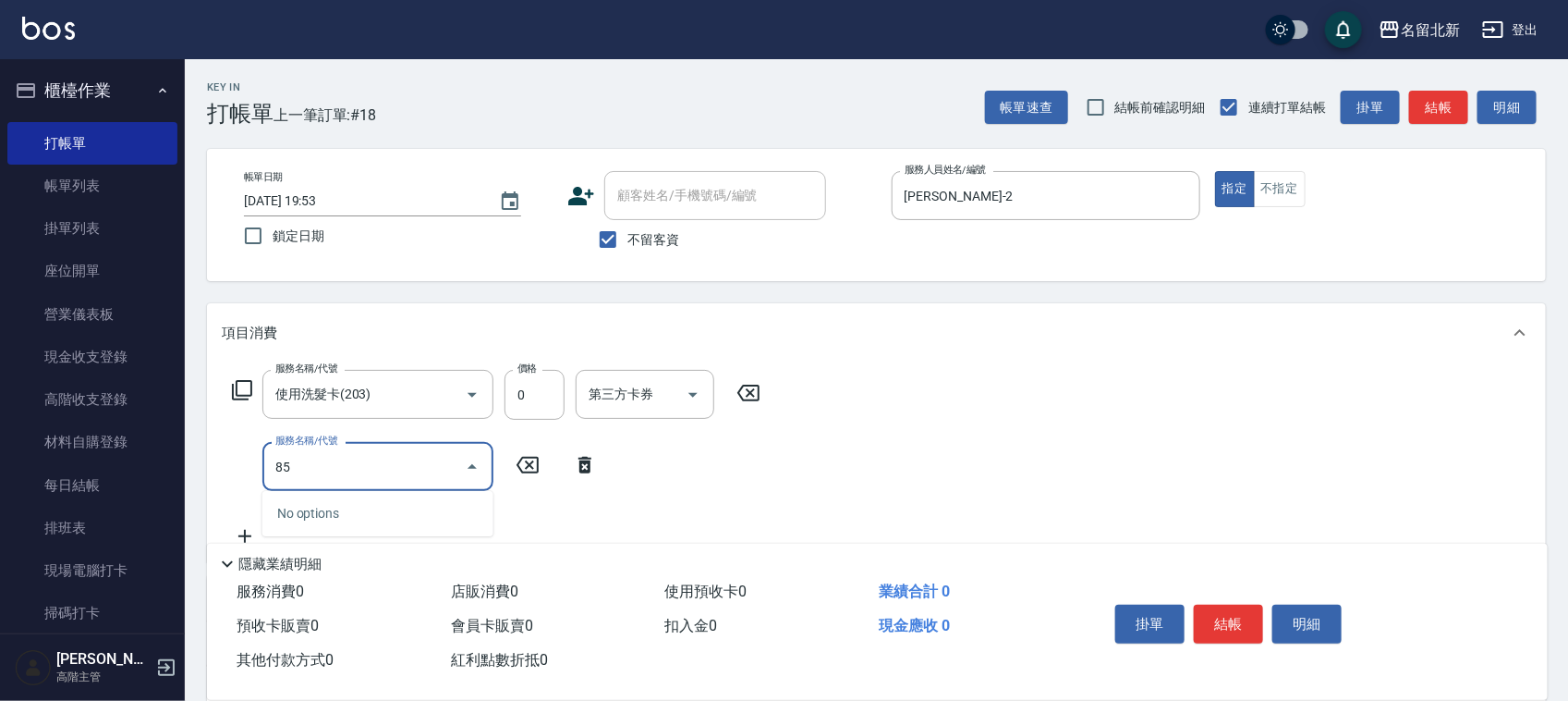
type input "8"
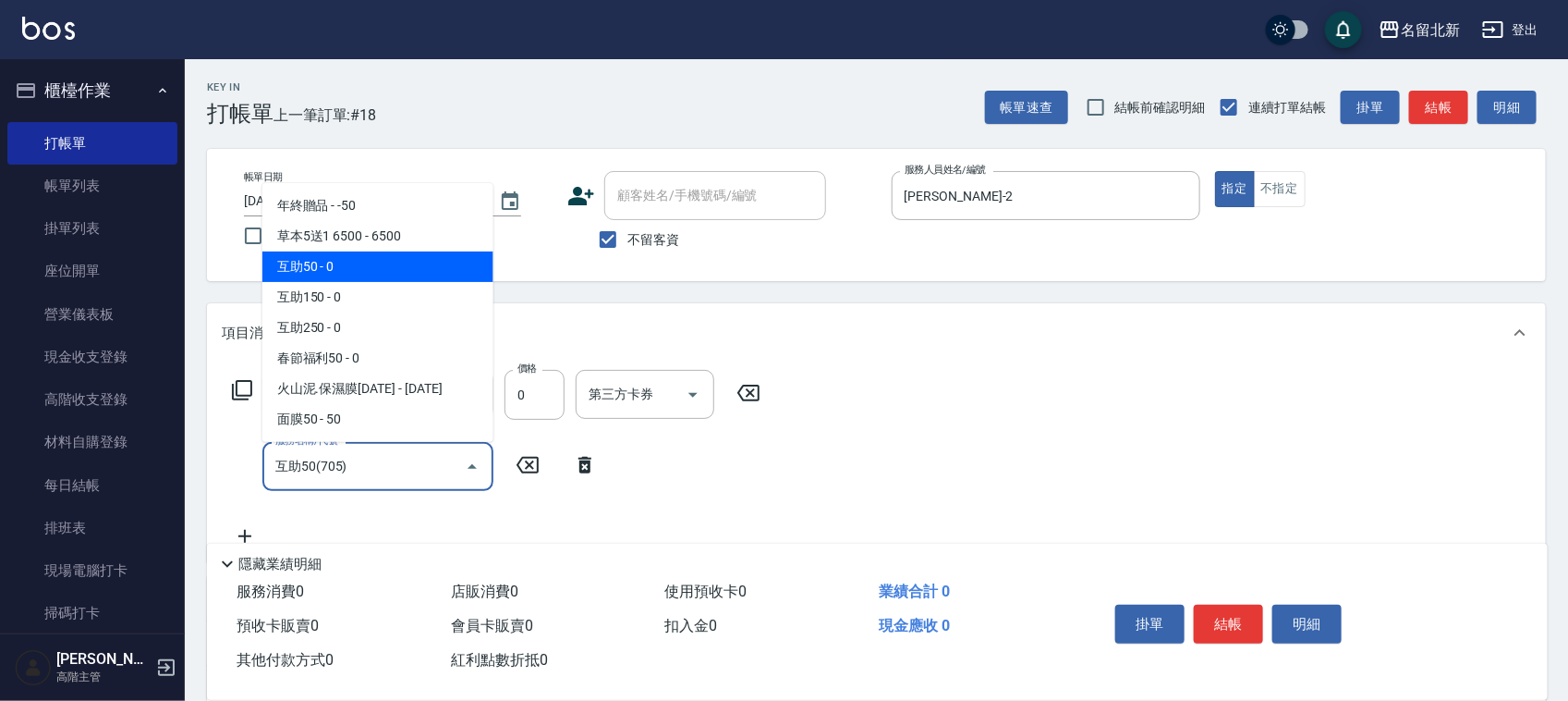
type input "互助50(705)"
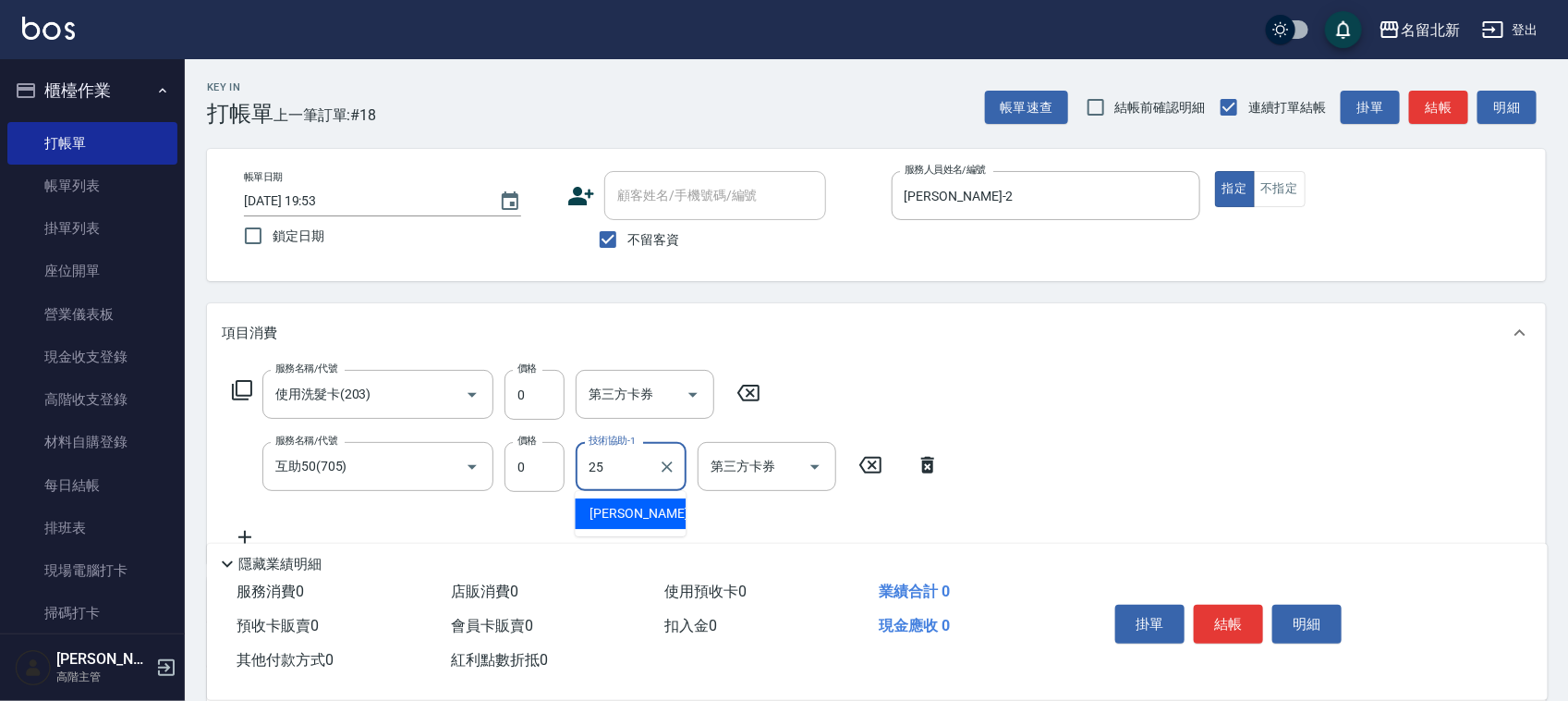
type input "禎禎-25"
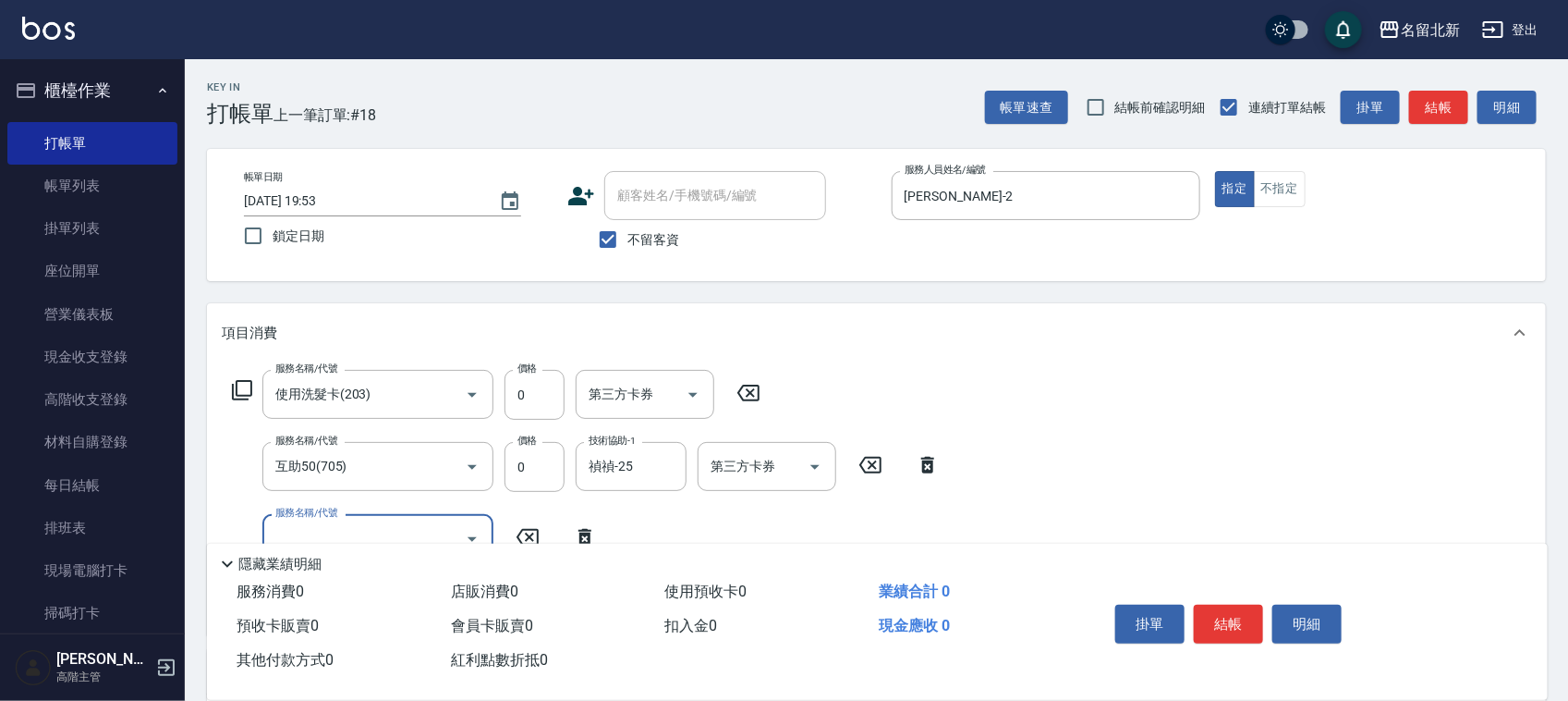
drag, startPoint x: 1217, startPoint y: 619, endPoint x: 1197, endPoint y: 598, distance: 29.0
click at [1217, 617] on button "結帳" at bounding box center [1228, 624] width 69 height 39
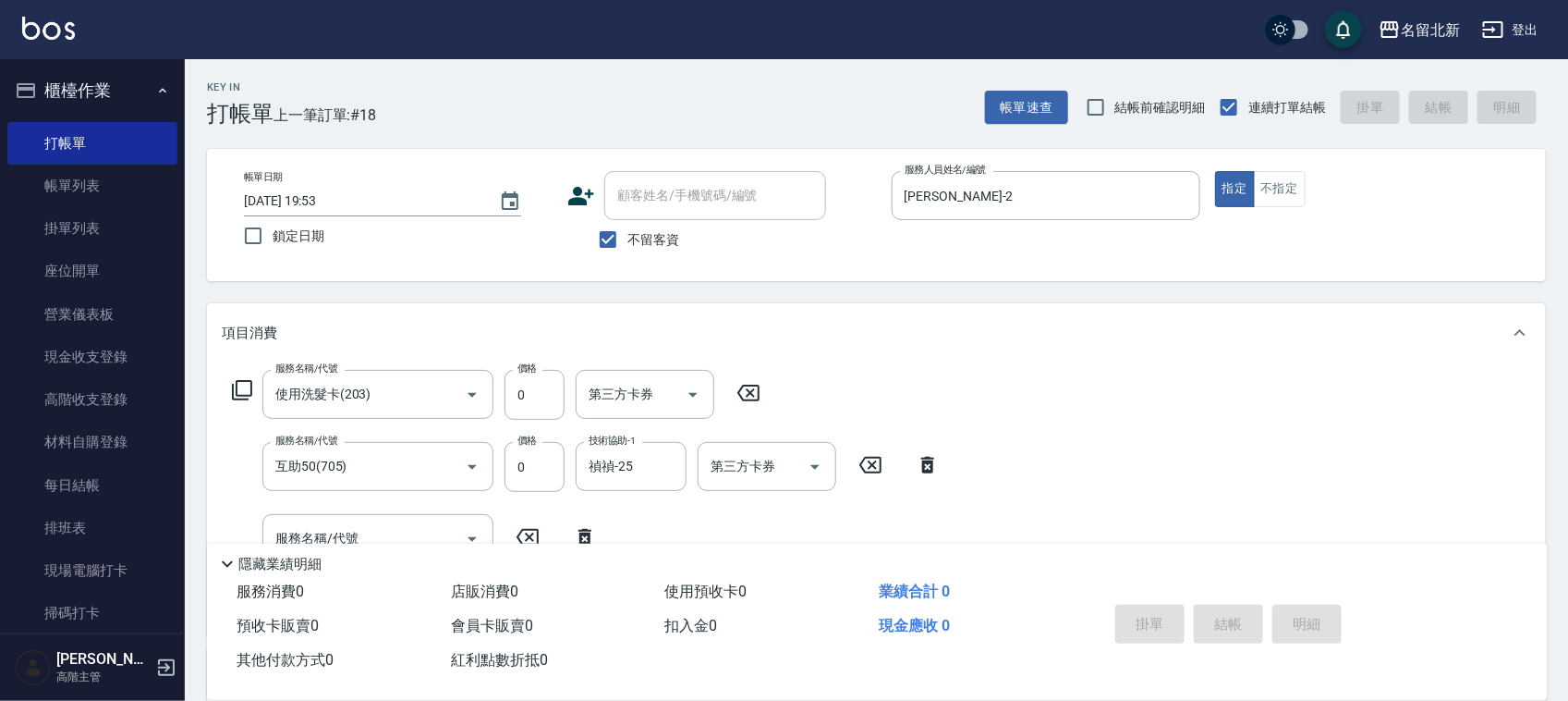
type input "[DATE] 19:54"
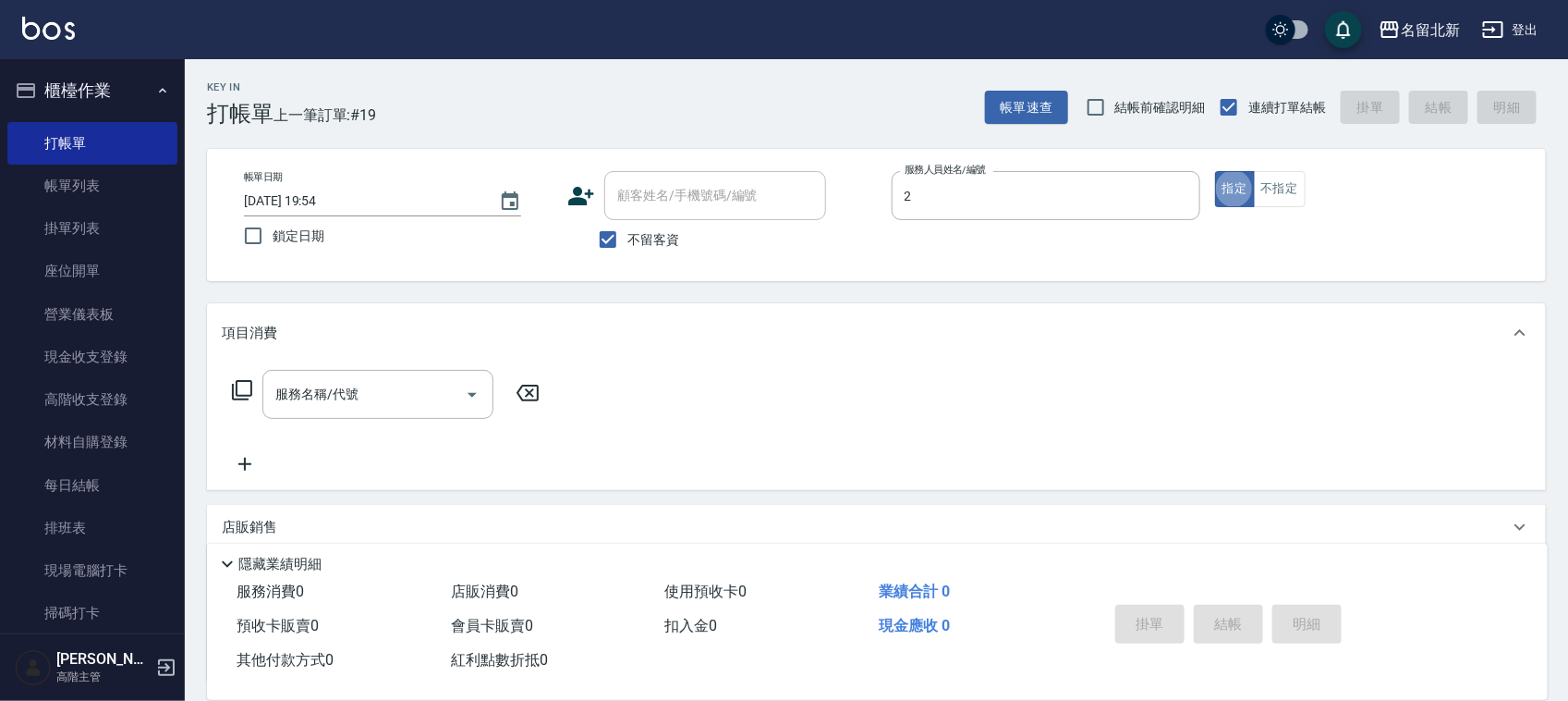
type input "[PERSON_NAME]-2"
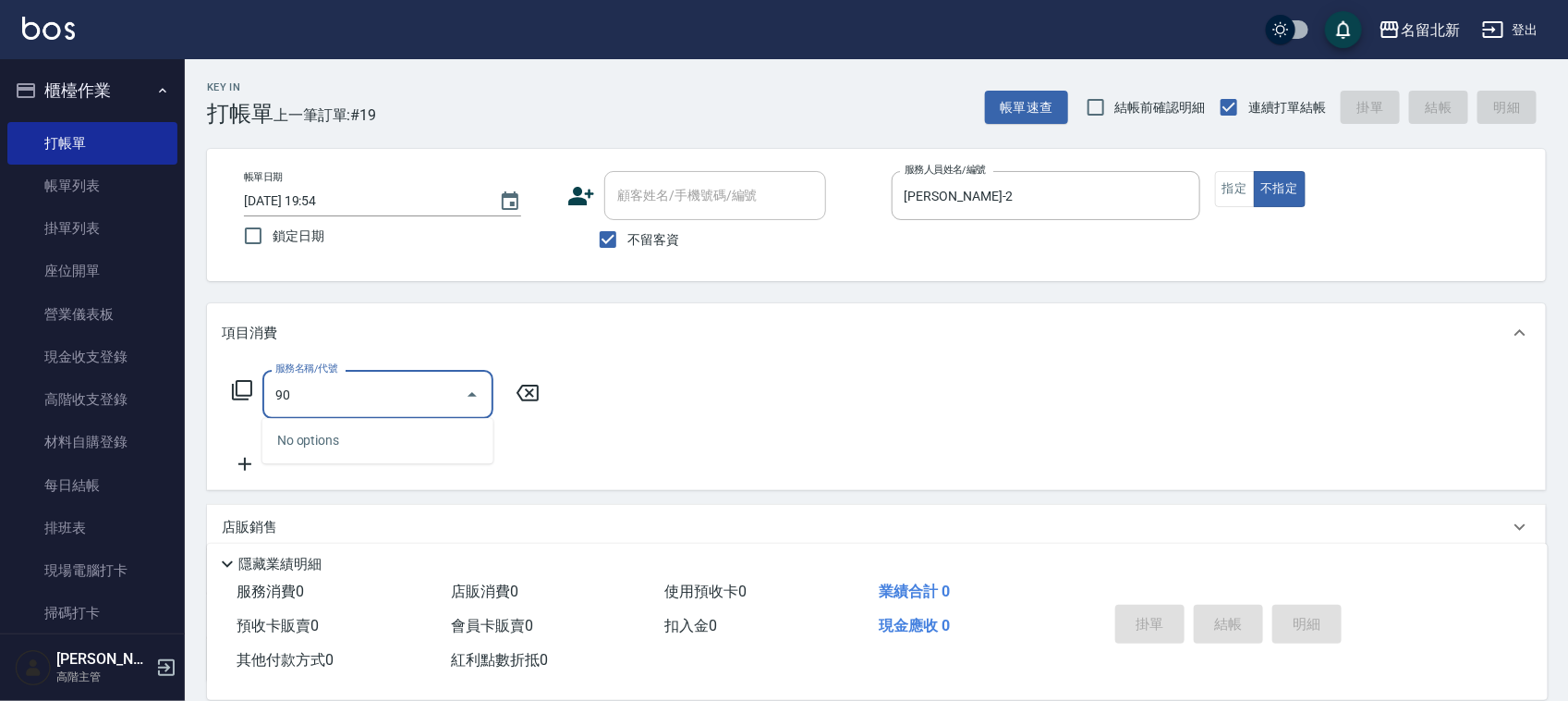
type input "9"
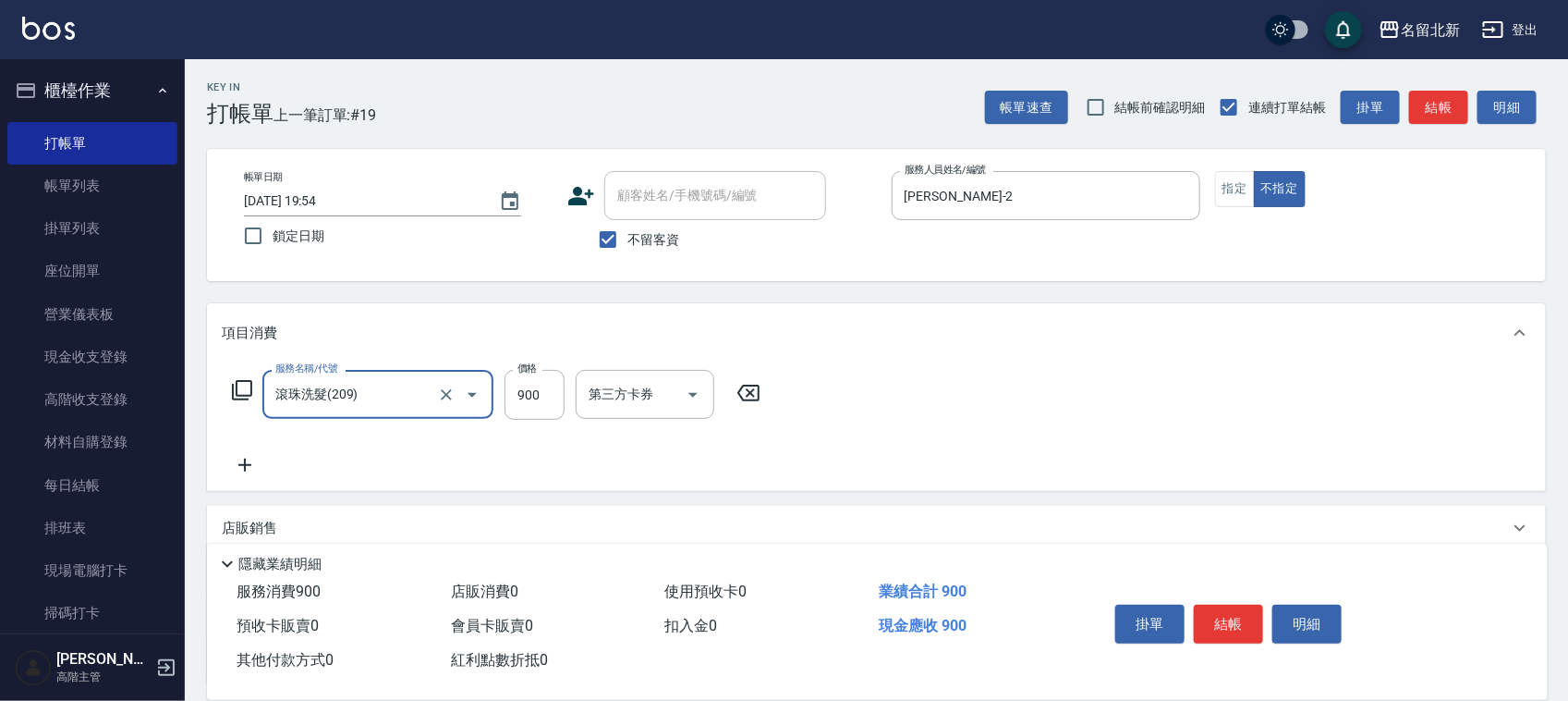
type input "滾珠洗髮(209)"
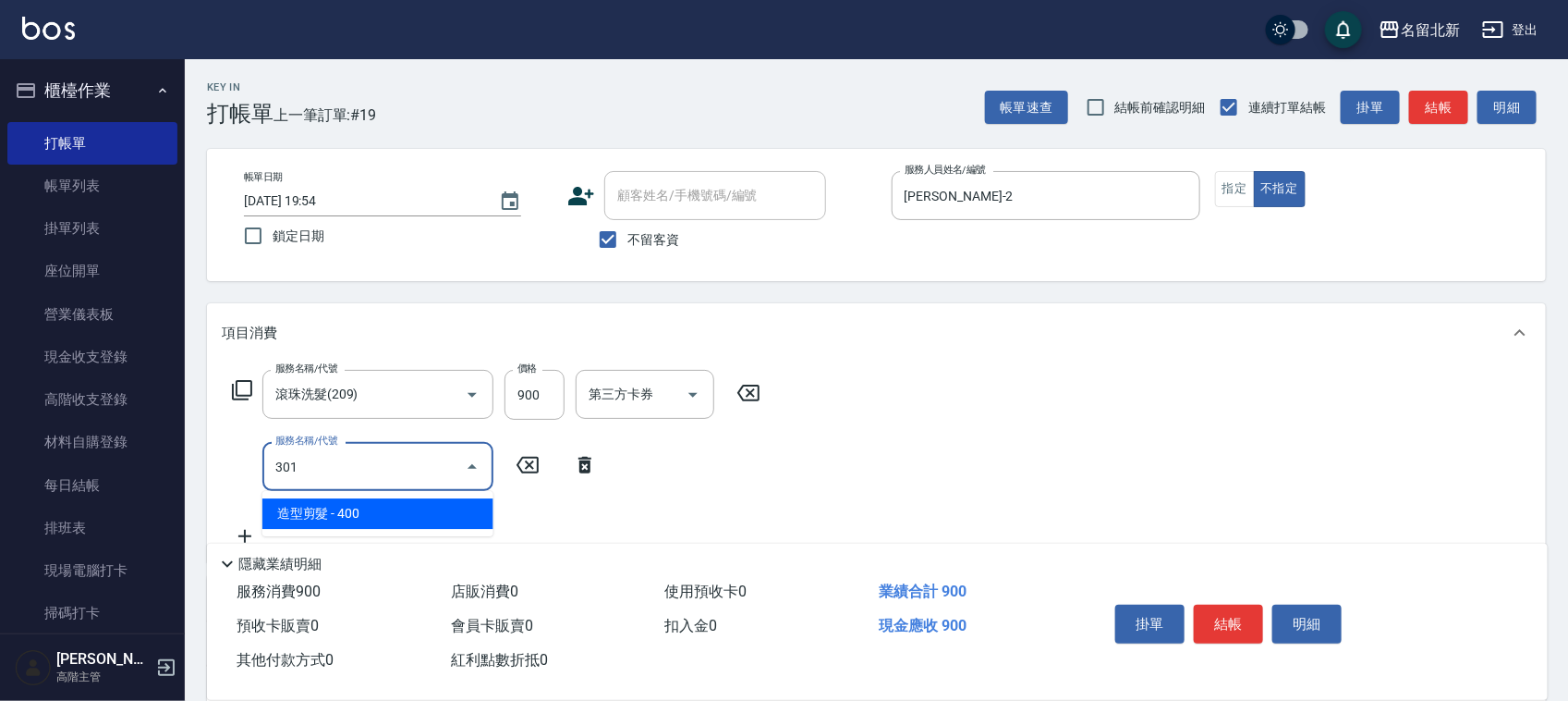
type input "造型剪髮(301)"
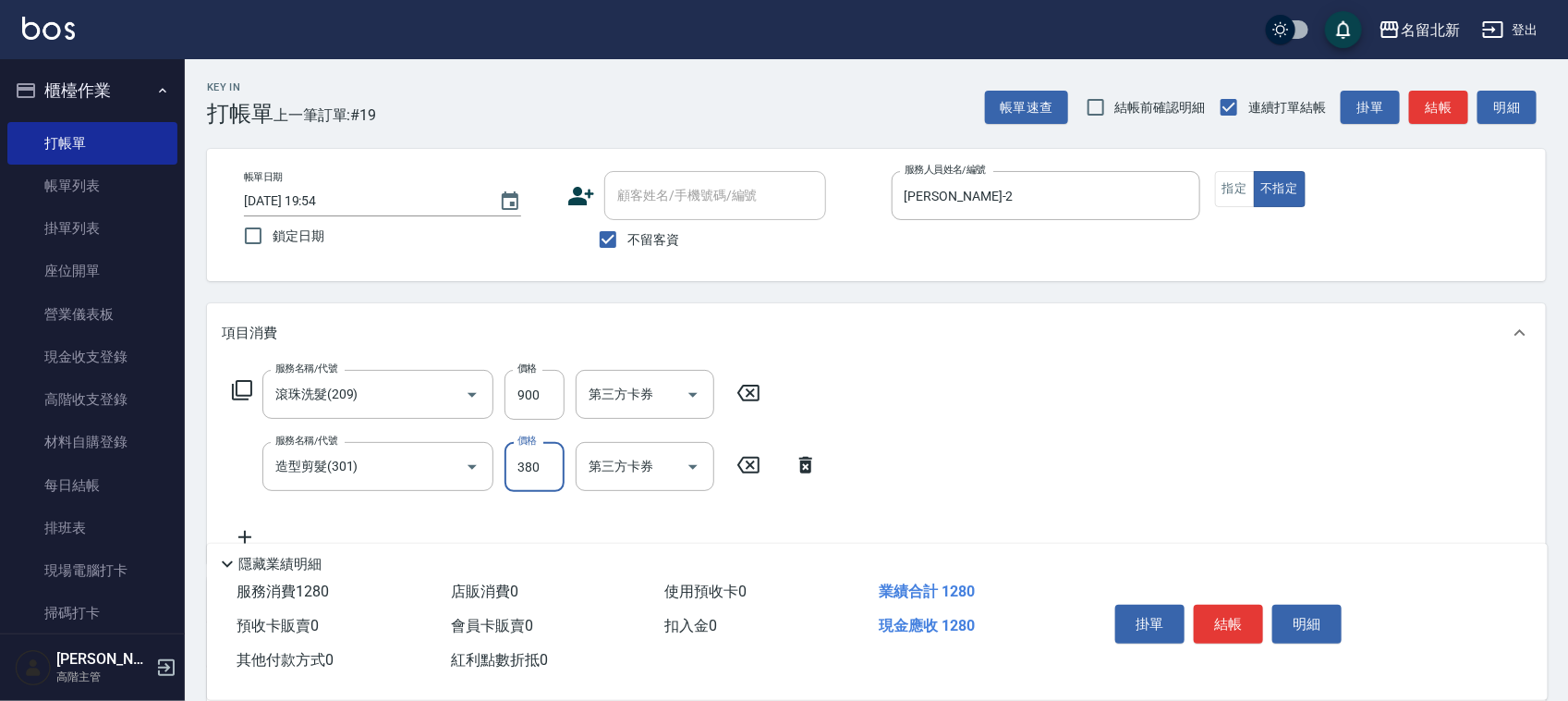
type input "380"
type input "互助90(709)"
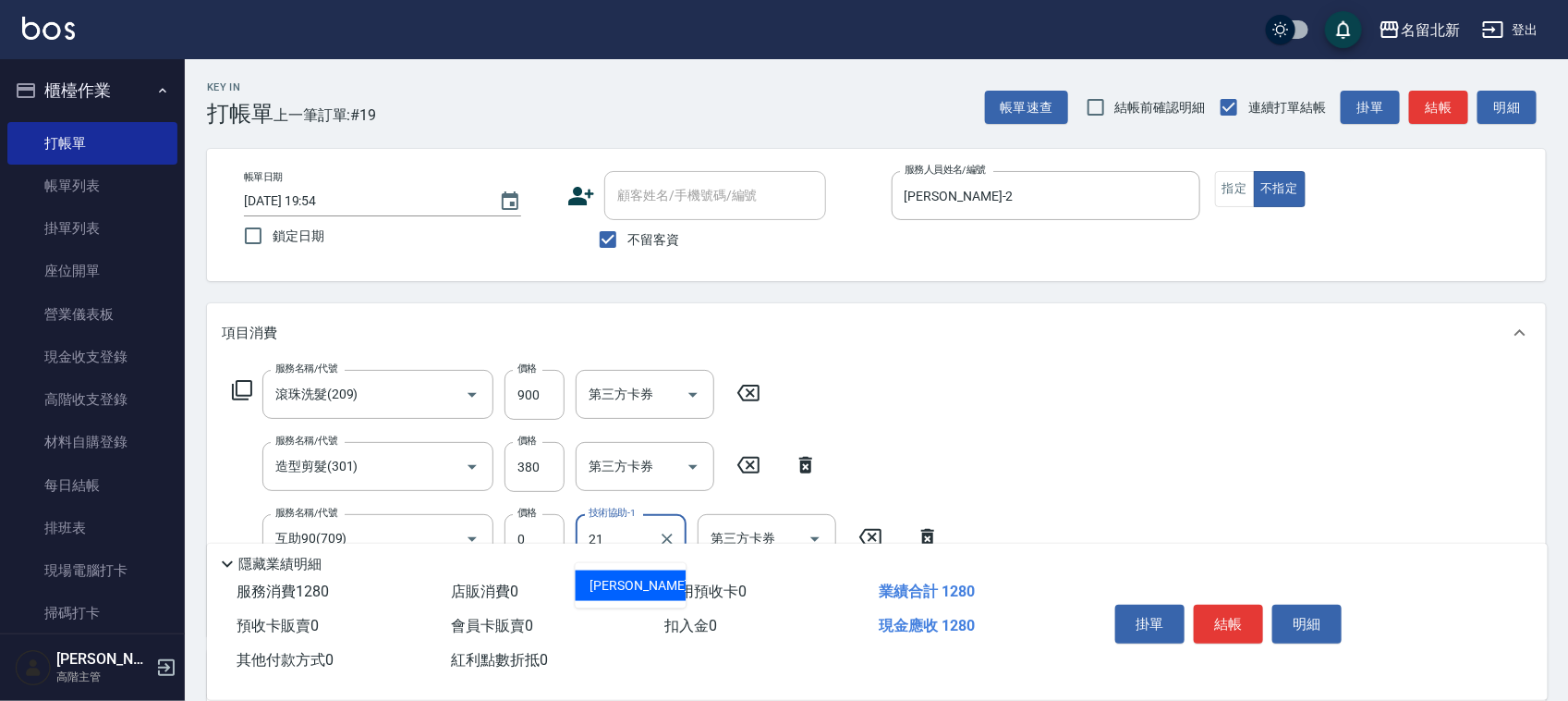
type input "[PERSON_NAME]-21"
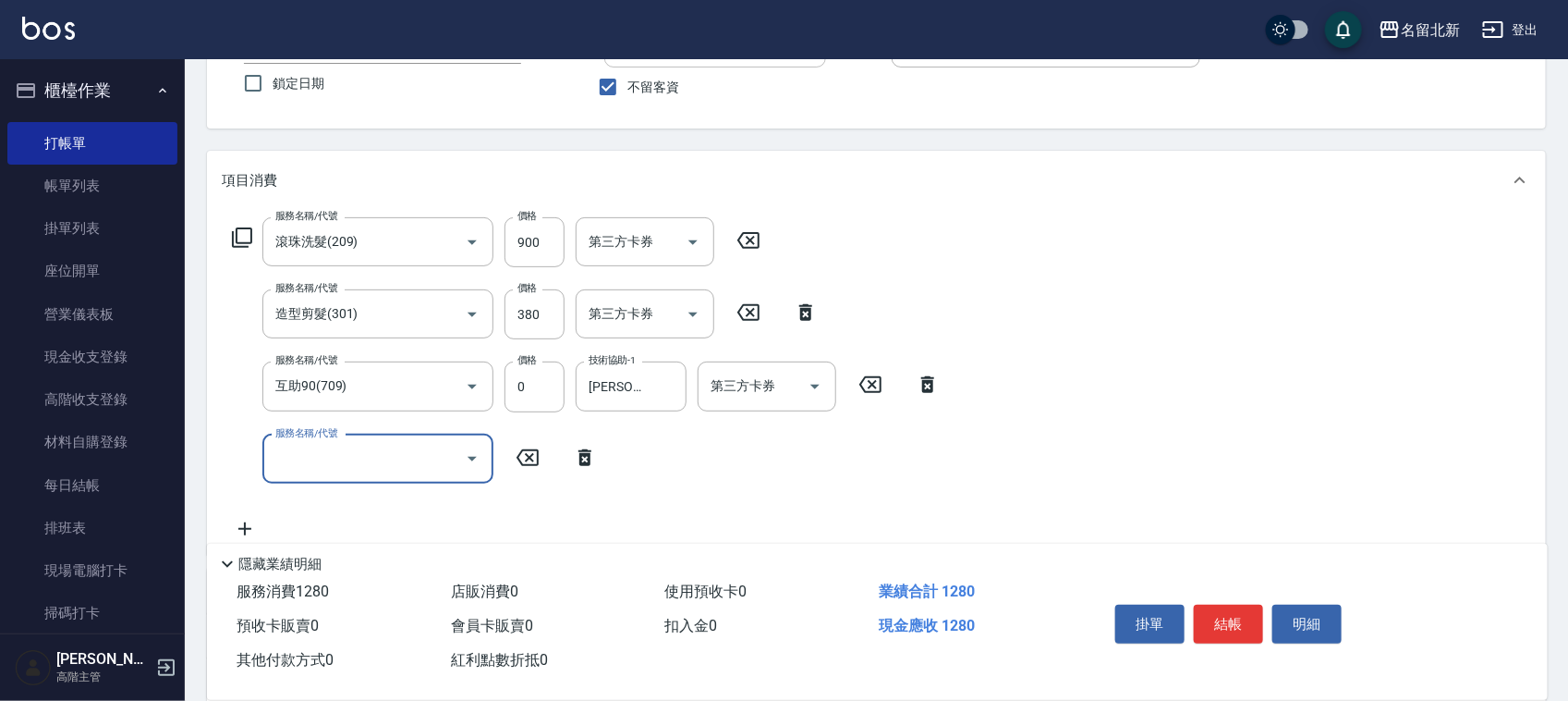
scroll to position [346, 0]
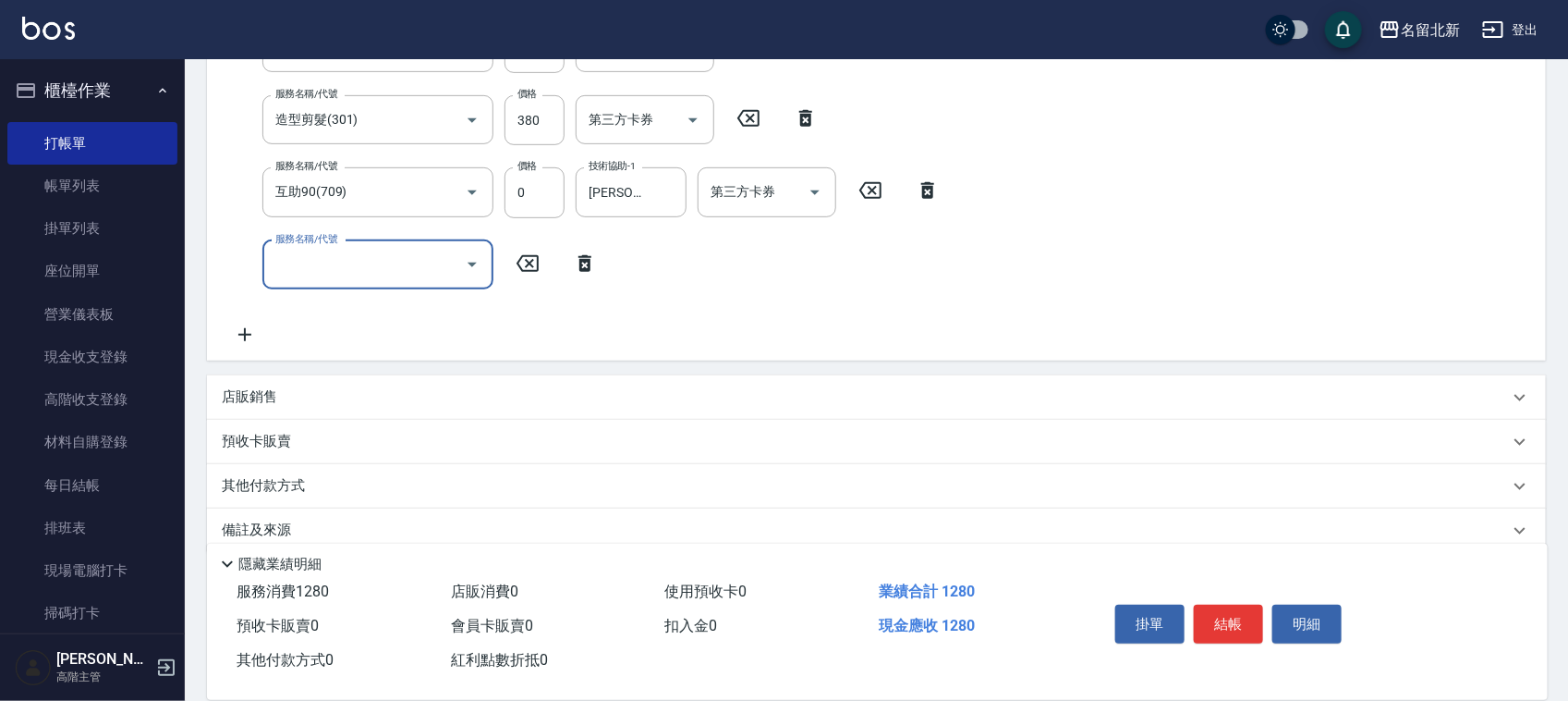
click at [274, 476] on p "其他付款方式" at bounding box center [268, 486] width 93 height 20
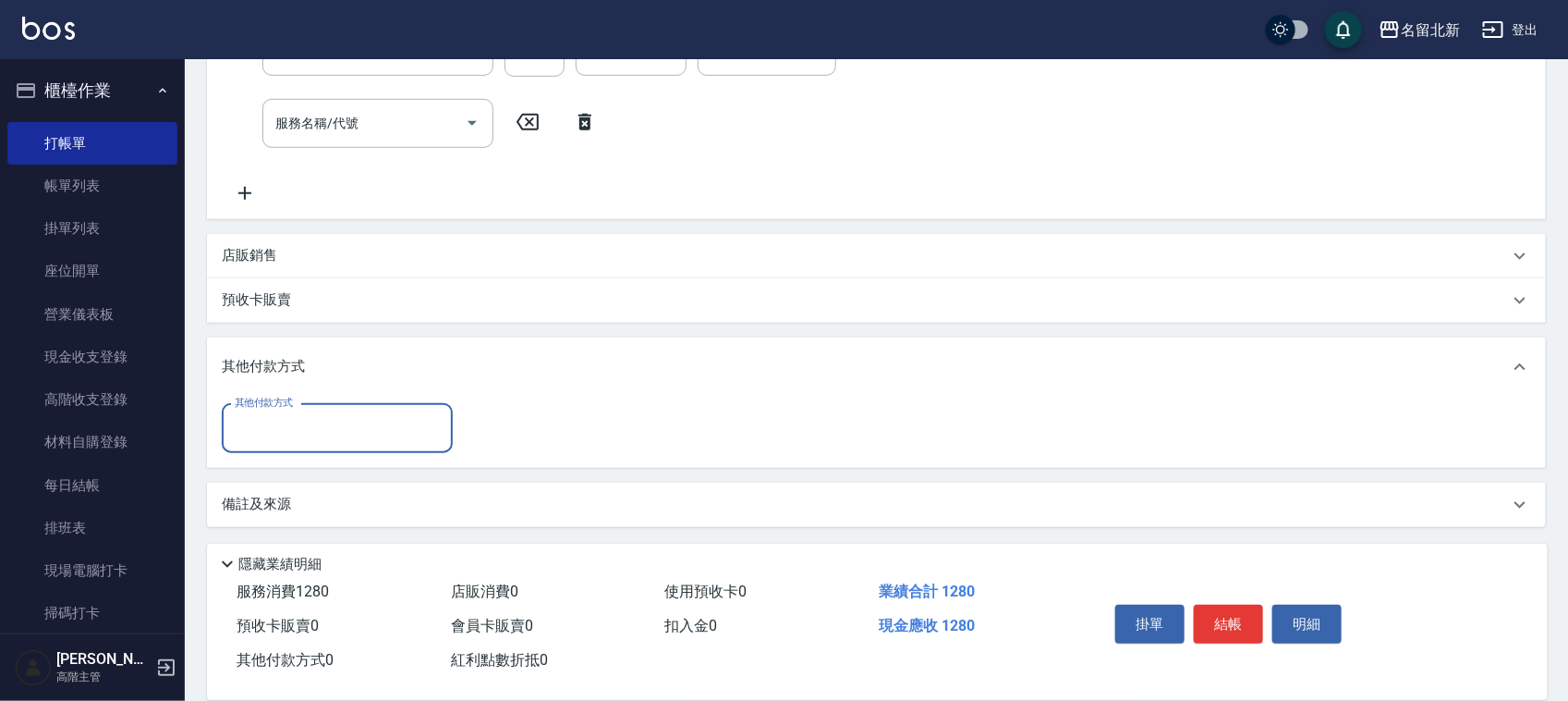
scroll to position [489, 0]
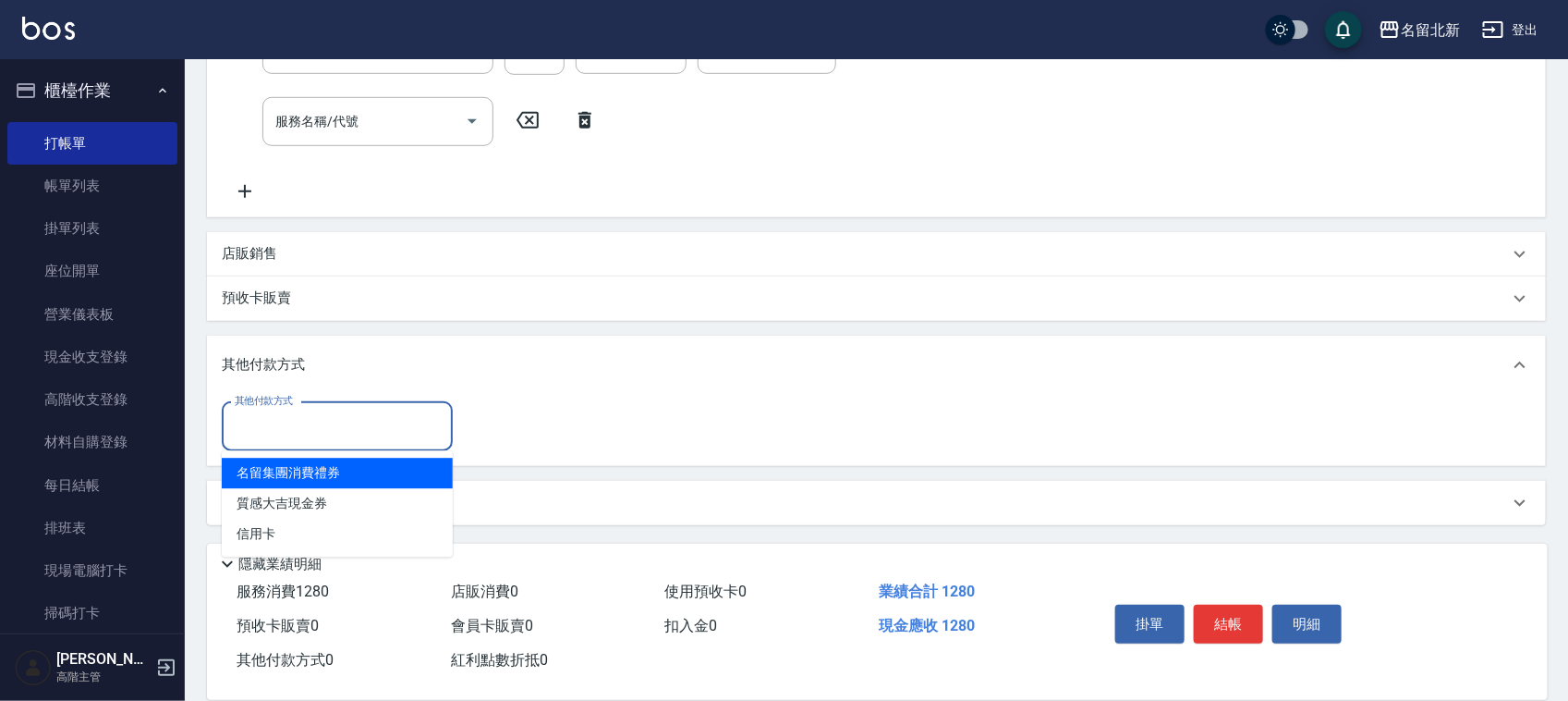
drag, startPoint x: 371, startPoint y: 433, endPoint x: 366, endPoint y: 445, distance: 13.0
click at [371, 432] on input "其他付款方式" at bounding box center [337, 426] width 214 height 32
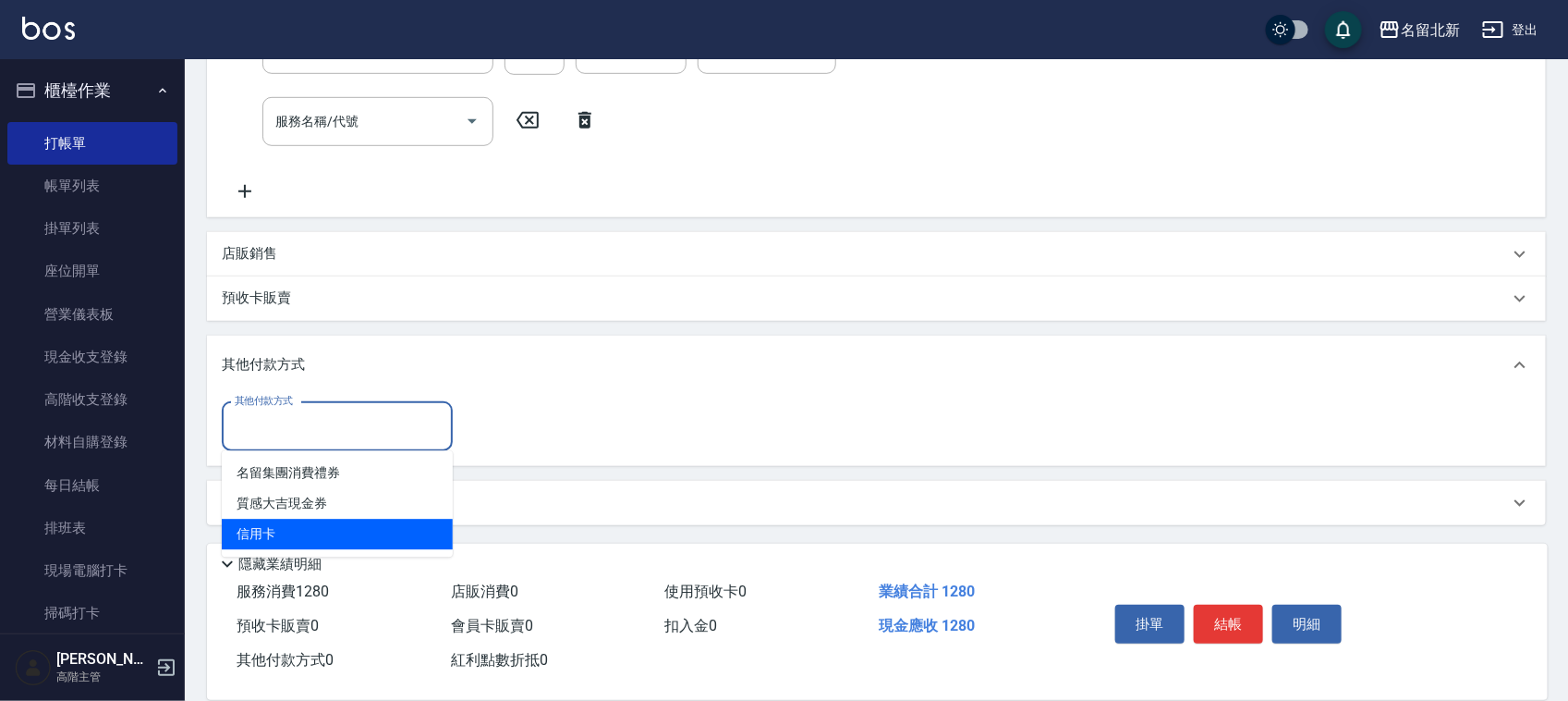
click at [325, 525] on span "信用卡" at bounding box center [337, 534] width 231 height 30
type input "信用卡"
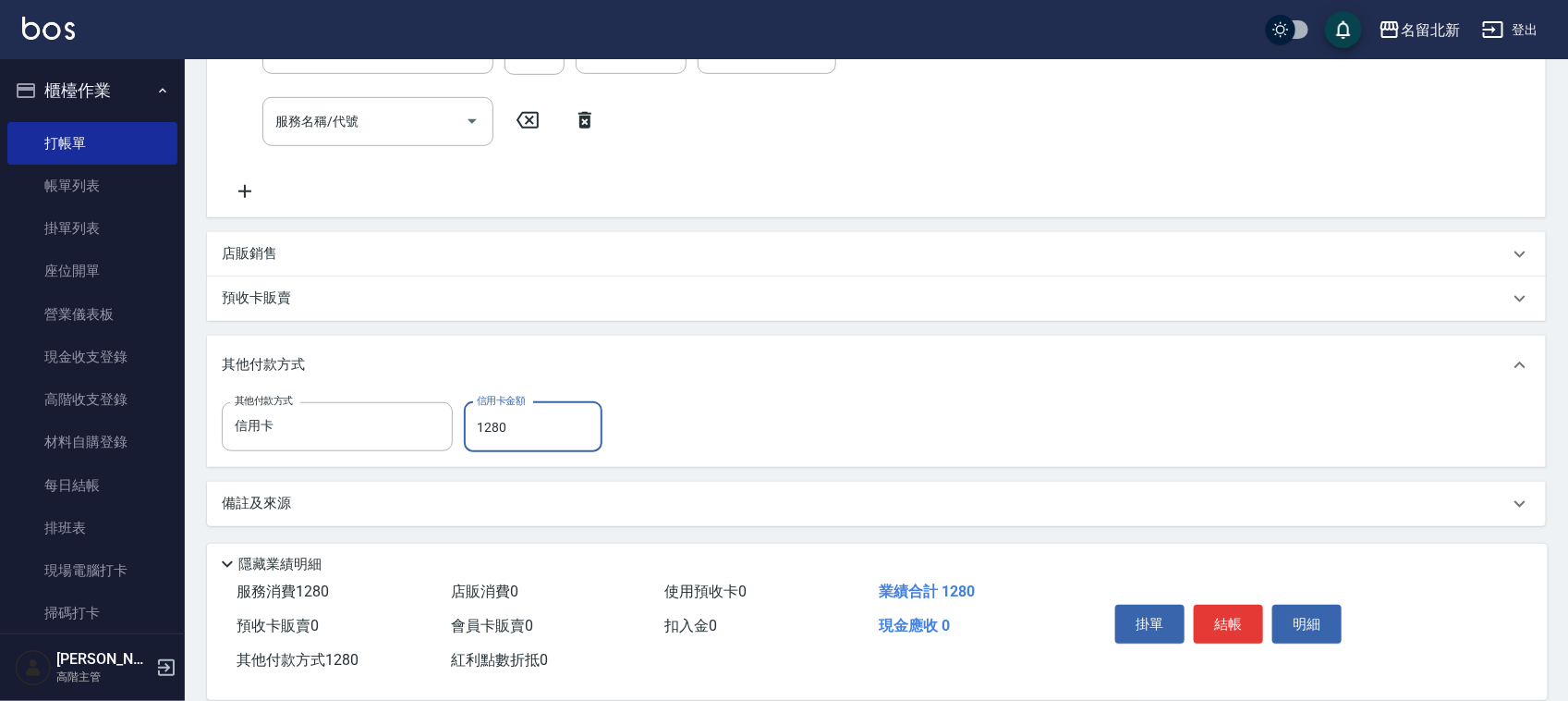
type input "1280"
click at [1216, 604] on button "結帳" at bounding box center [1228, 624] width 69 height 39
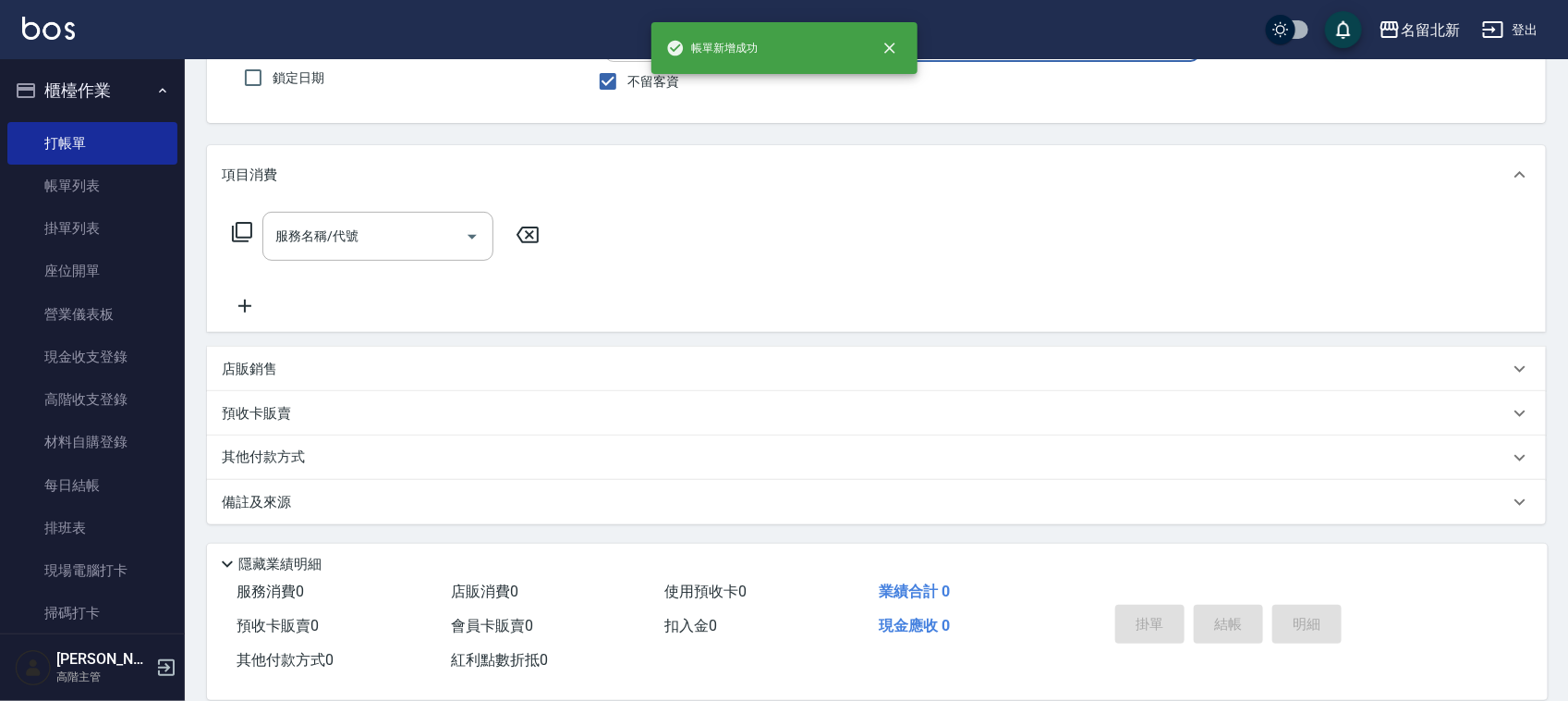
scroll to position [0, 0]
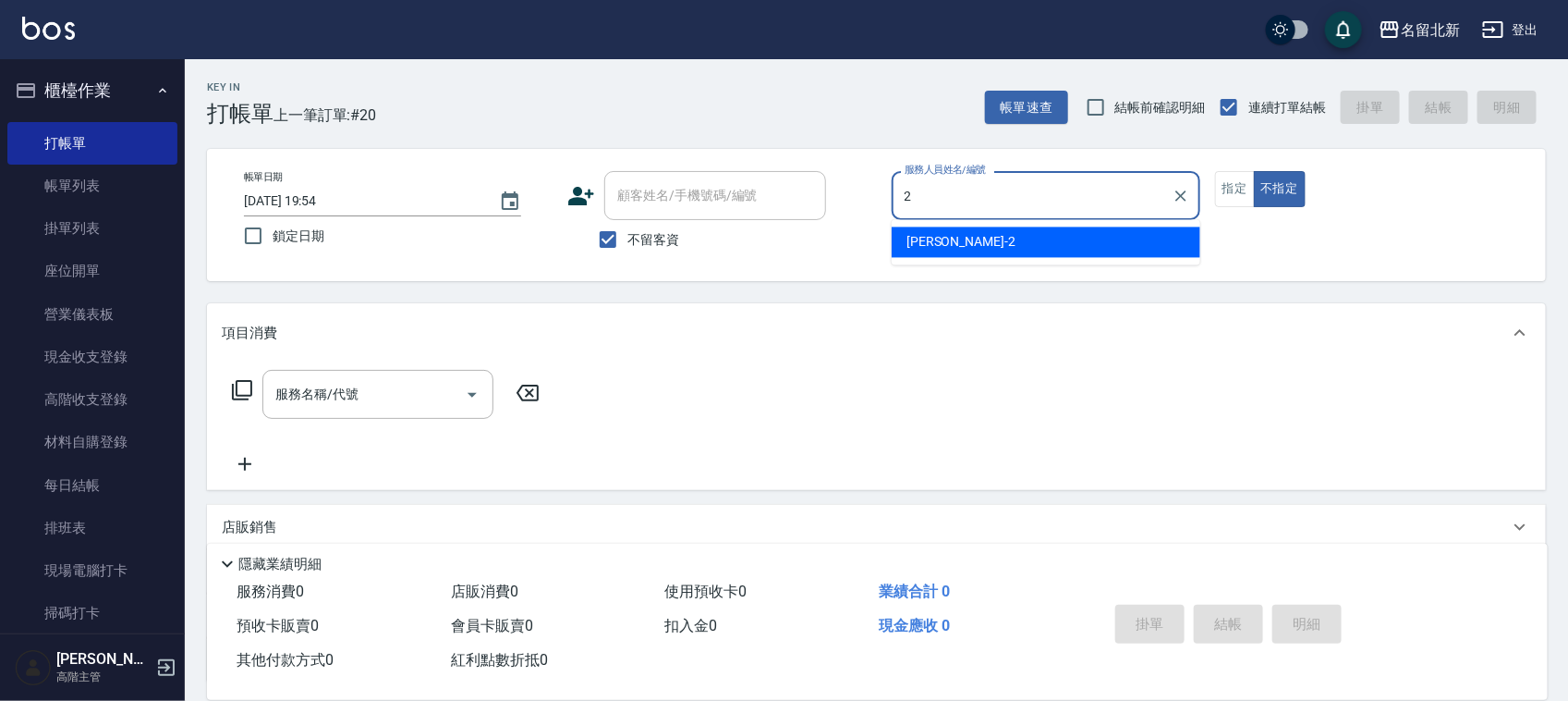
type input "[PERSON_NAME]-2"
type button "false"
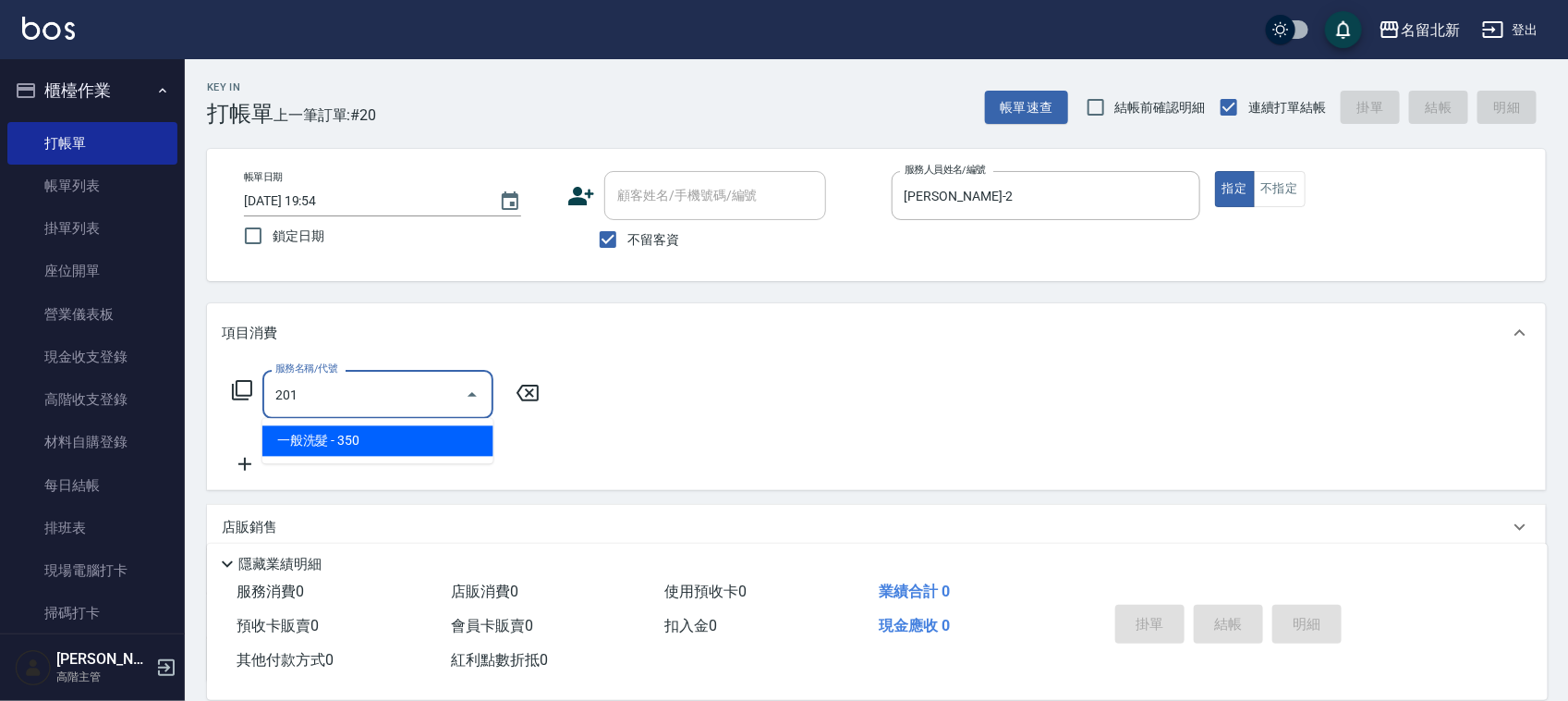
type input "一般洗髮(201)"
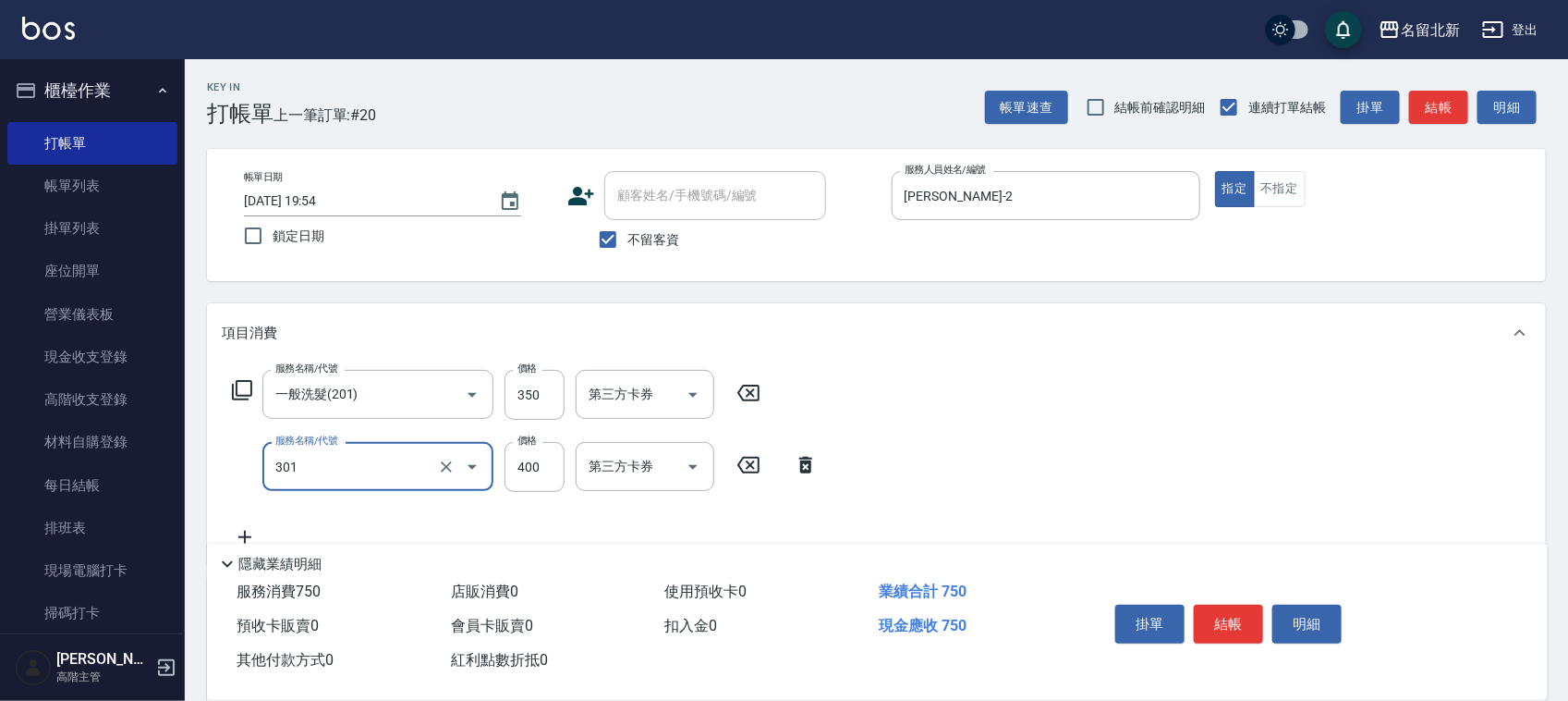
type input "造型剪髮(301)"
type input "380"
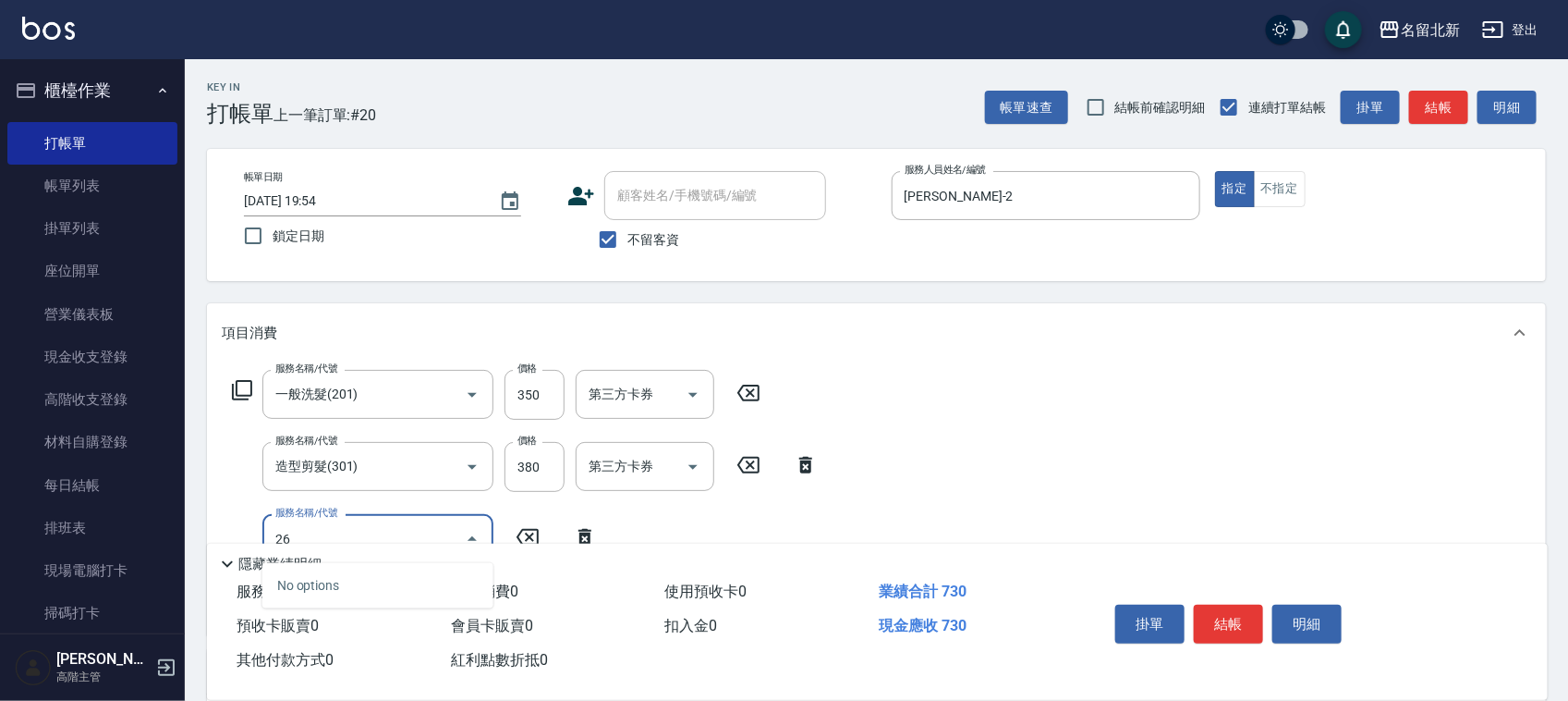
type input "2"
type input "互助50(705)"
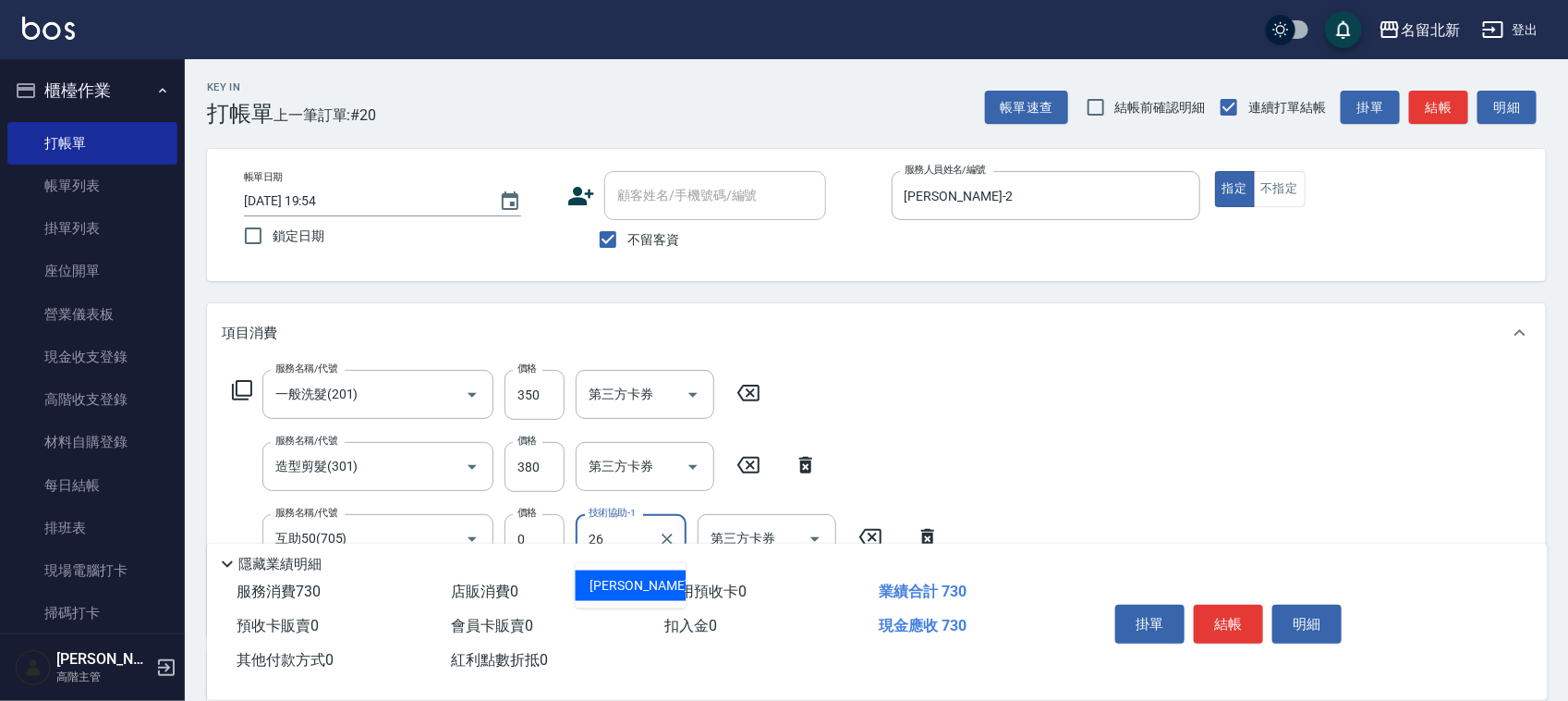
type input "[PERSON_NAME]-26"
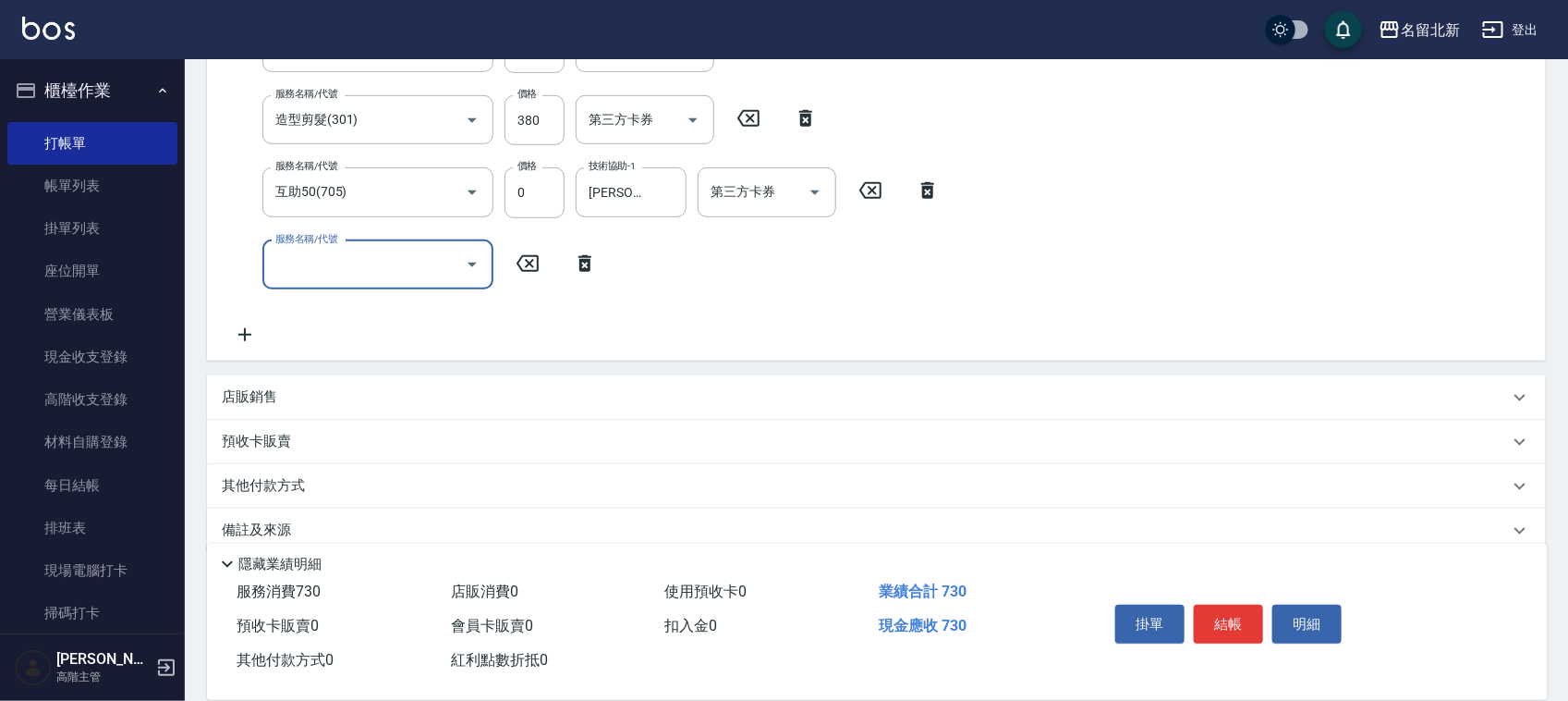
scroll to position [374, 0]
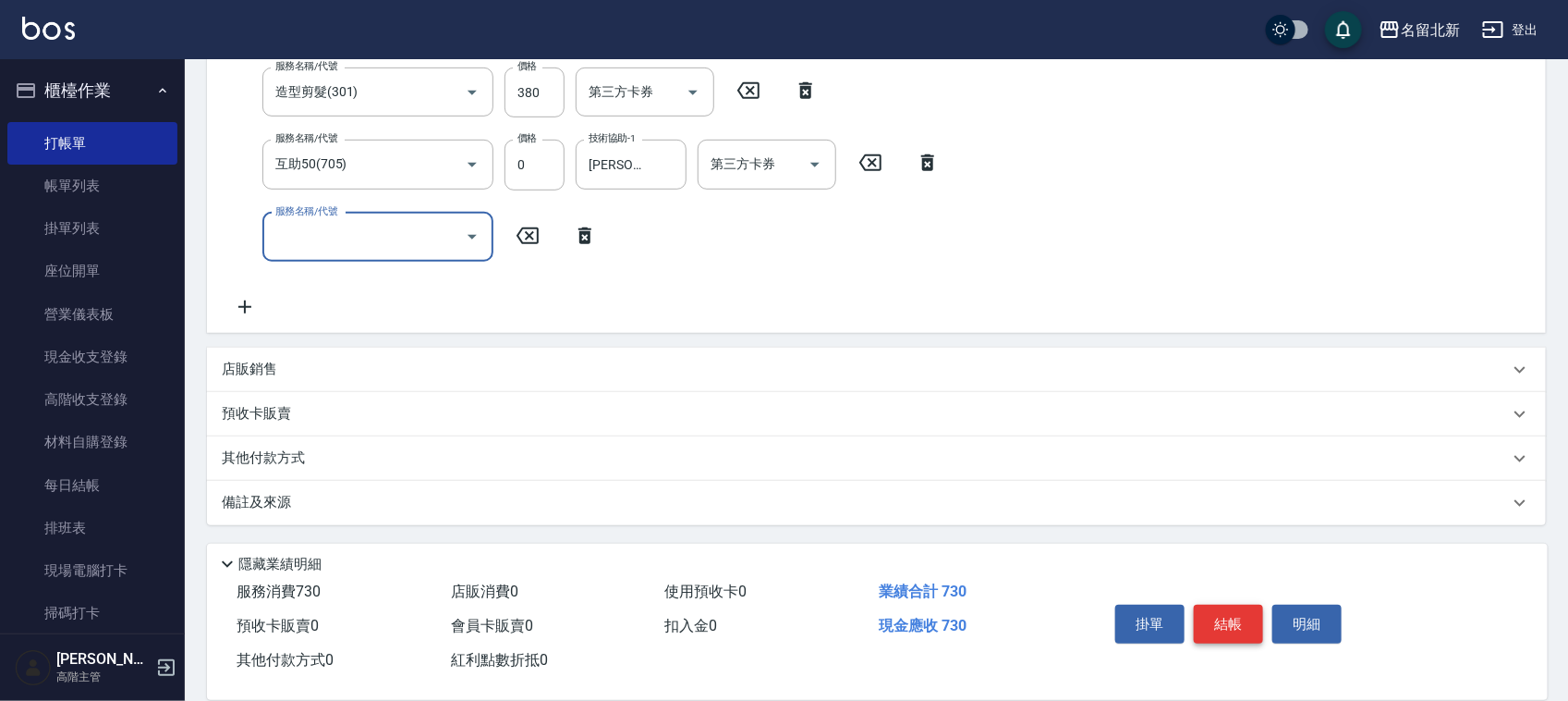
click at [1238, 605] on button "結帳" at bounding box center [1228, 624] width 69 height 39
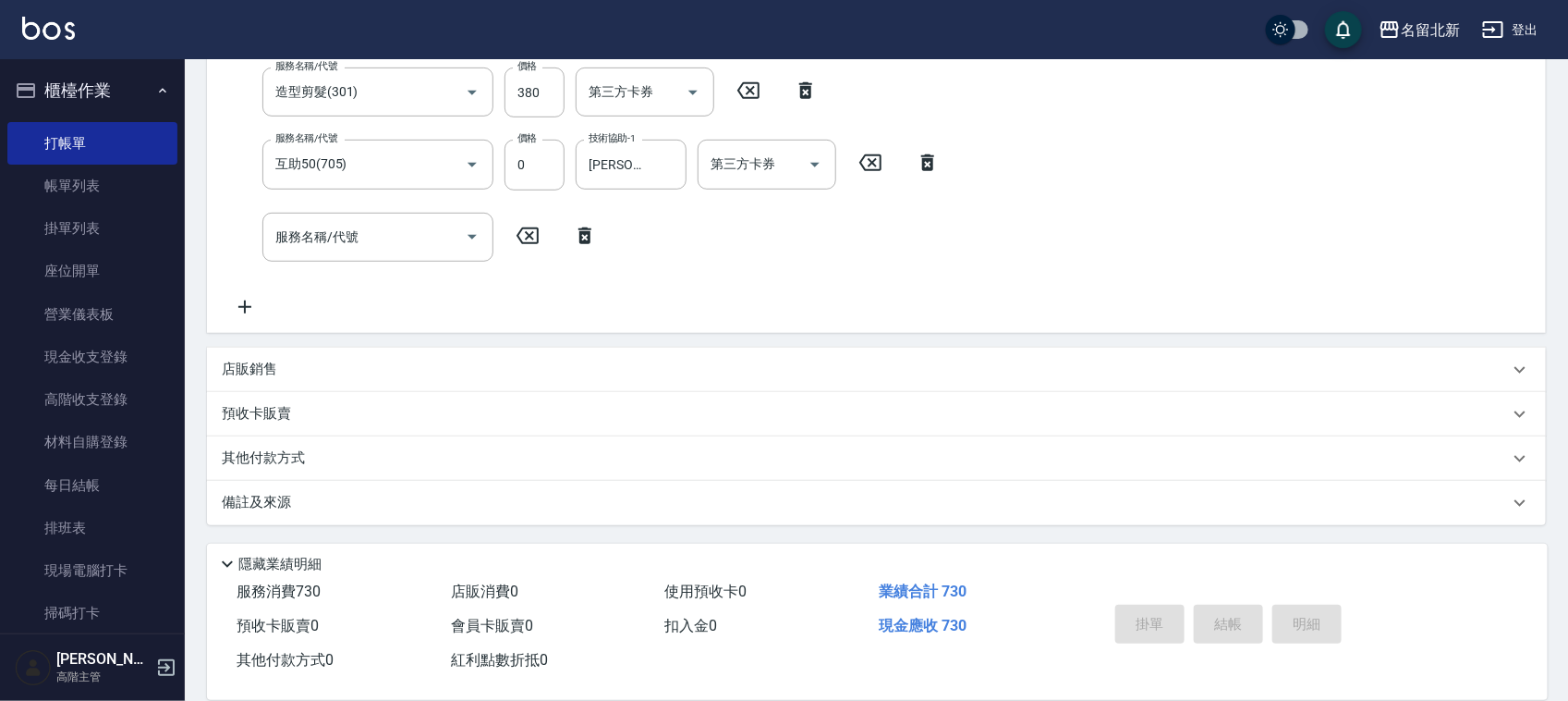
type input "[DATE] 19:55"
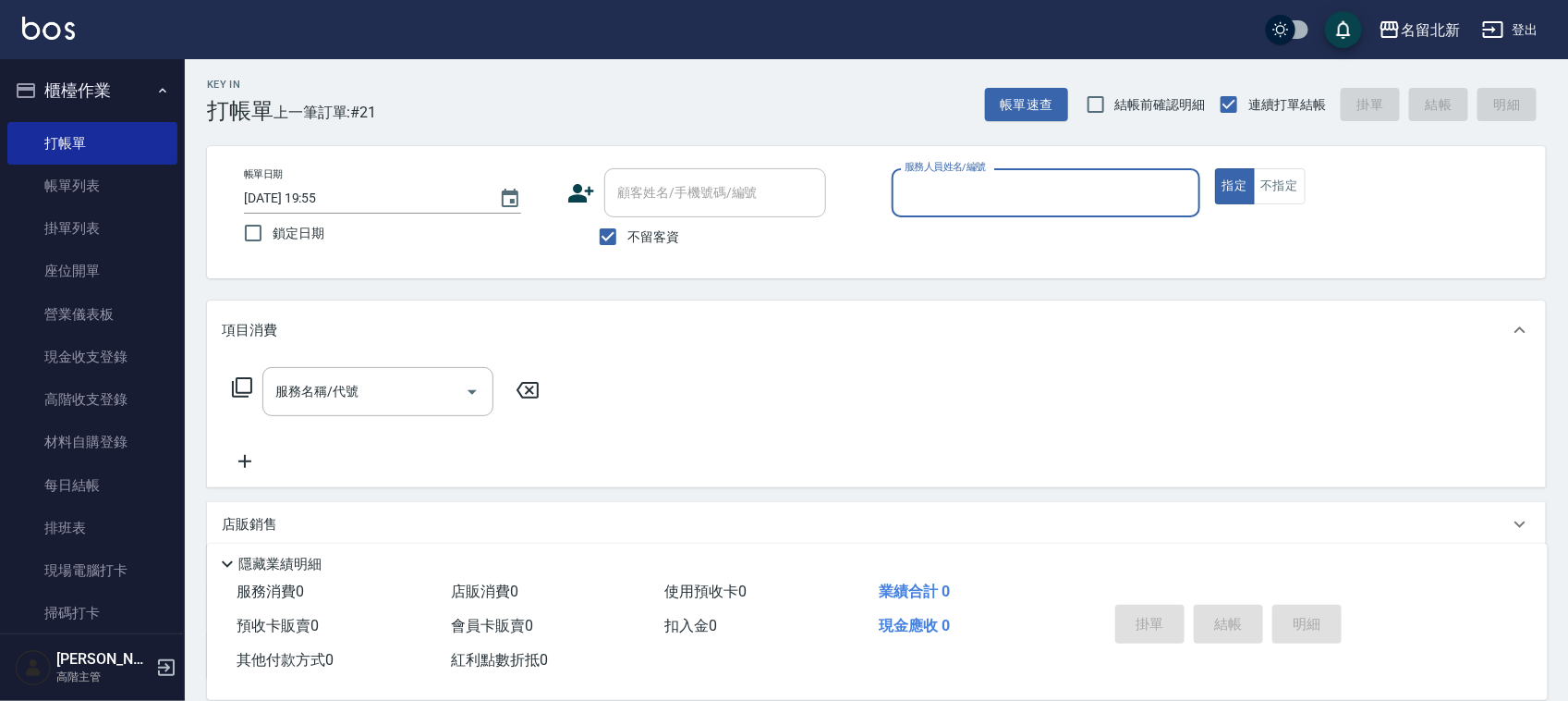
scroll to position [0, 0]
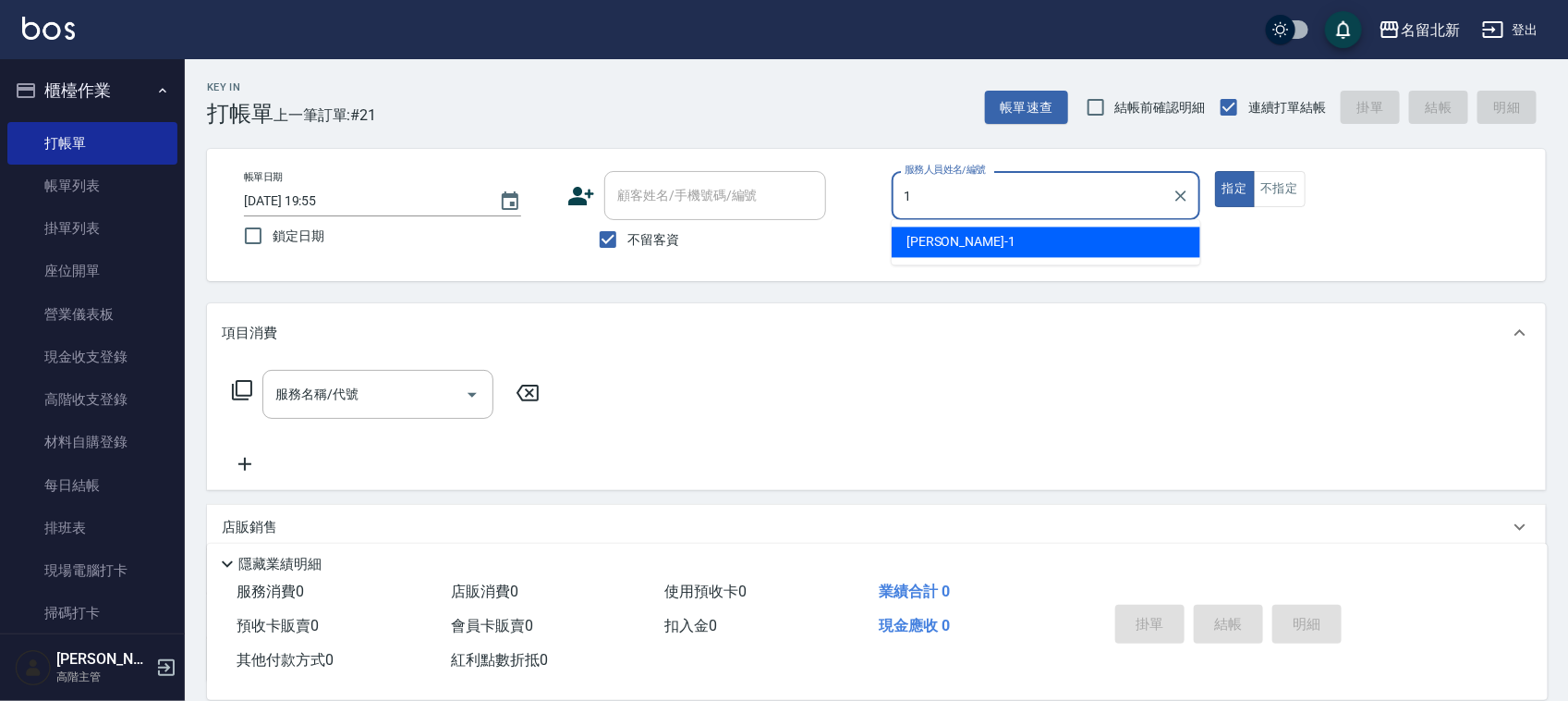
type input "[PERSON_NAME]-1"
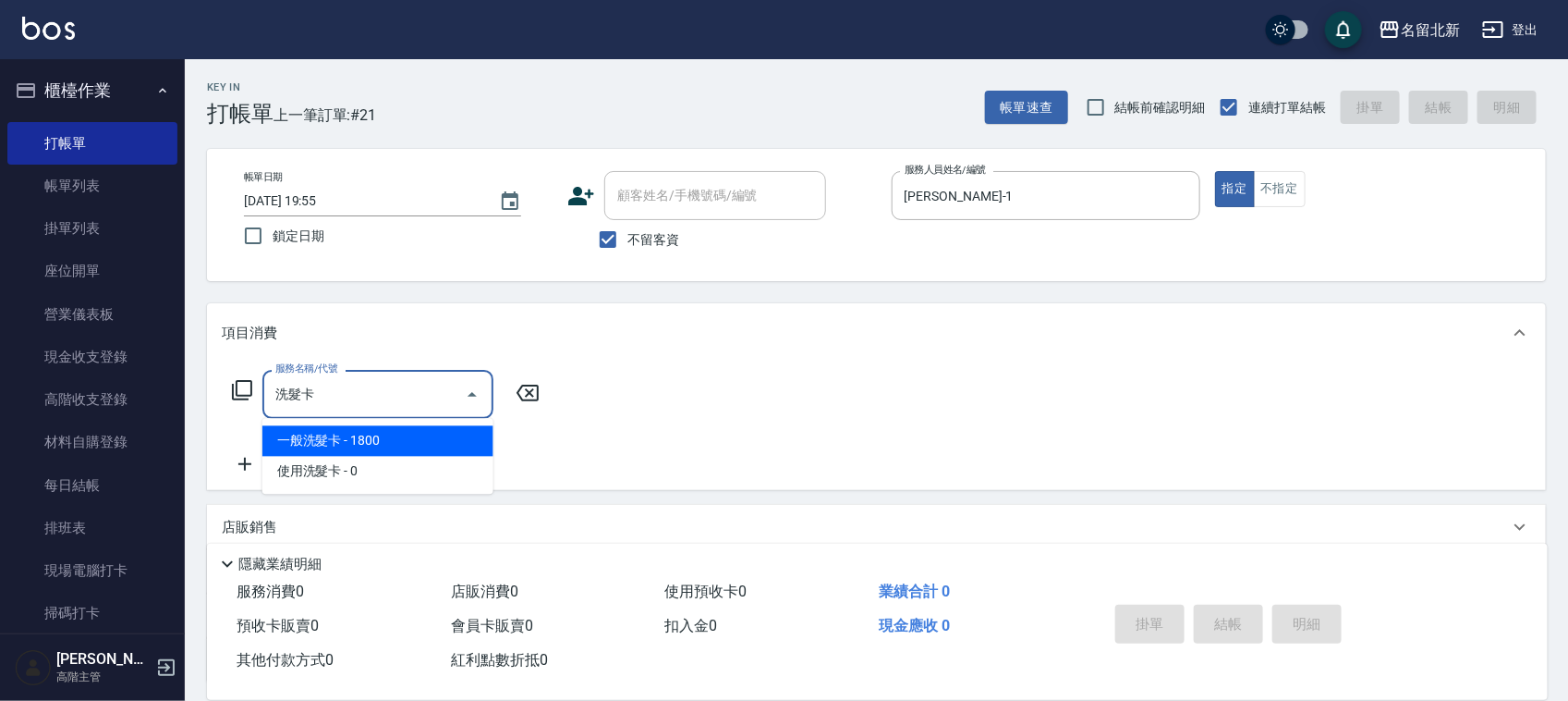
click at [371, 473] on span "使用洗髮卡 - 0" at bounding box center [377, 471] width 231 height 30
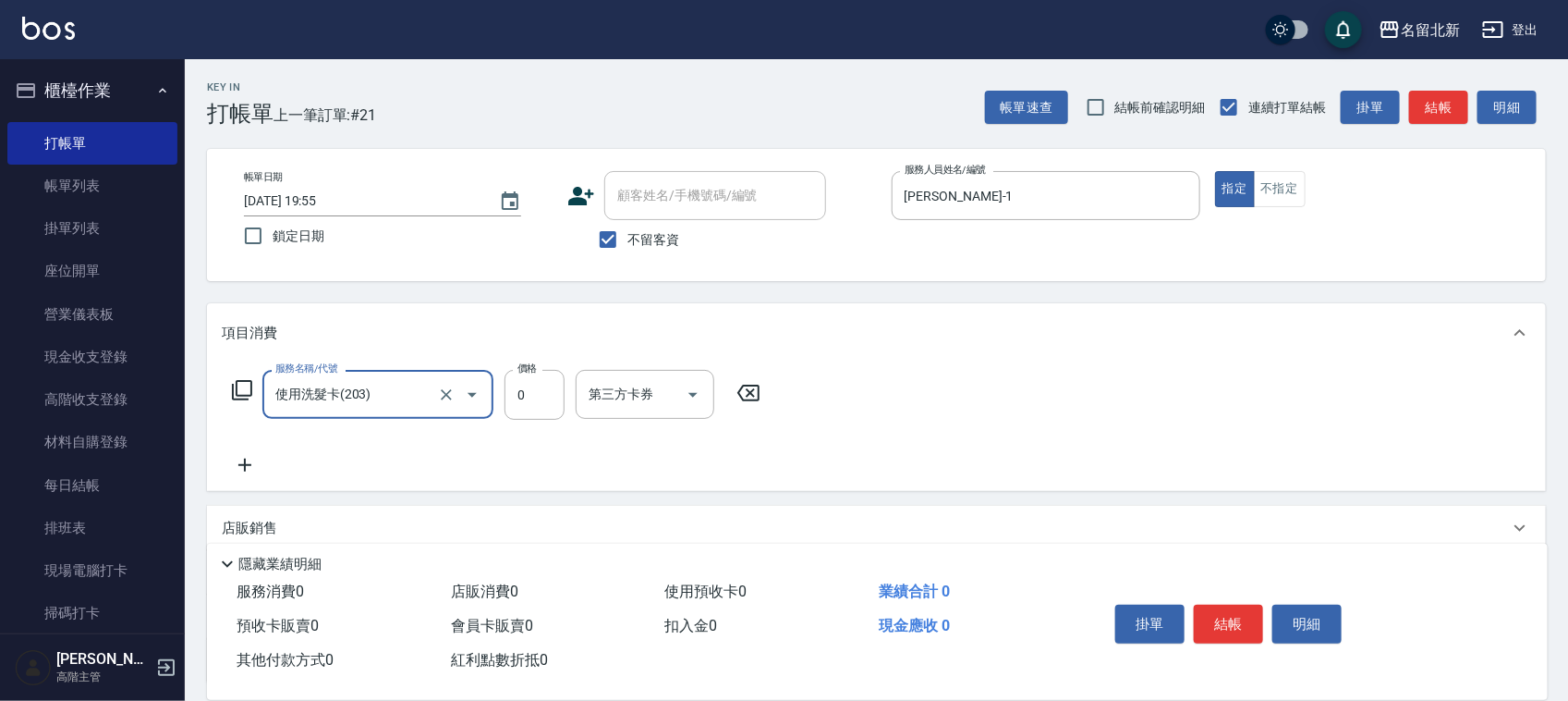
type input "使用洗髮卡(203)"
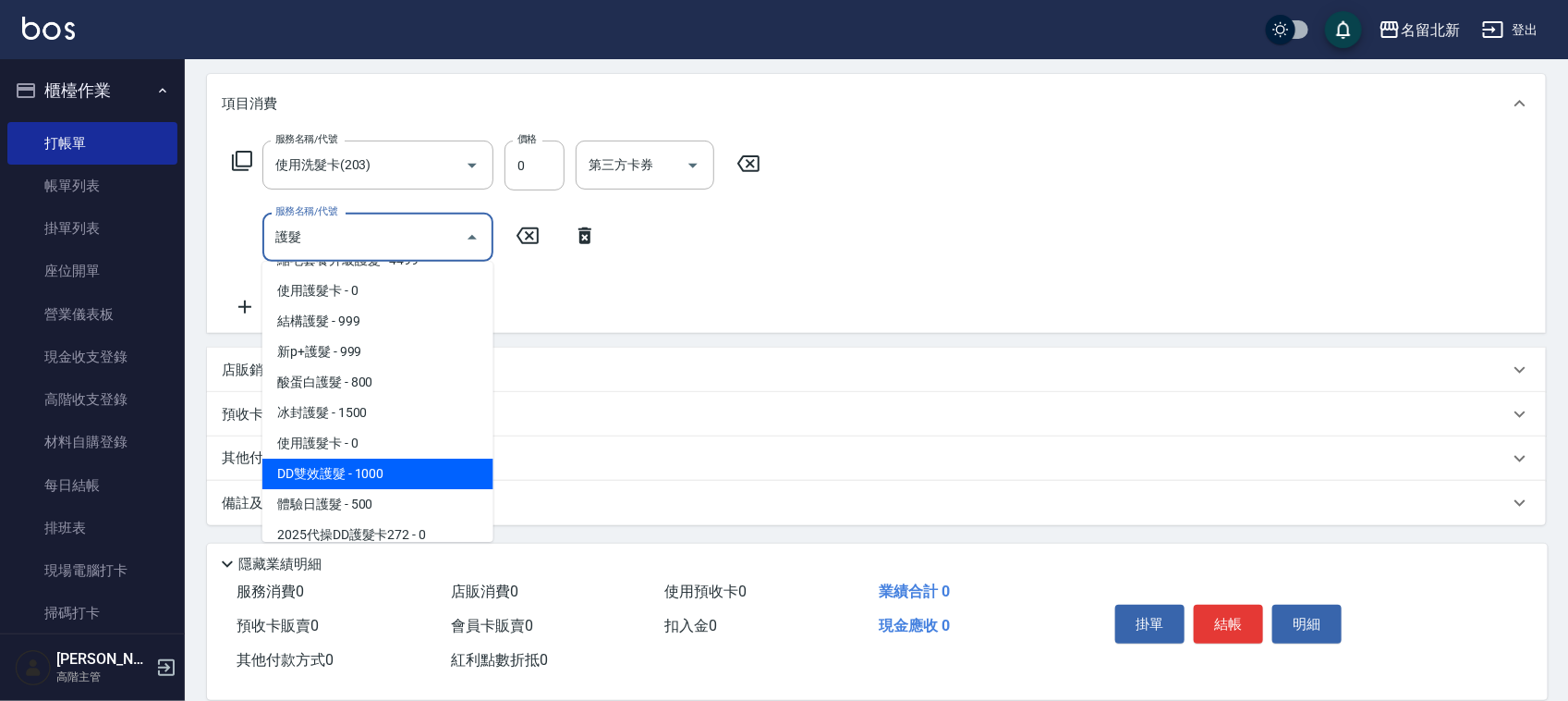
scroll to position [160, 0]
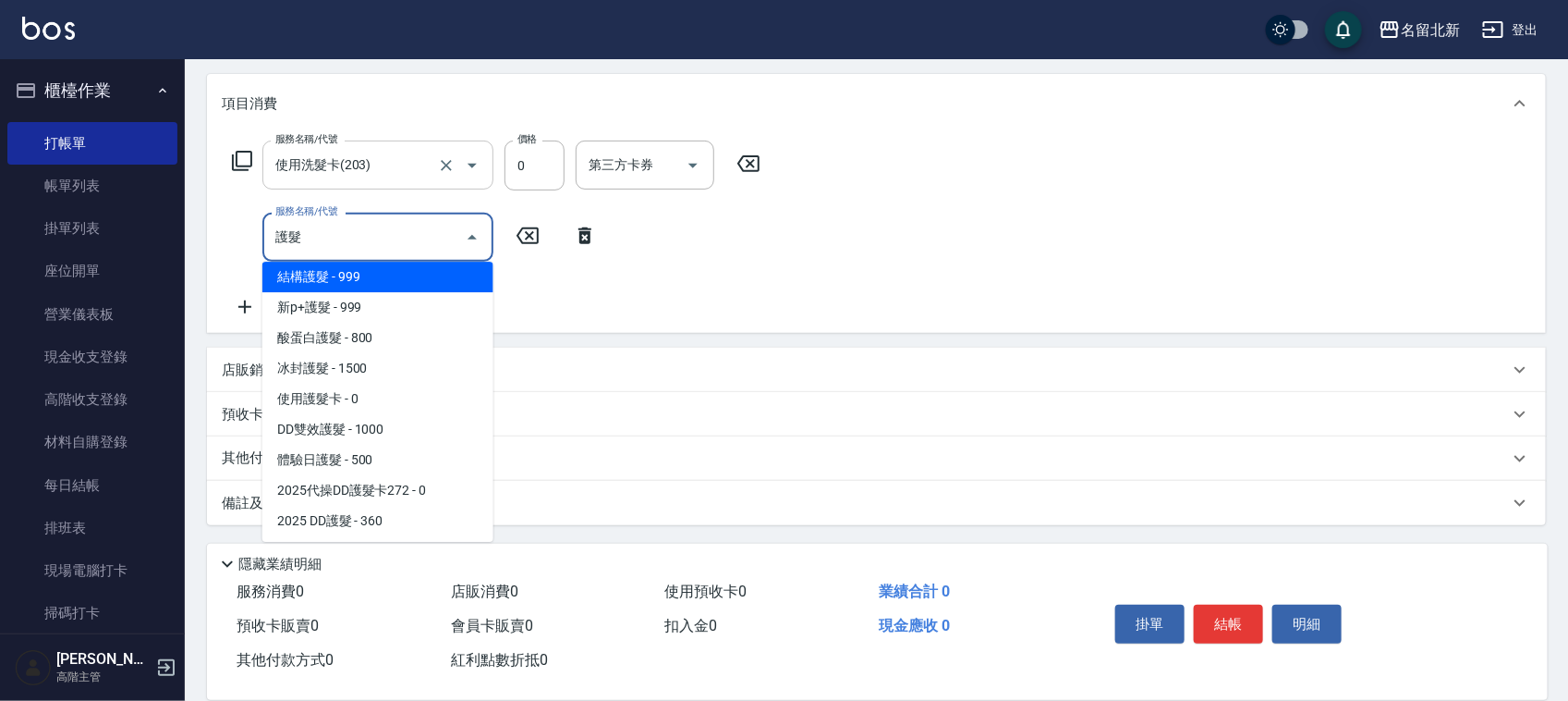
type input "戶"
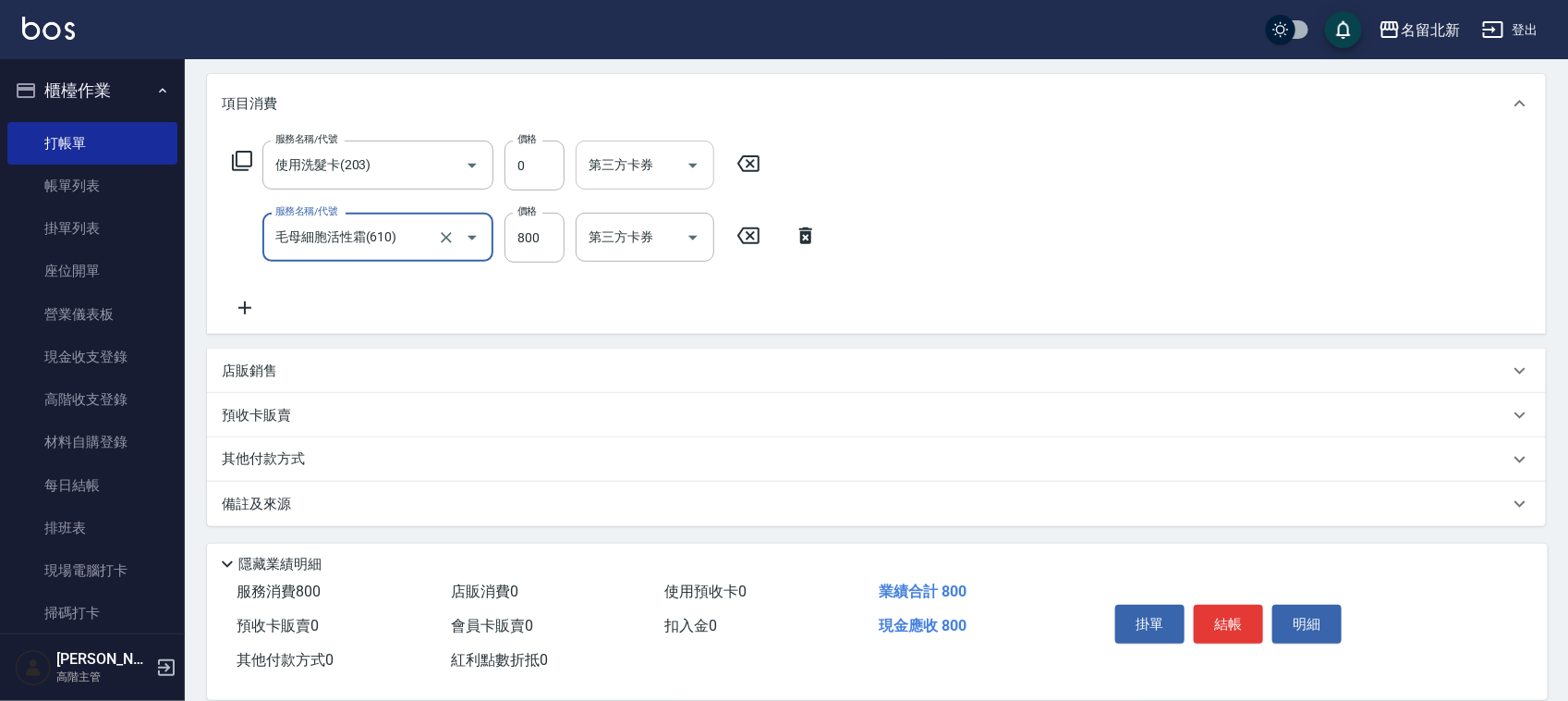
type input "毛母細胞活性霜(610)"
type input "600"
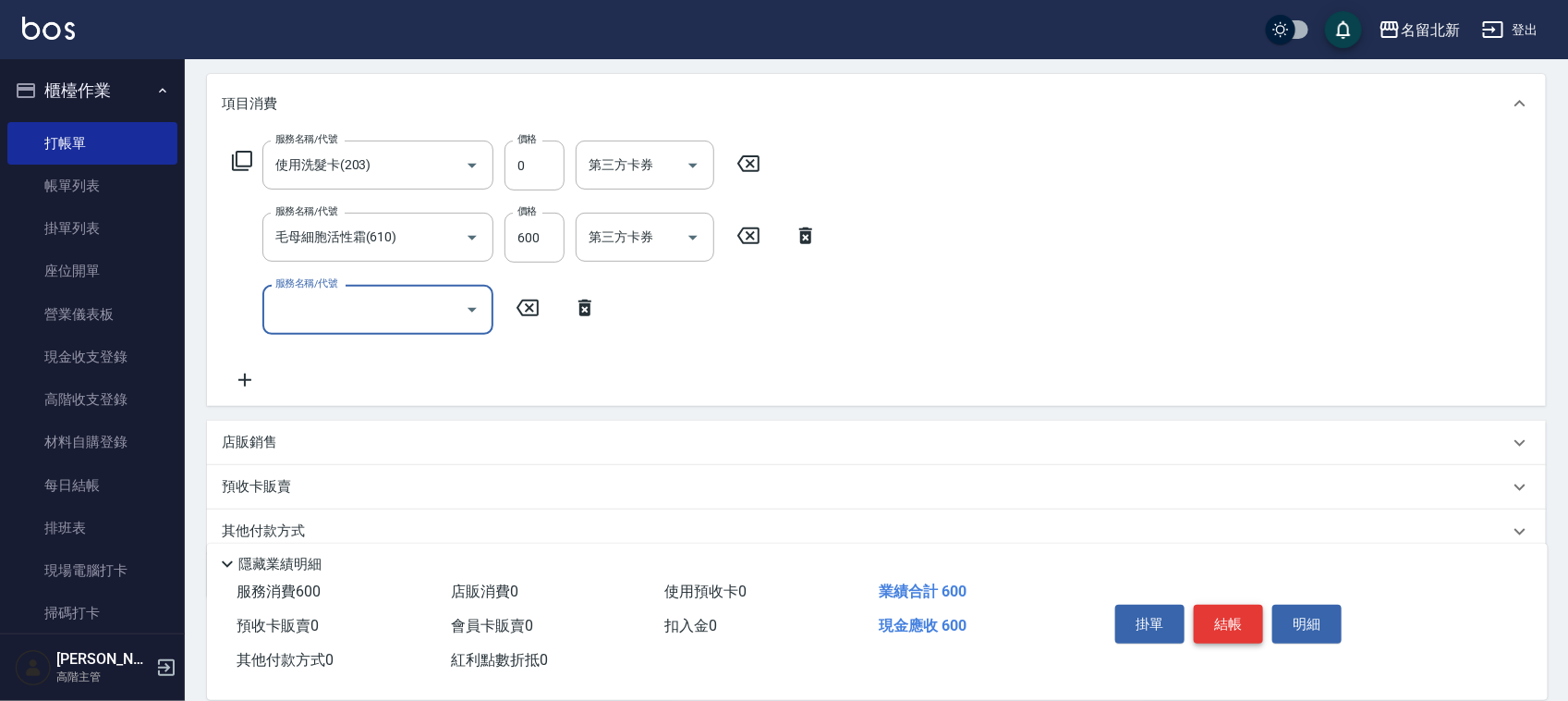
click at [1227, 612] on button "結帳" at bounding box center [1228, 624] width 69 height 39
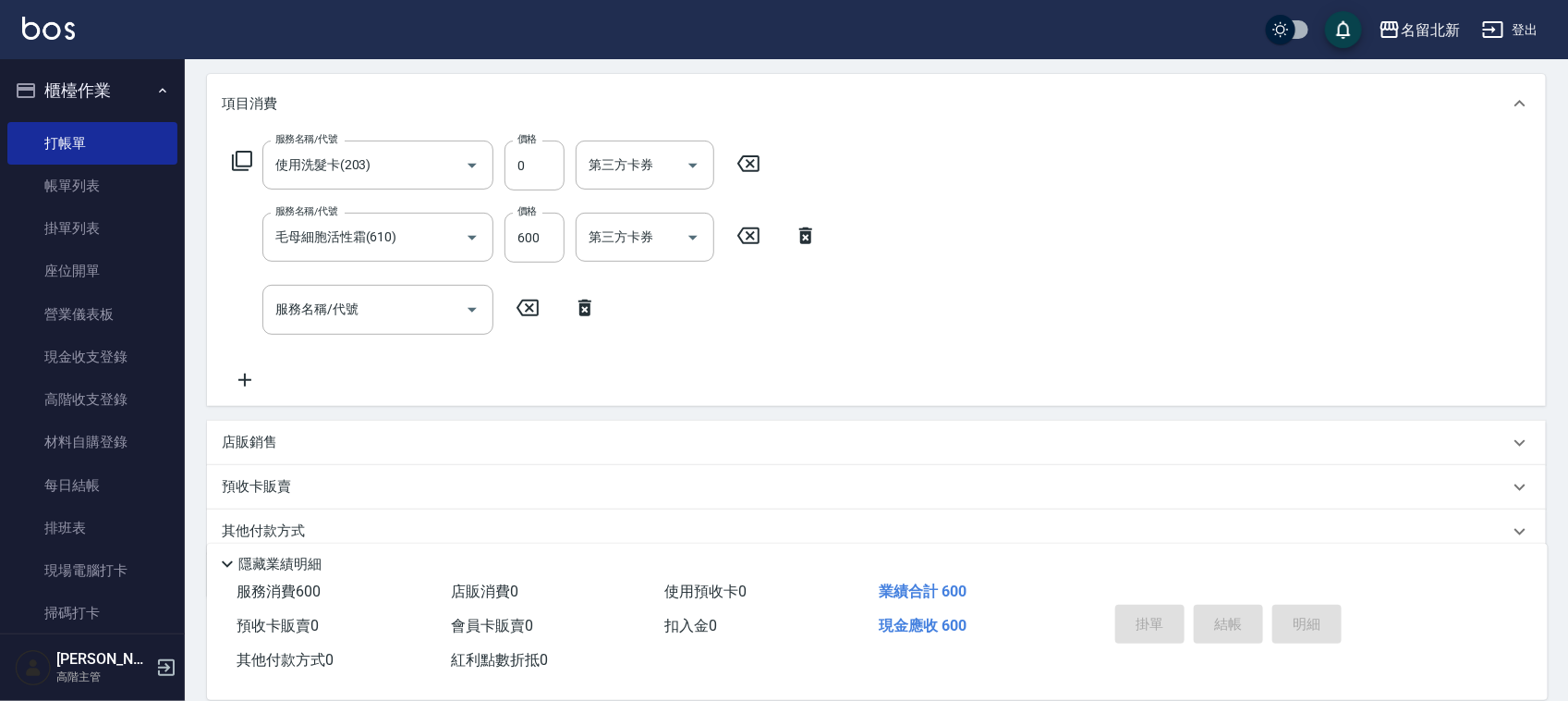
type input "[DATE] 19:57"
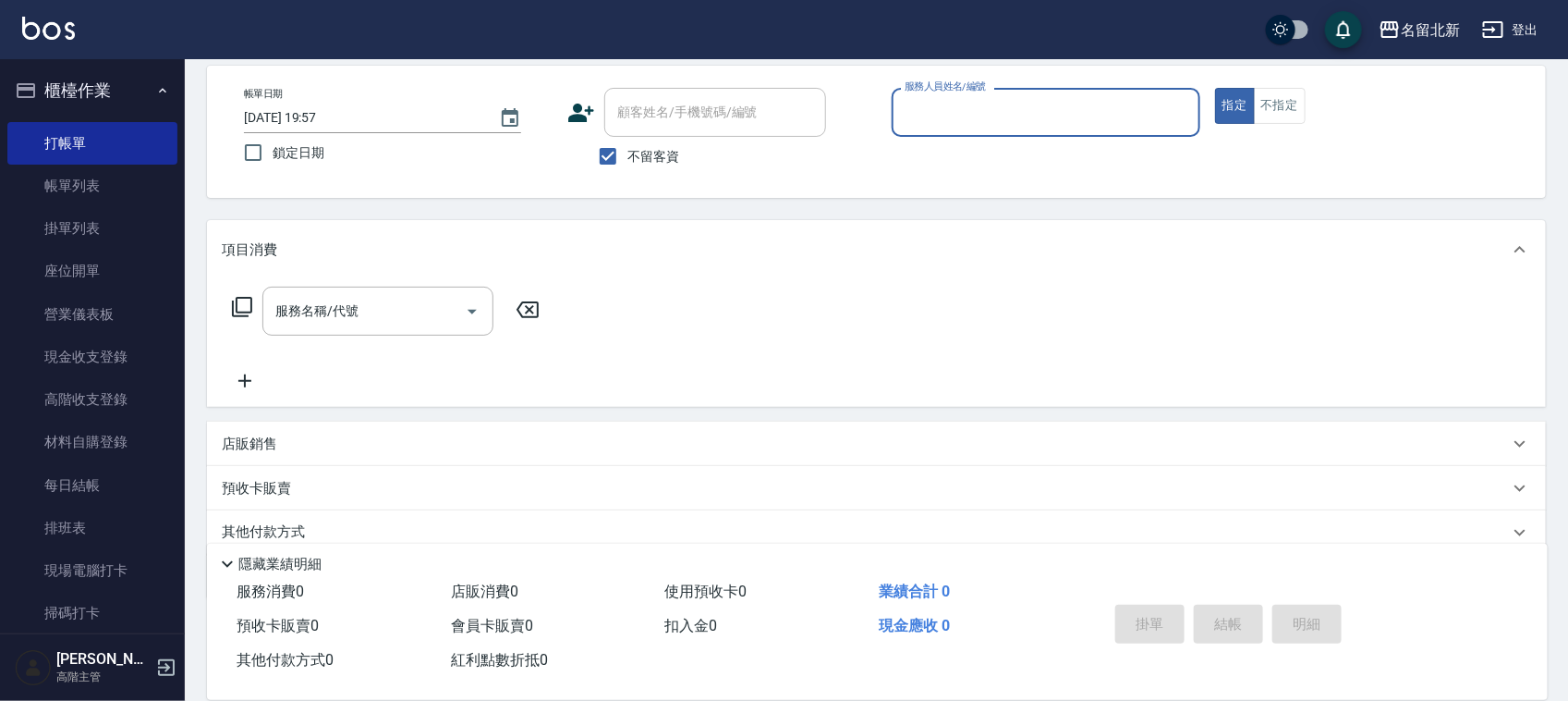
scroll to position [0, 0]
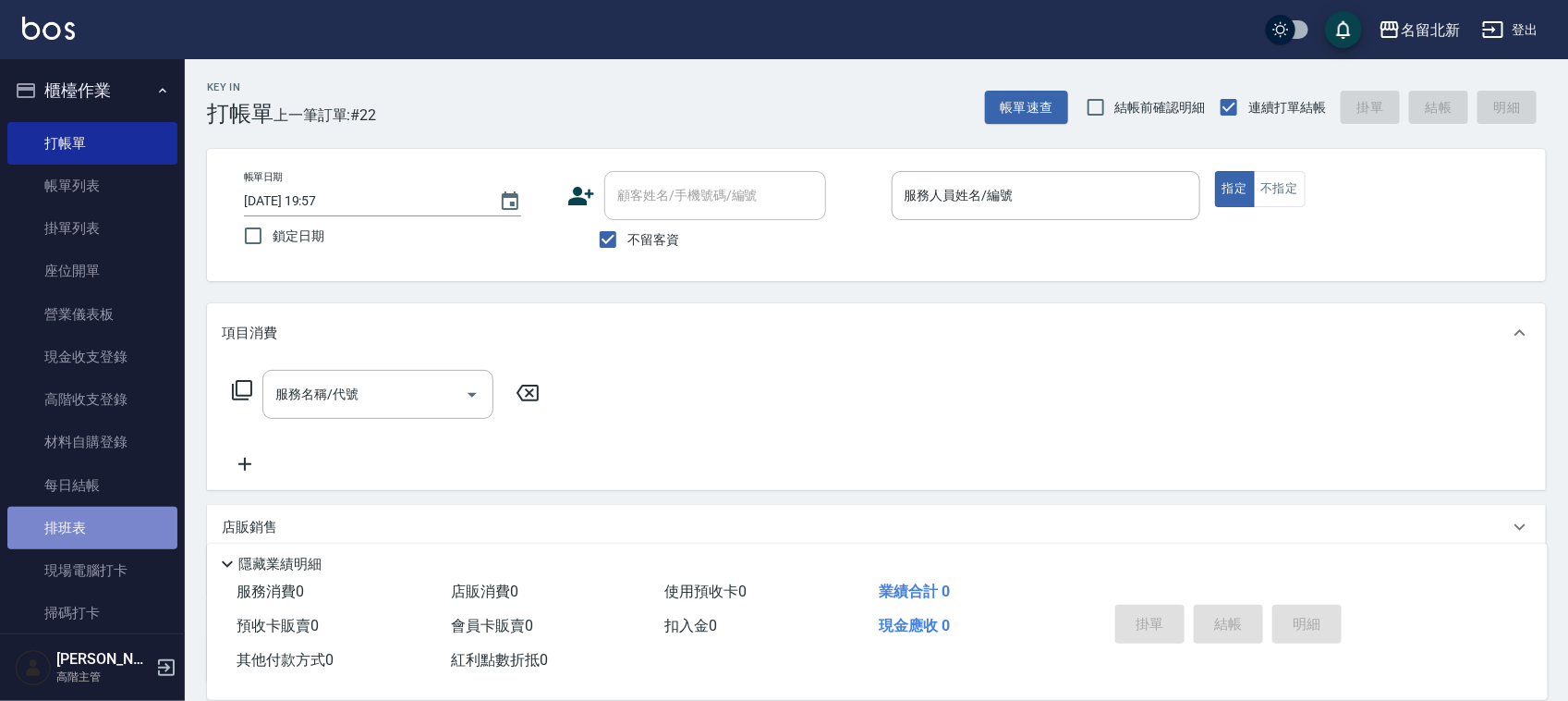
click at [109, 539] on link "排班表" at bounding box center [93, 527] width 170 height 43
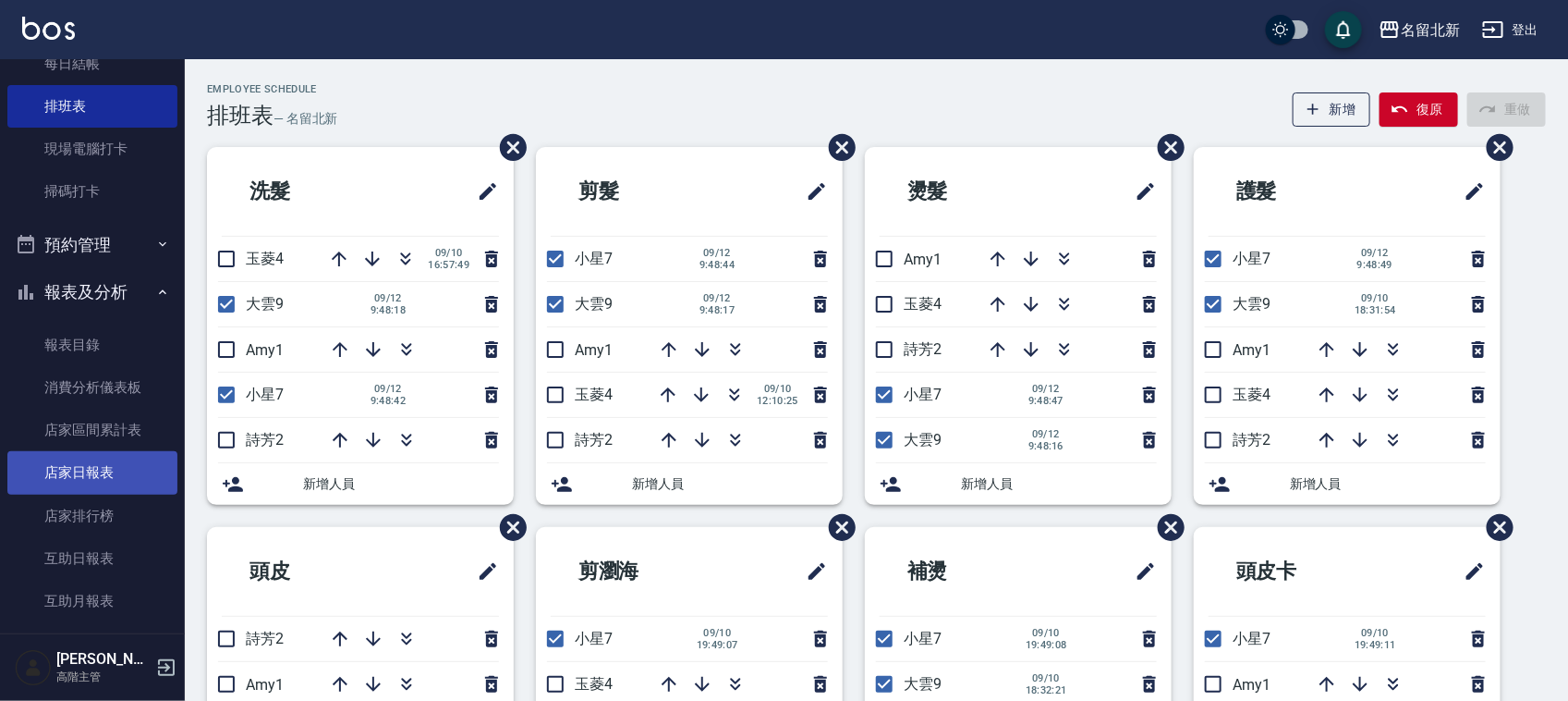
scroll to position [462, 0]
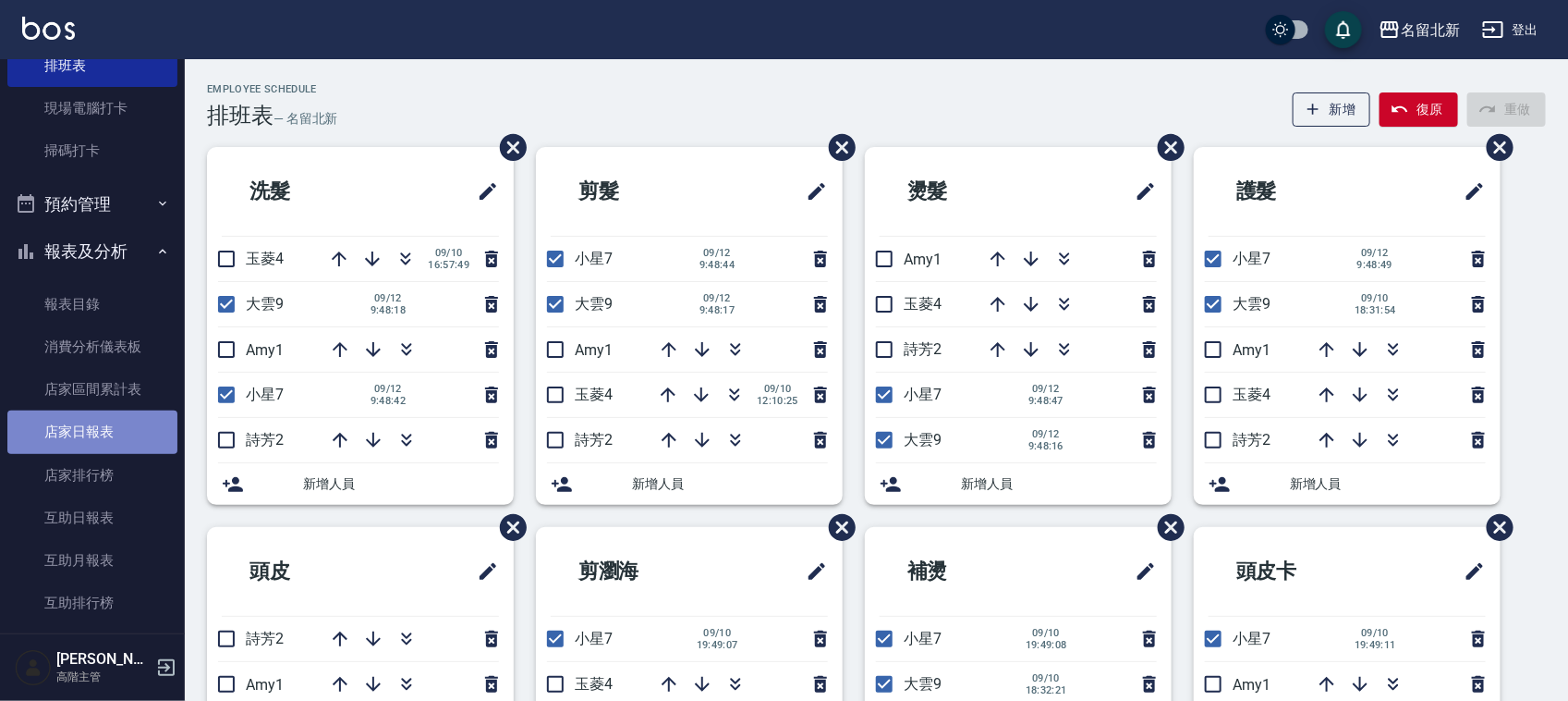
click at [116, 425] on link "店家日報表" at bounding box center [93, 432] width 170 height 43
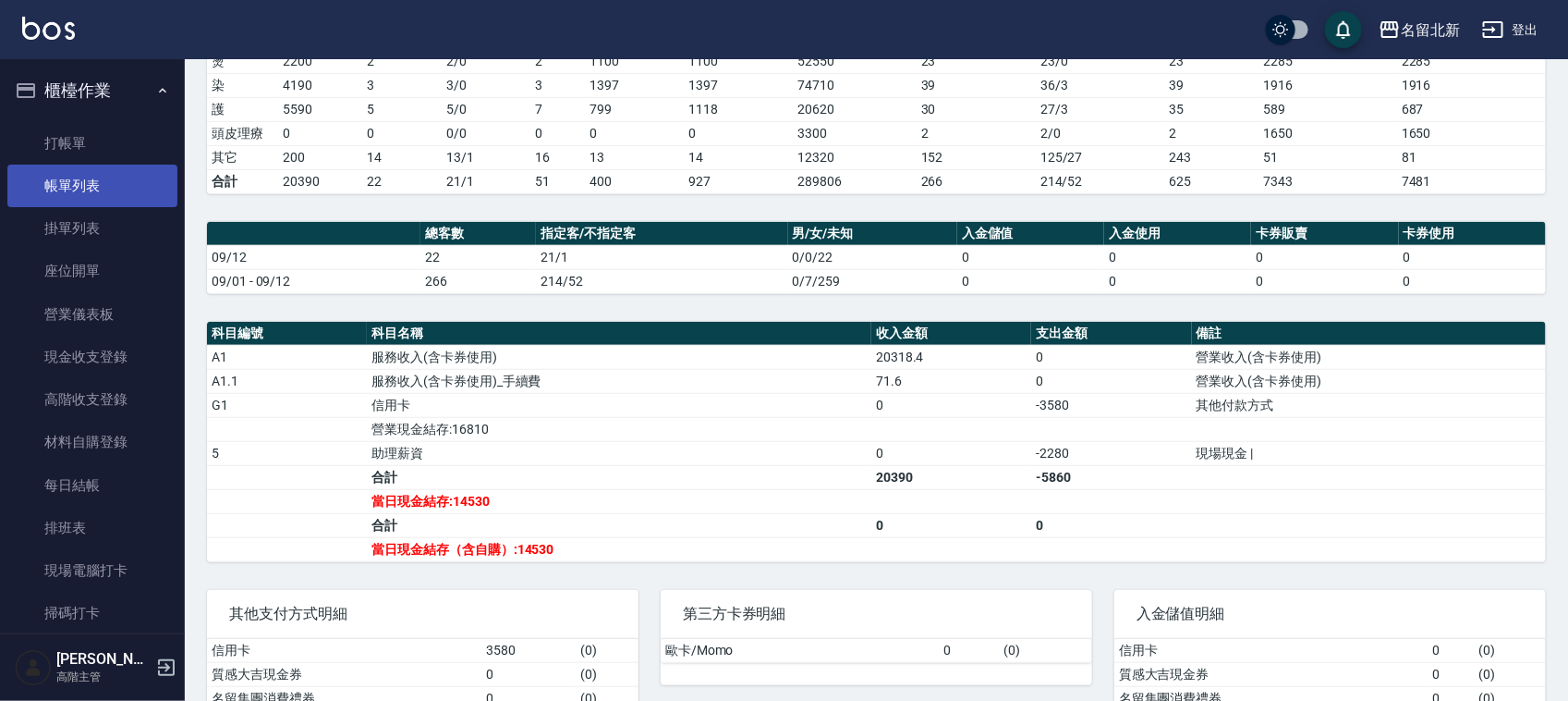
click at [101, 183] on link "帳單列表" at bounding box center [93, 186] width 170 height 43
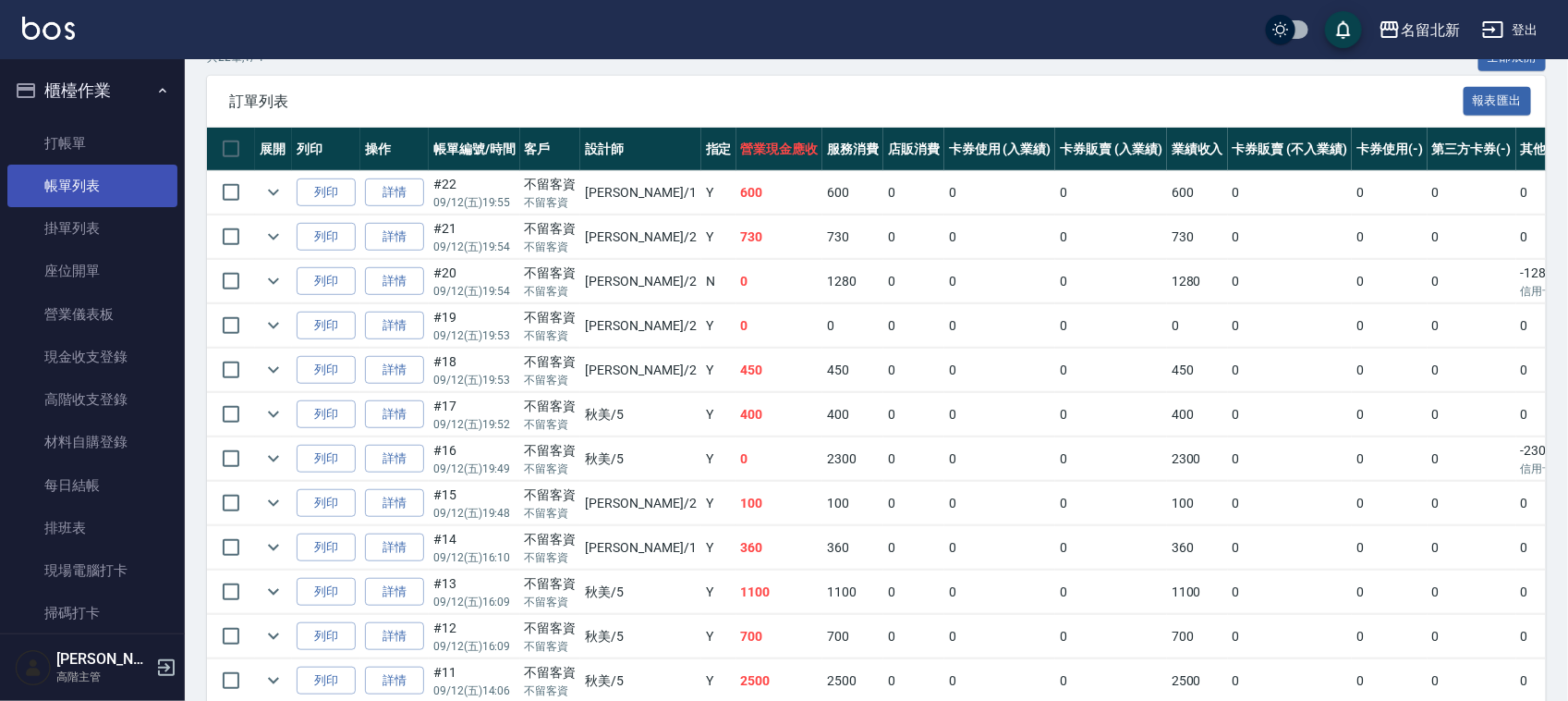
scroll to position [352, 0]
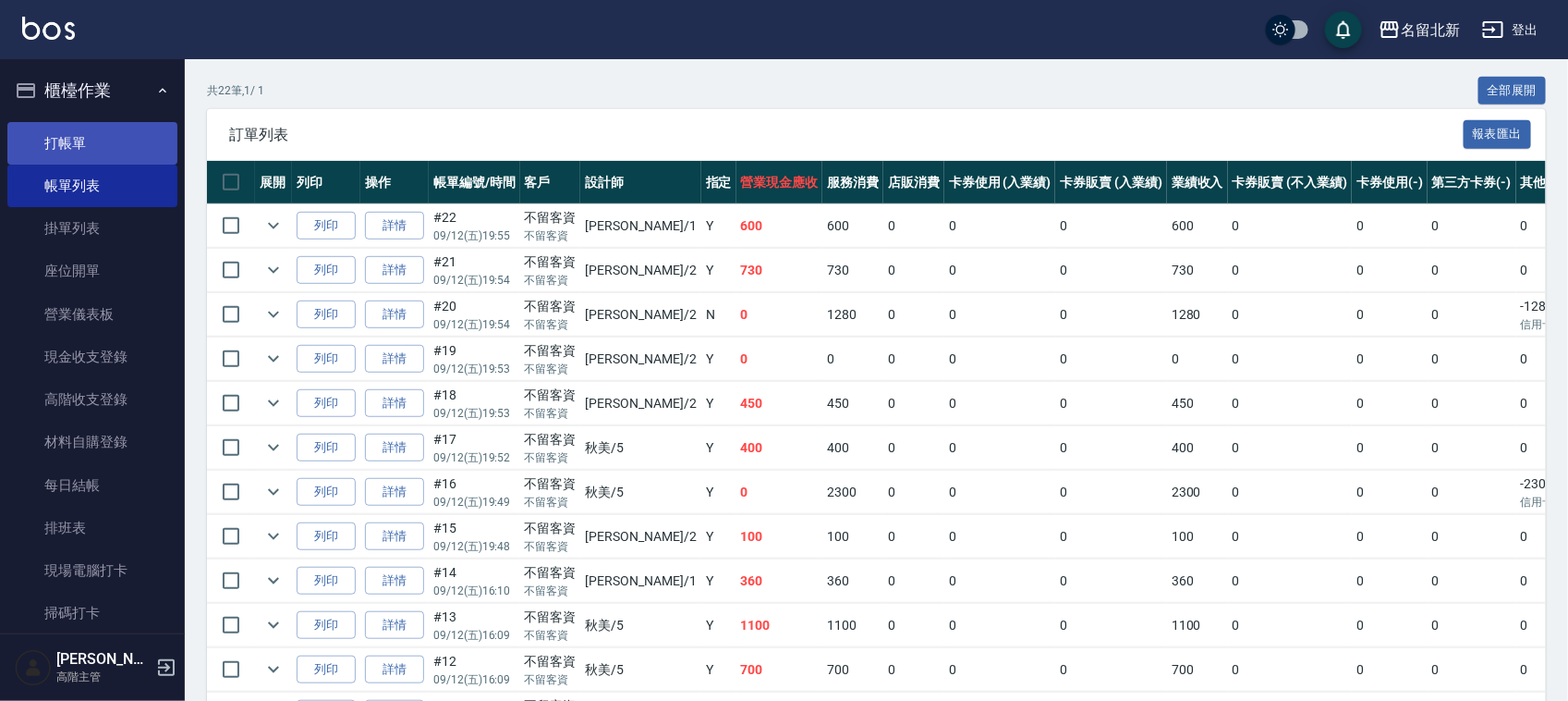
click at [80, 150] on link "打帳單" at bounding box center [93, 143] width 170 height 43
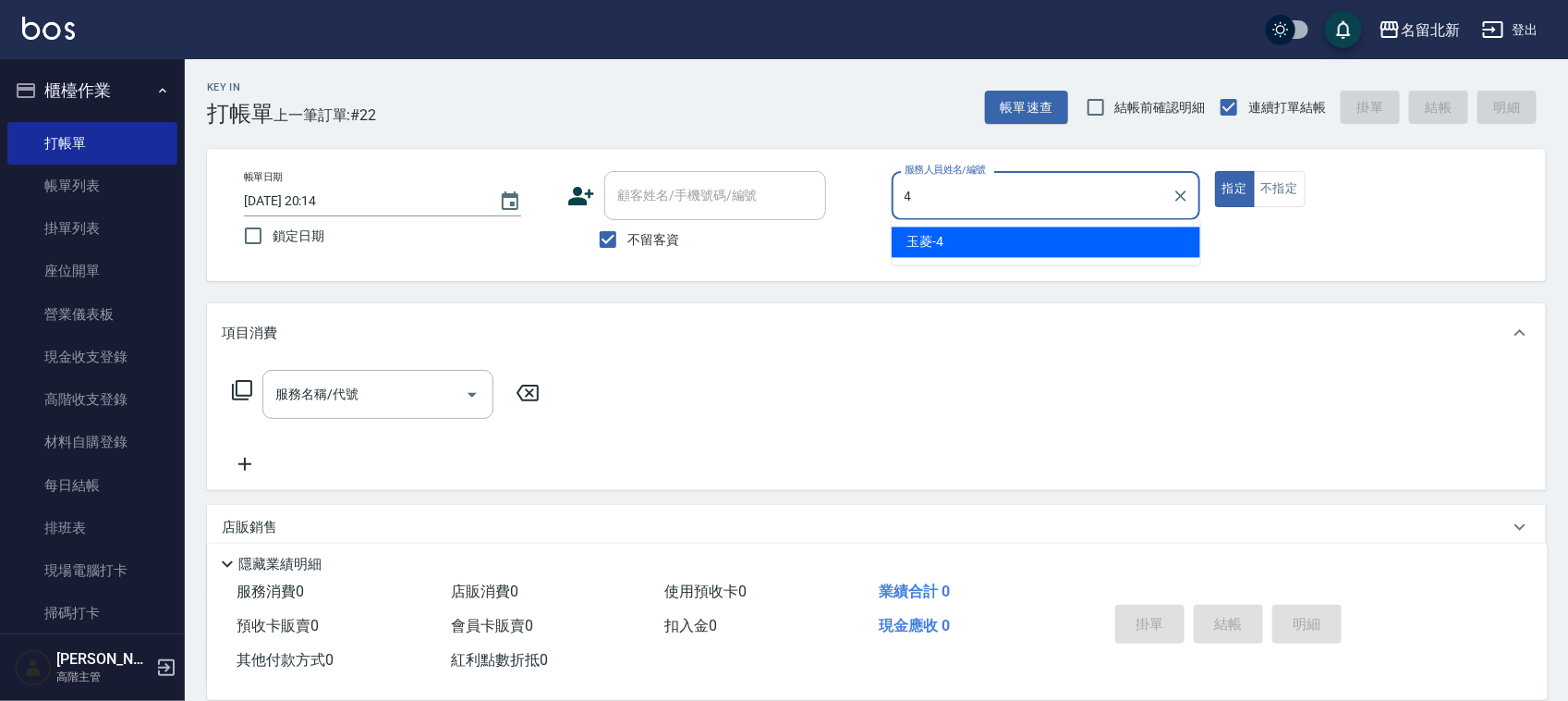
type input "玉菱-4"
type button "true"
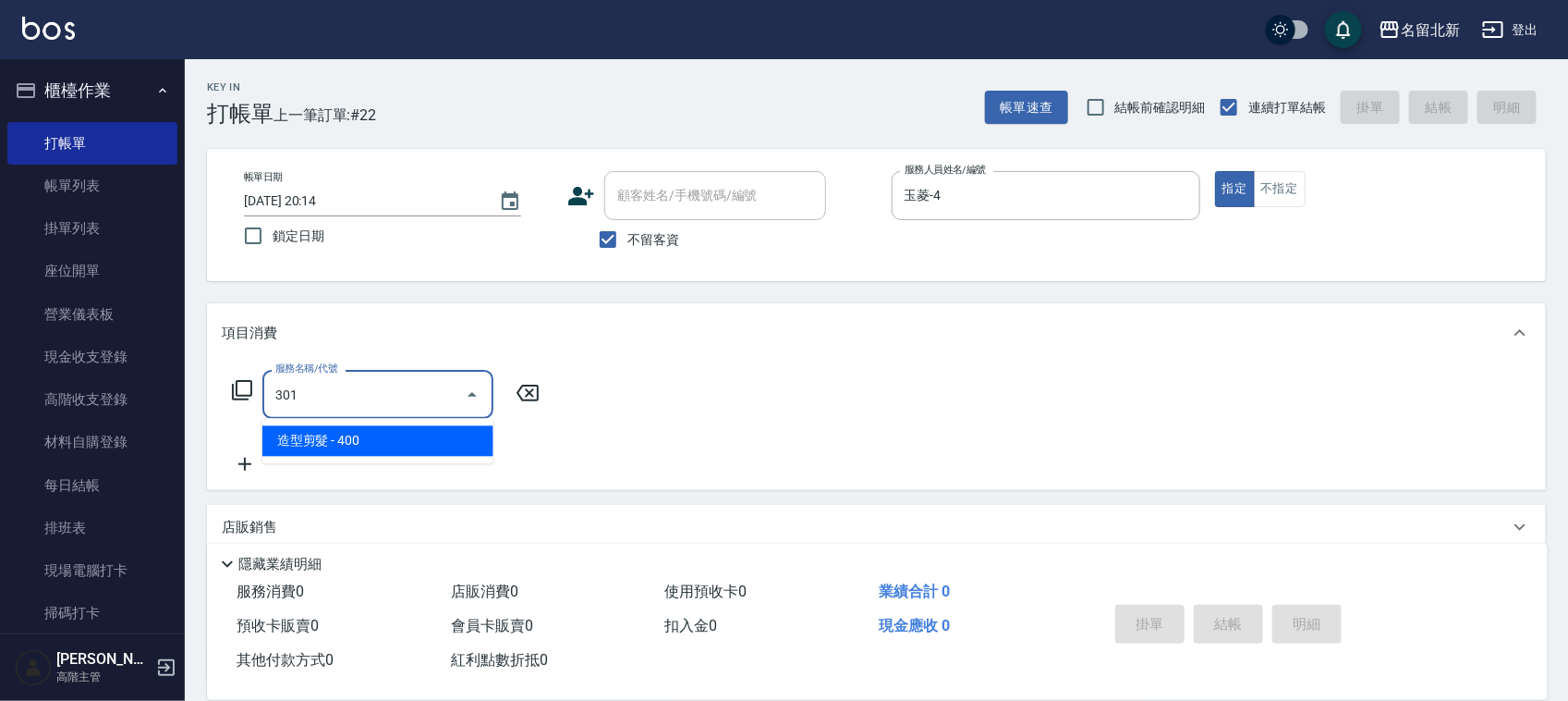
type input "造型剪髮(301)"
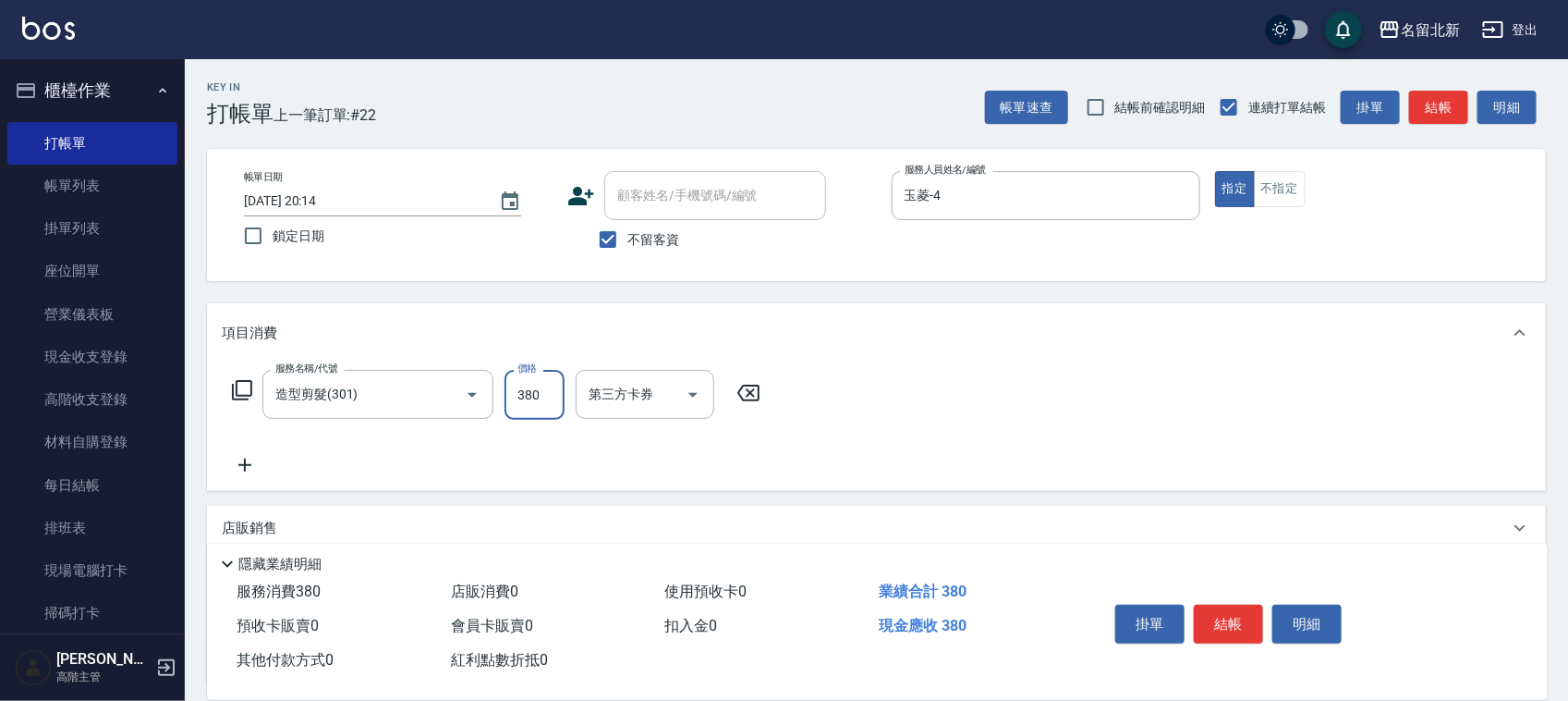
type input "380"
type input "歐卡/Momo"
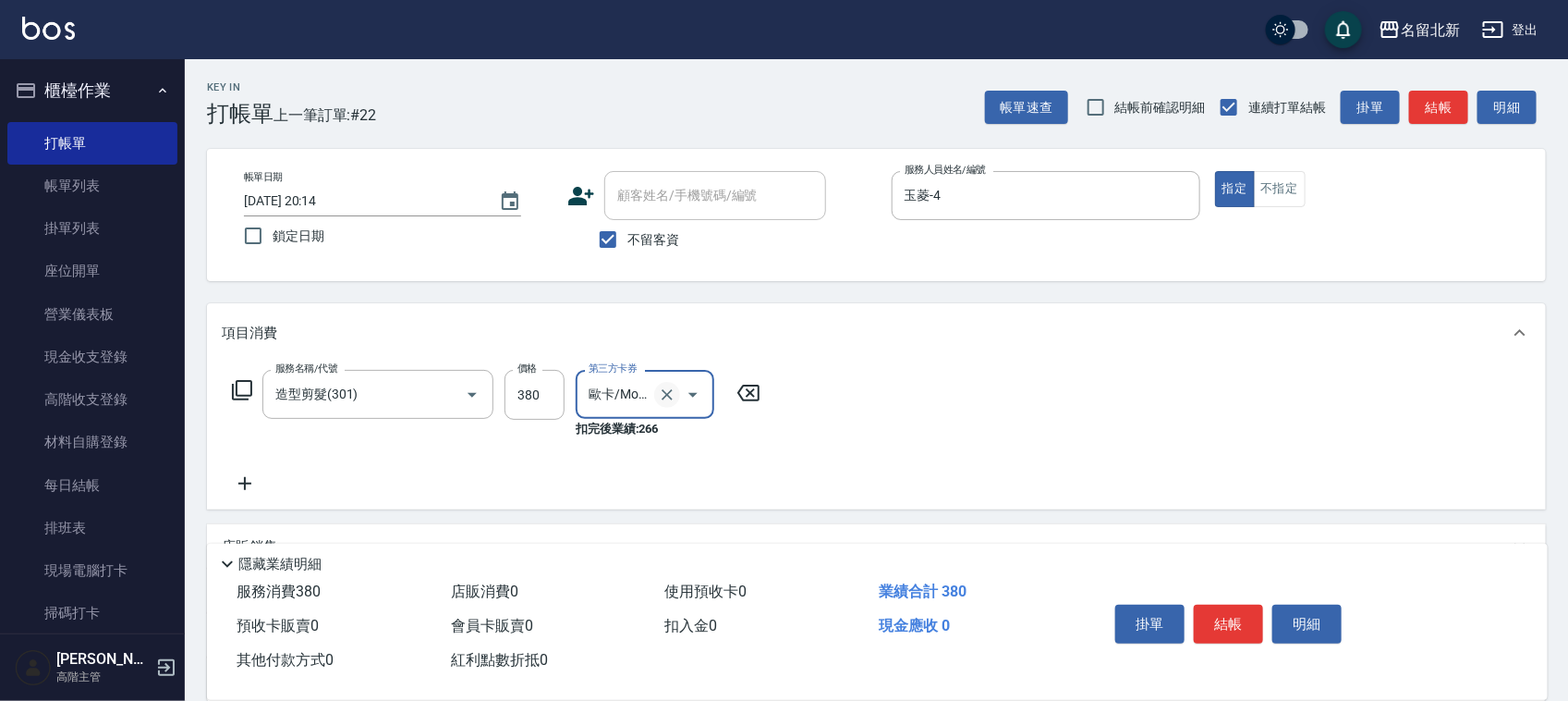
click at [663, 396] on icon "Clear" at bounding box center [667, 394] width 19 height 19
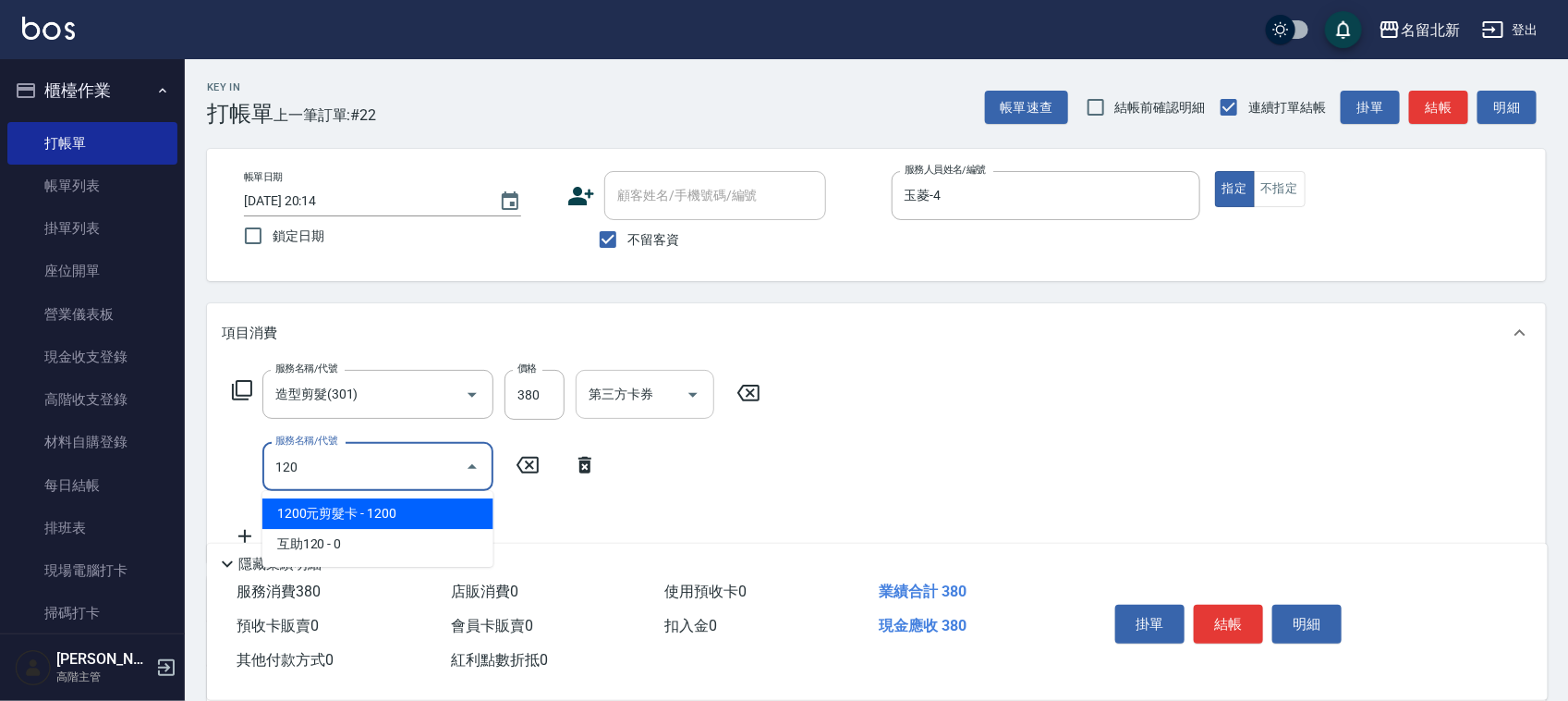
type input "1200元剪髮卡(305)"
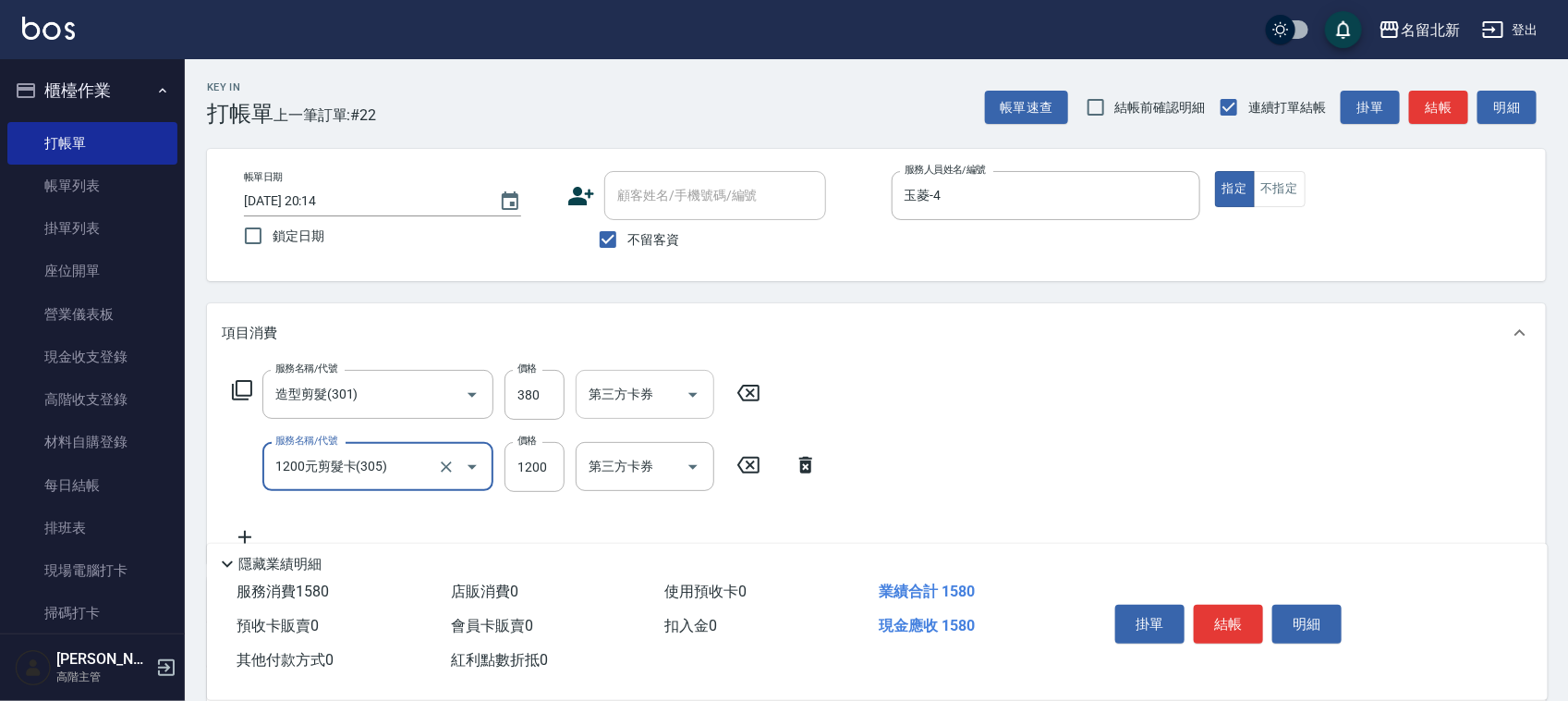
click at [452, 472] on icon "Clear" at bounding box center [445, 466] width 19 height 19
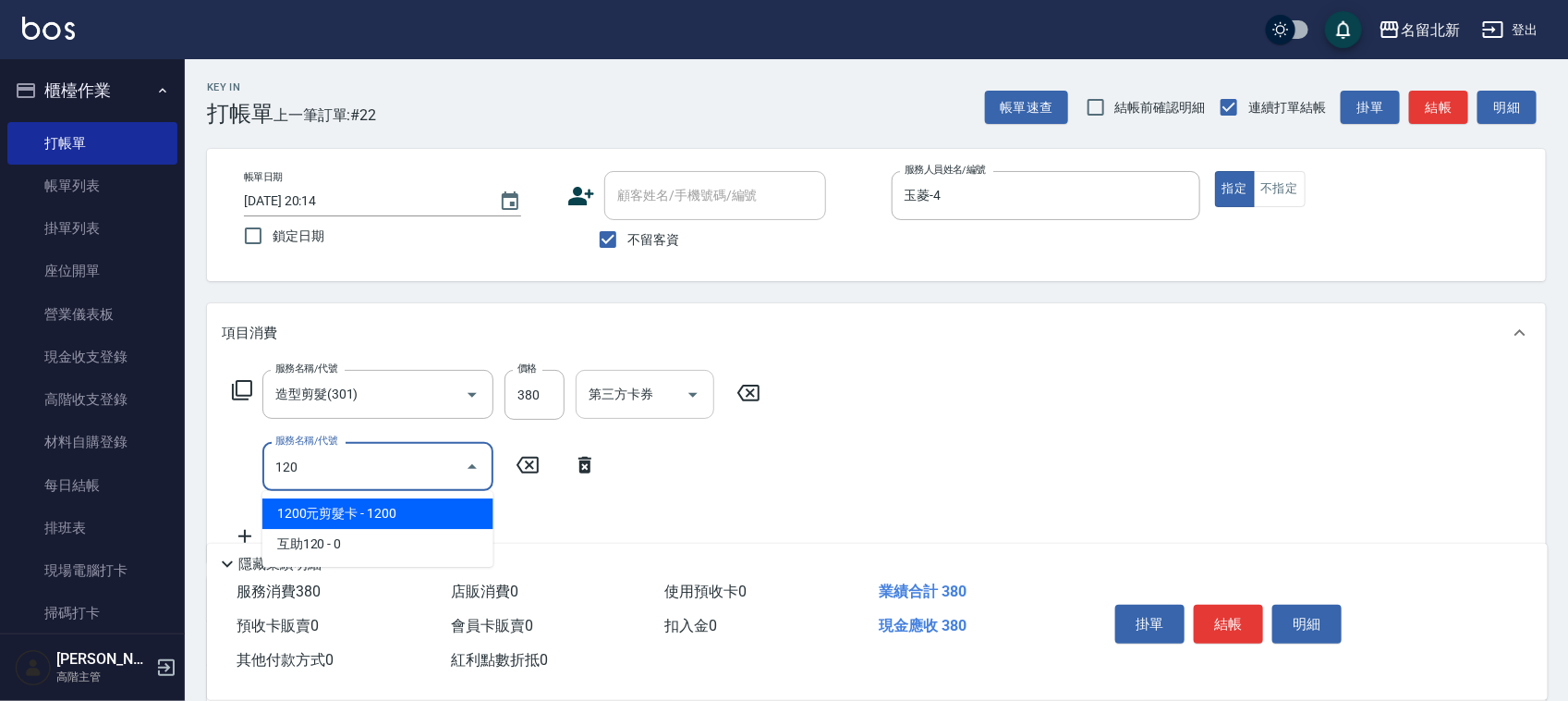
type input "1200元剪髮卡(305)"
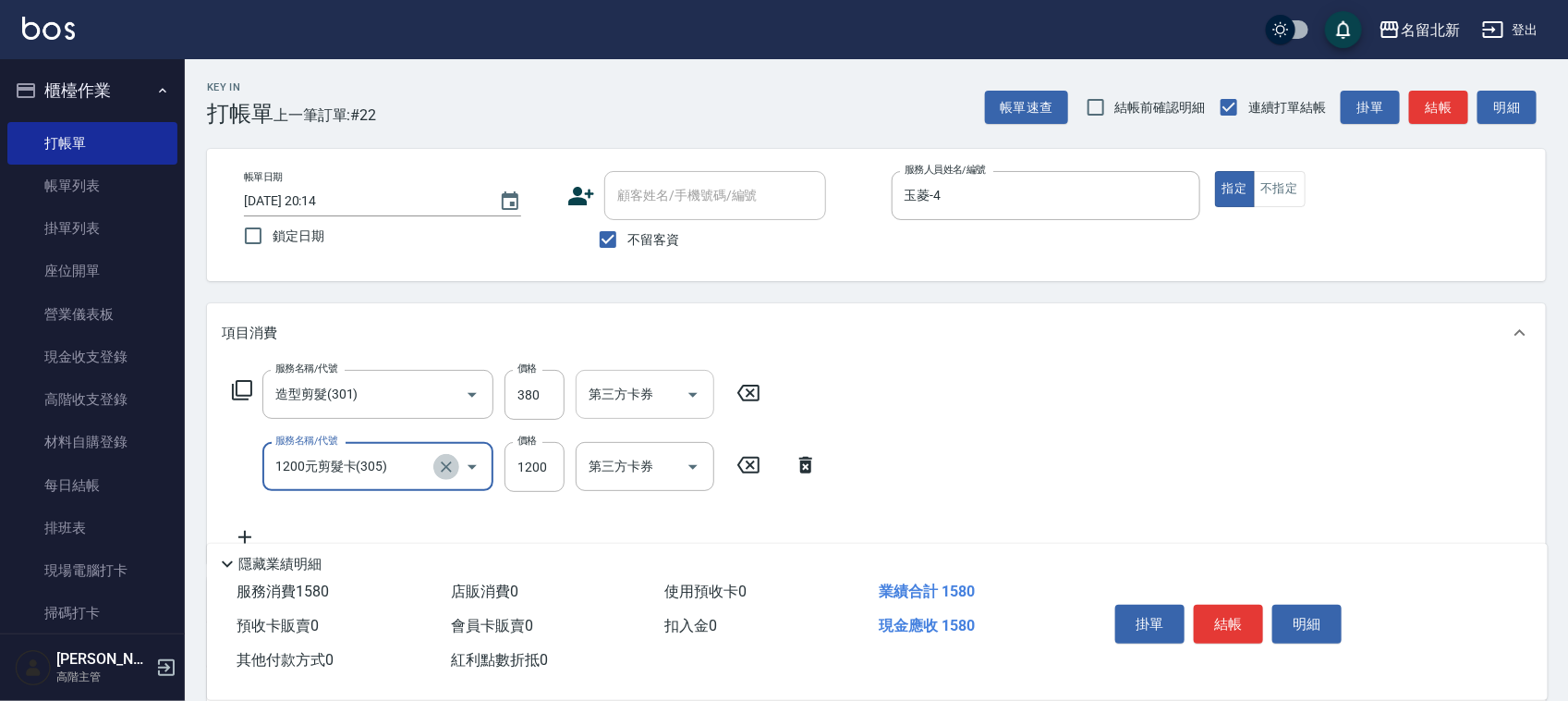
click at [444, 478] on button "Clear" at bounding box center [446, 466] width 26 height 26
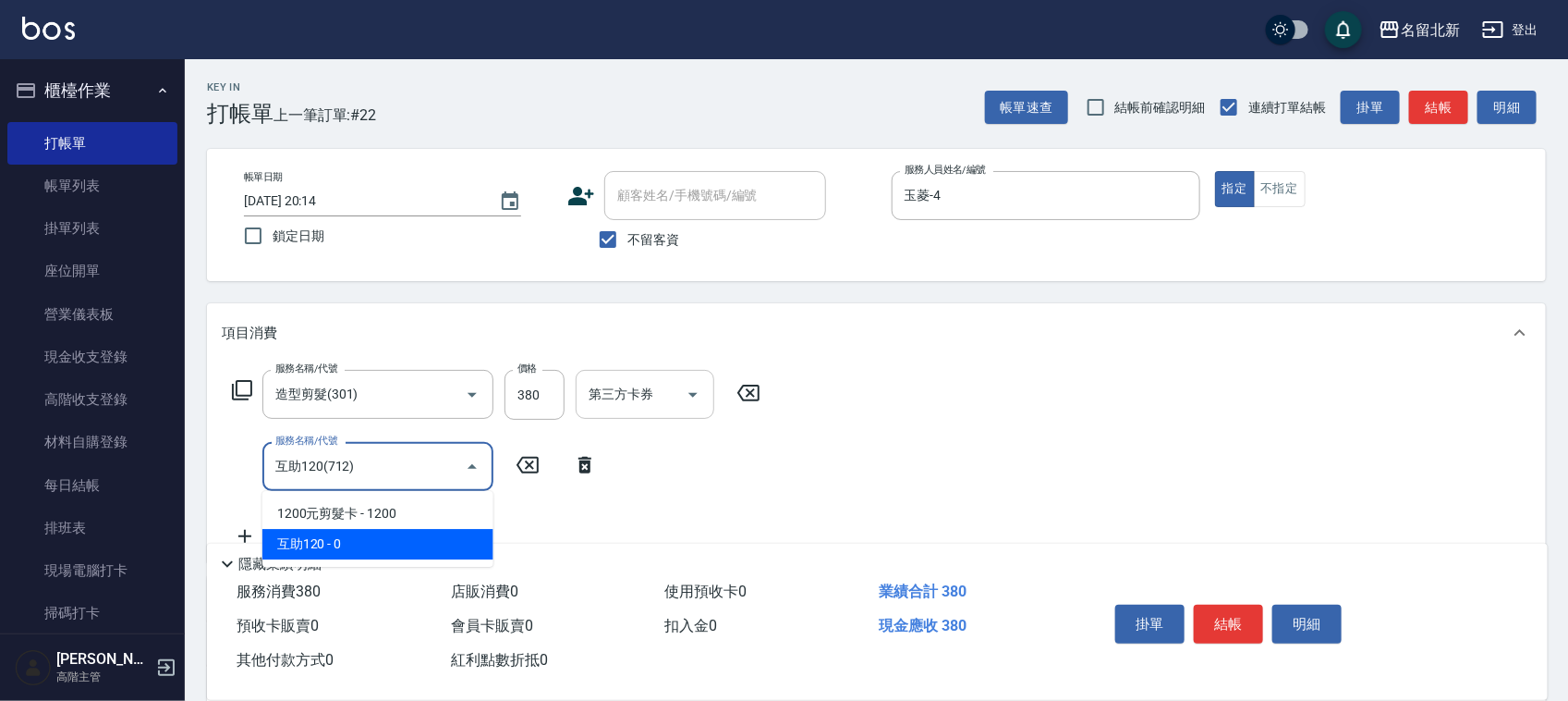
type input "互助120(712)"
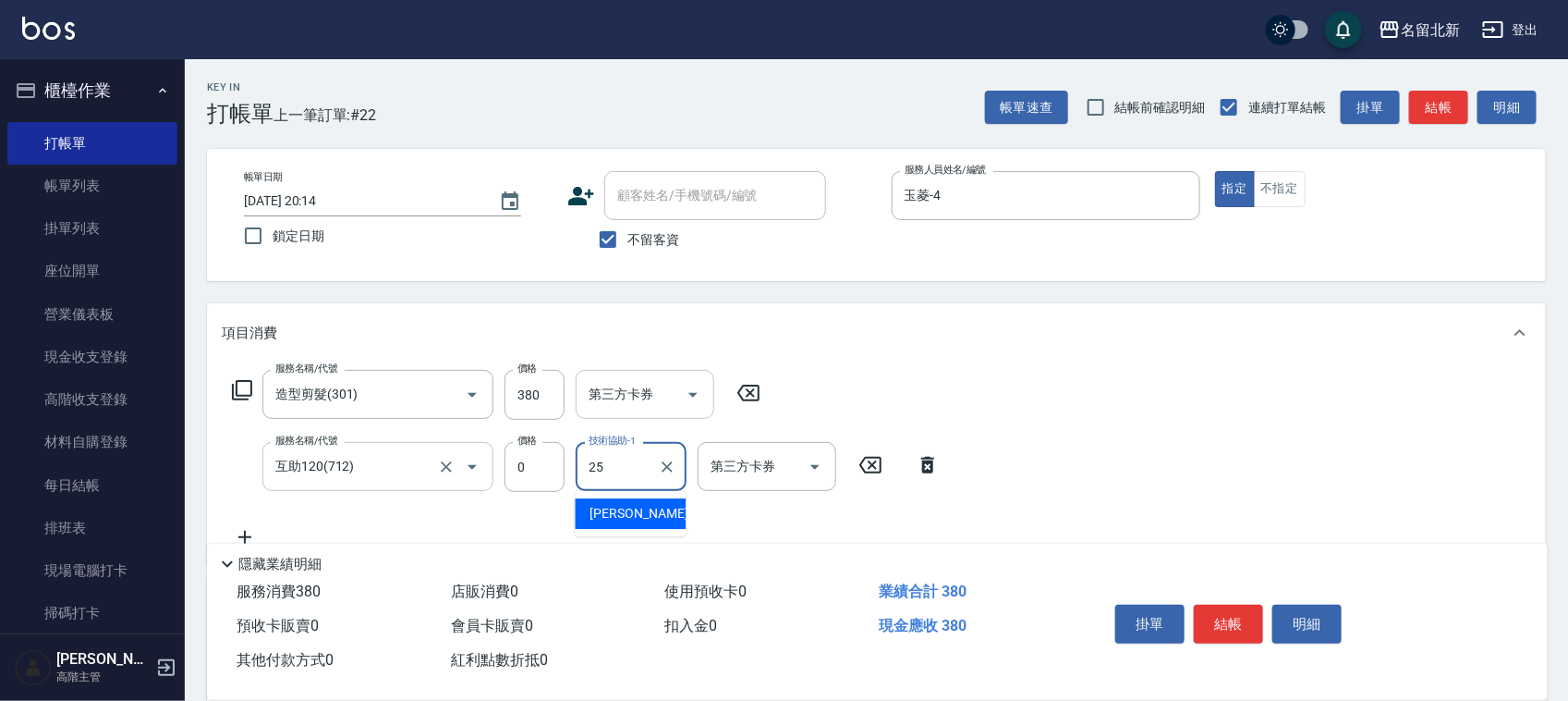
type input "禎禎-25"
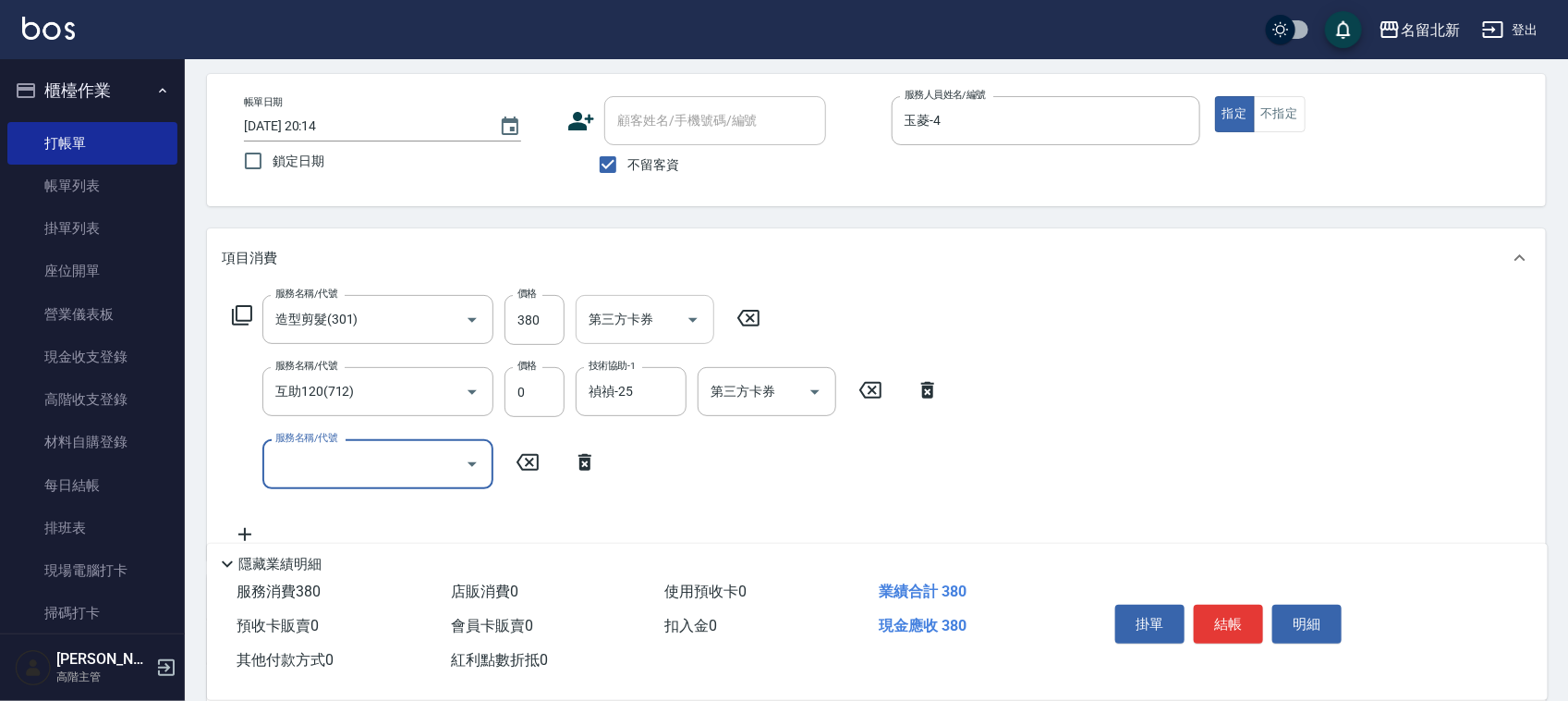
scroll to position [115, 0]
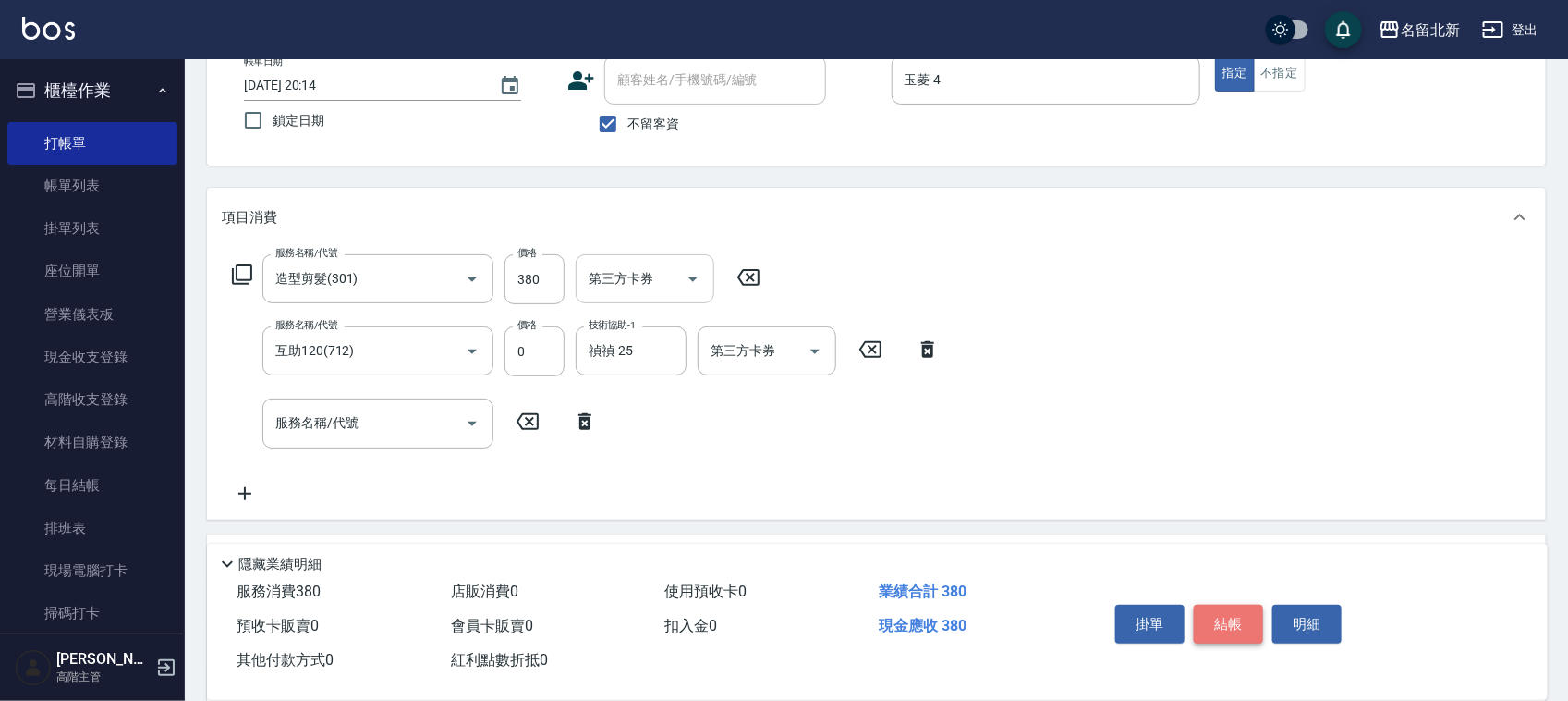
click at [1236, 614] on button "結帳" at bounding box center [1228, 624] width 69 height 39
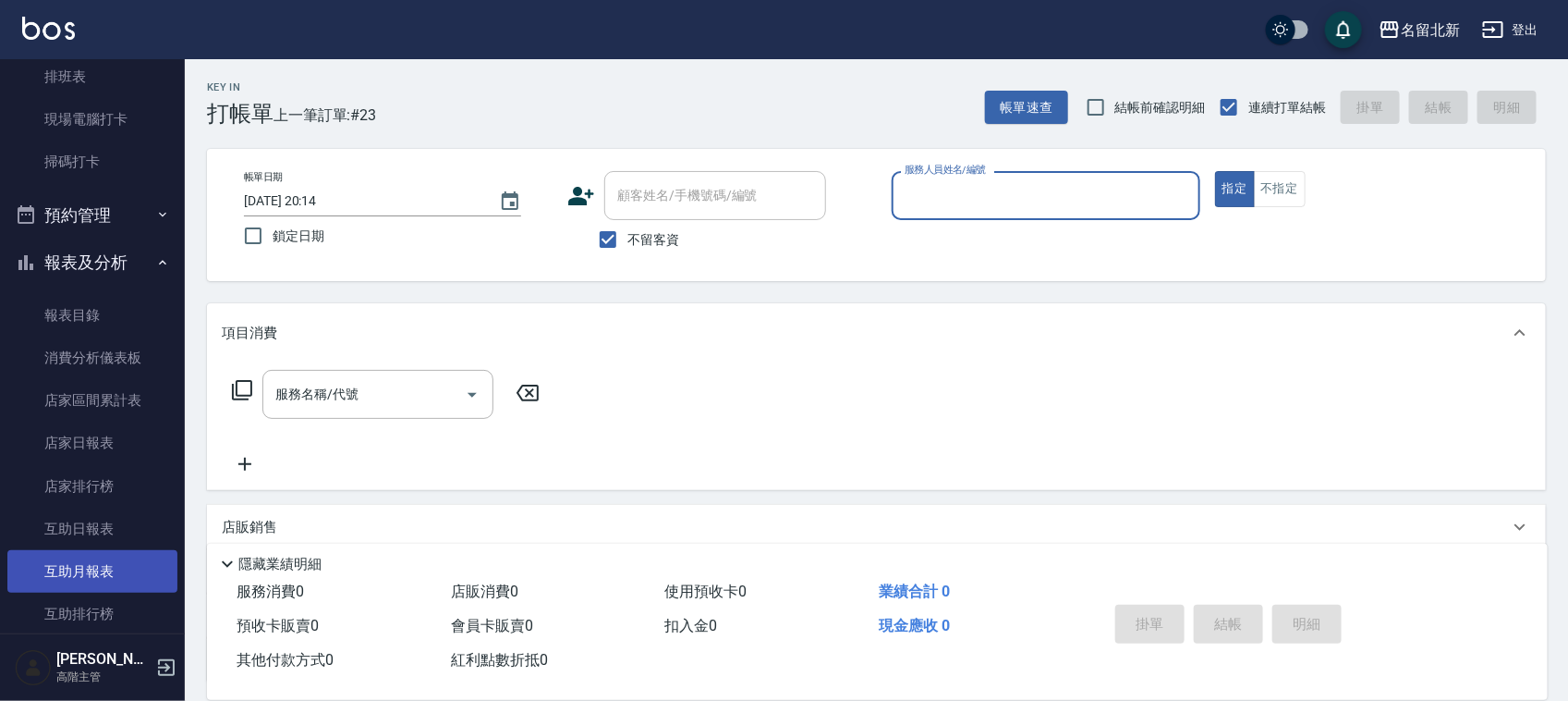
scroll to position [484, 0]
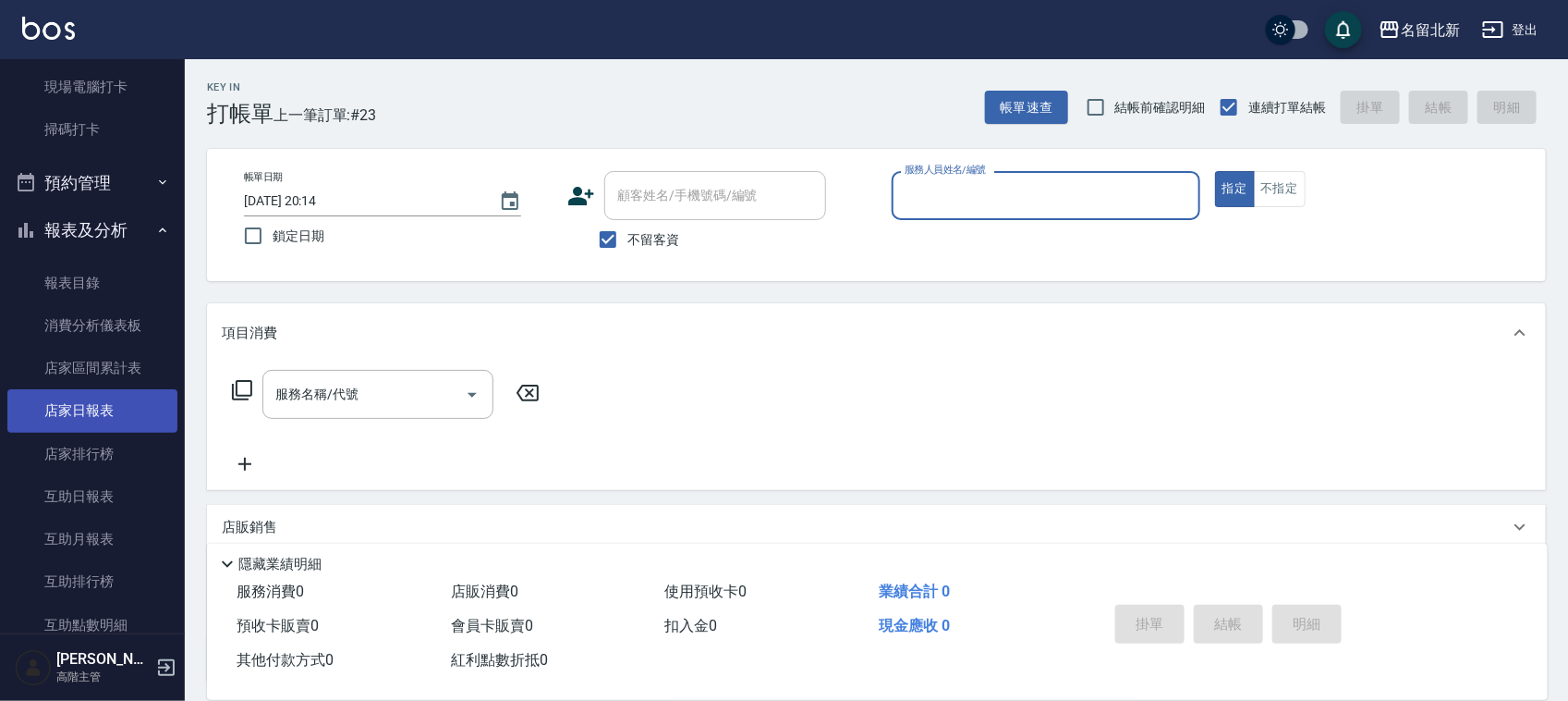
click at [126, 402] on link "店家日報表" at bounding box center [93, 410] width 170 height 43
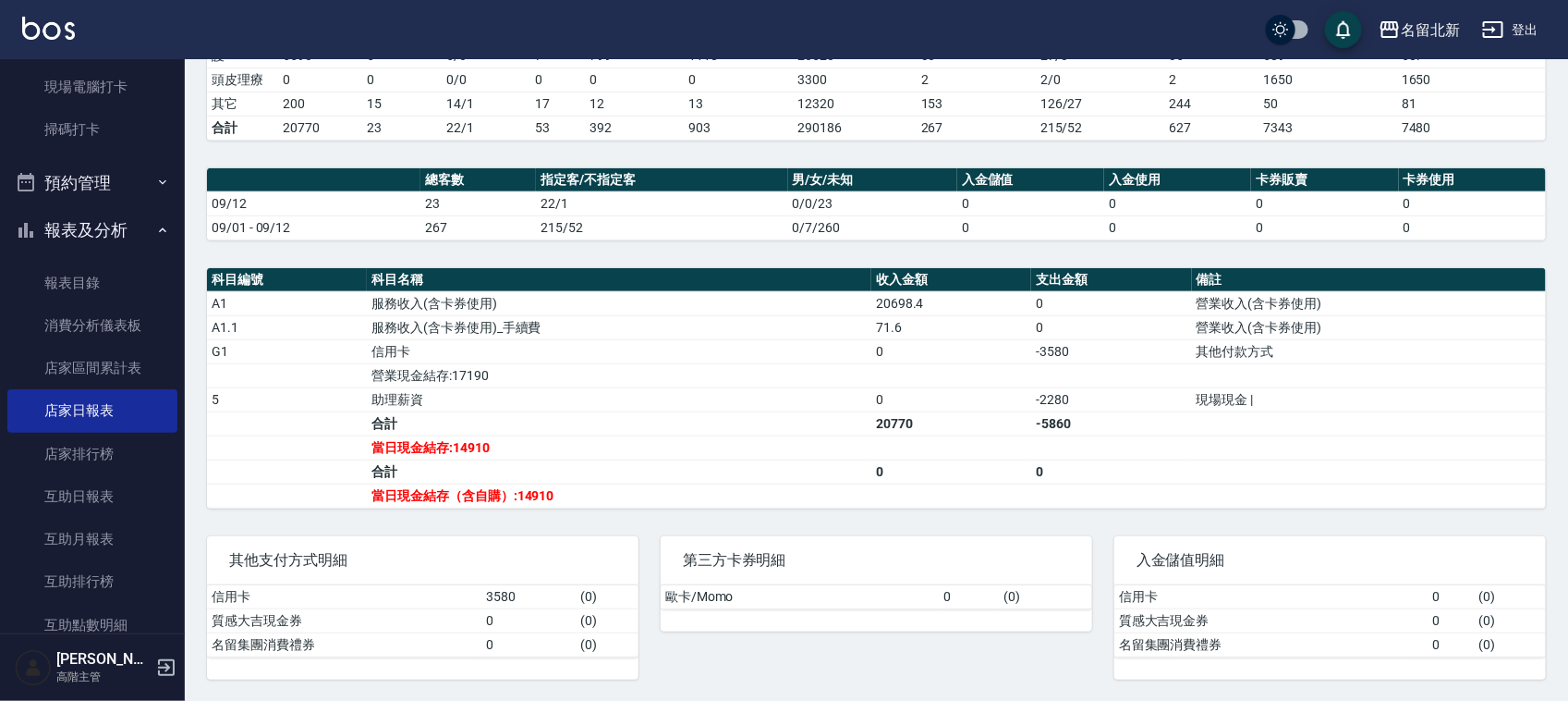
scroll to position [405, 0]
